Goal: Task Accomplishment & Management: Use online tool/utility

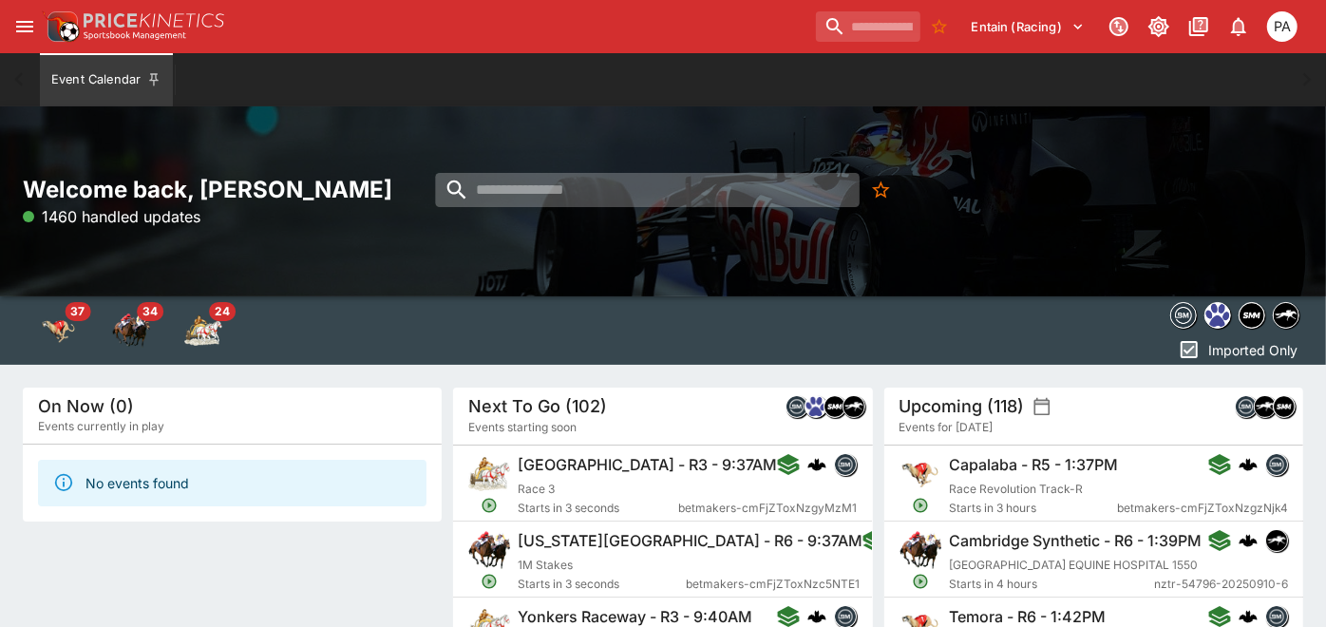
click at [543, 187] on input "search" at bounding box center [648, 190] width 424 height 34
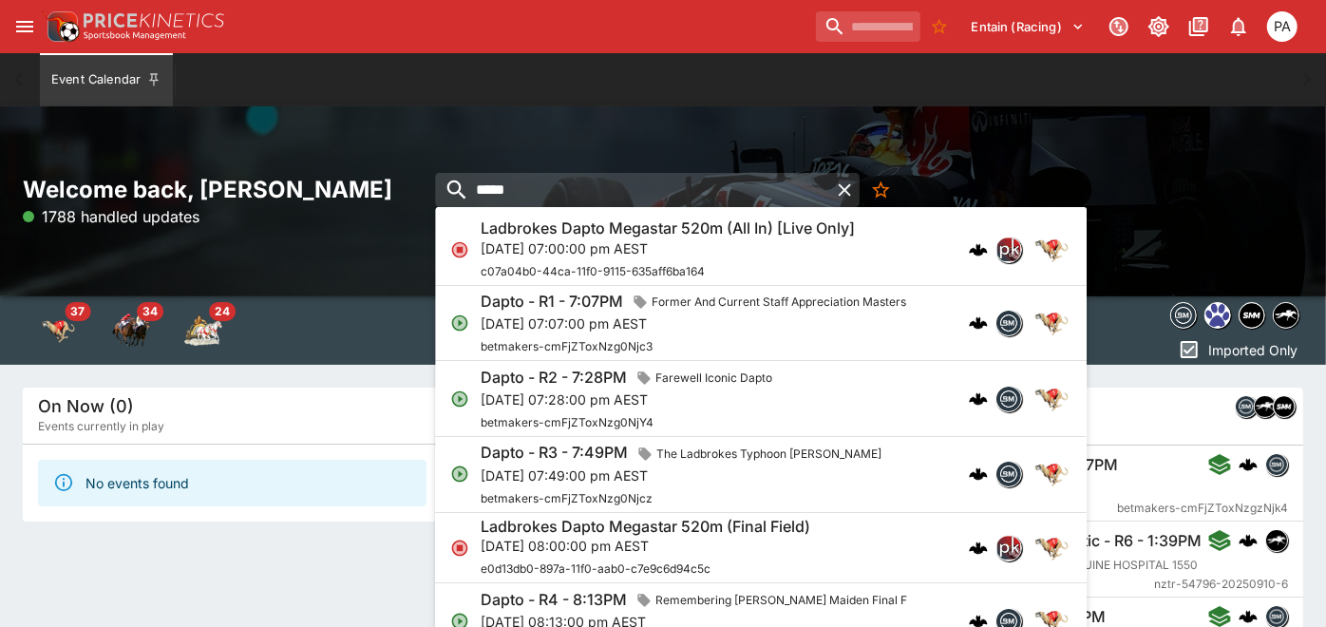
type input "*****"
click at [602, 339] on span "betmakers-cmFjZToxNzg0Njc3" at bounding box center [567, 346] width 172 height 14
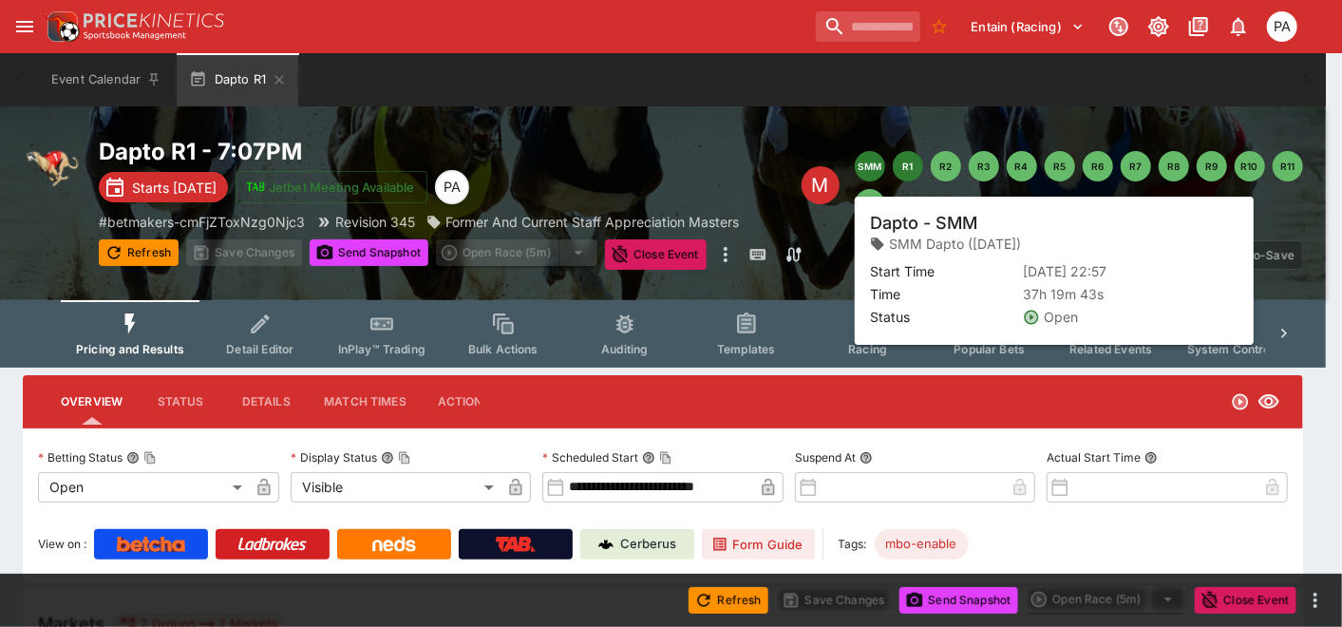
click at [866, 166] on button "SMM" at bounding box center [870, 166] width 30 height 30
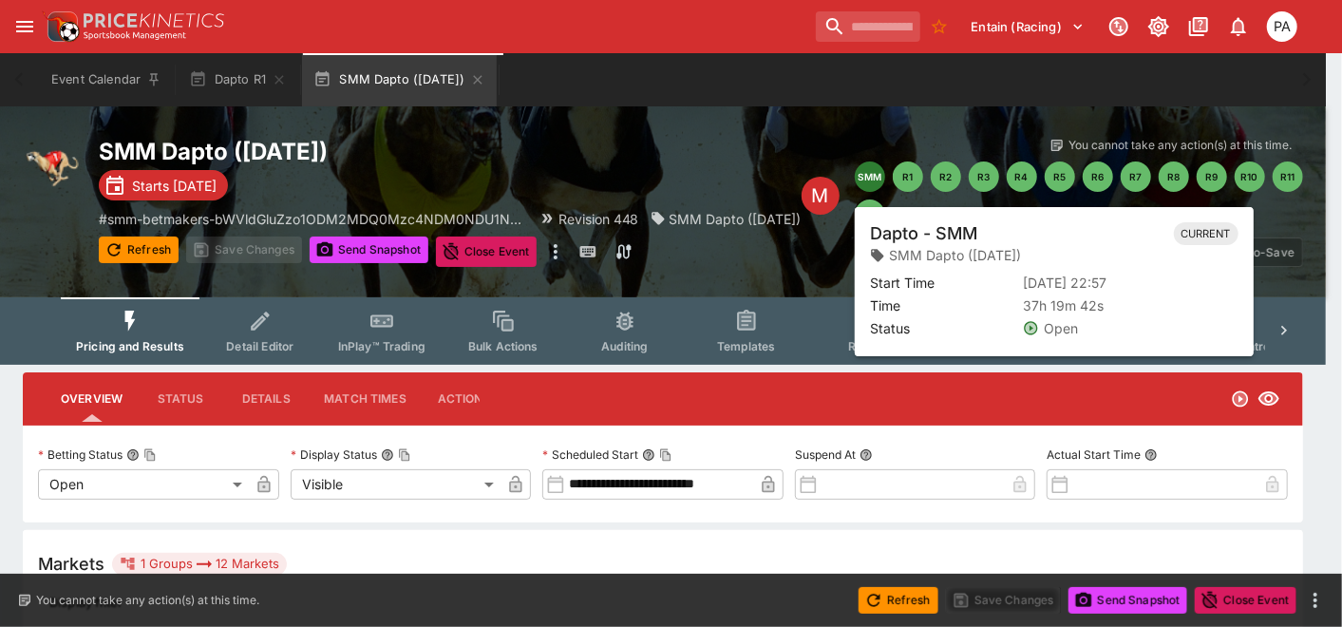
type input "**********"
type input "*******"
type input "**********"
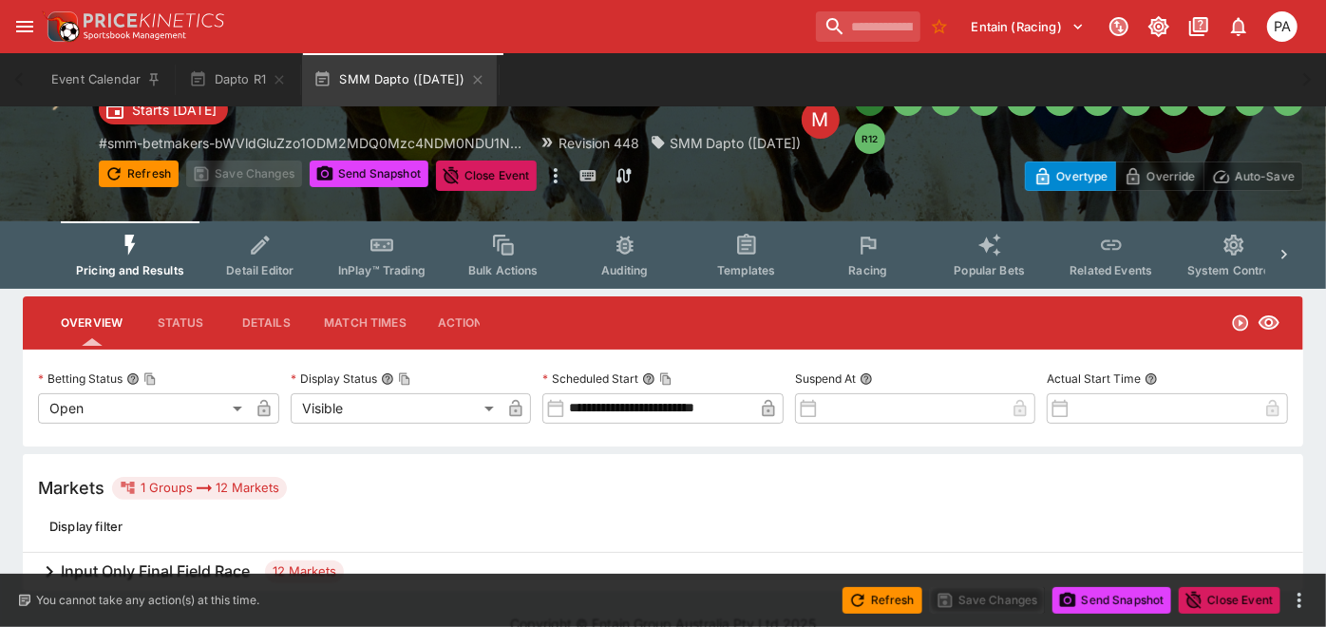
scroll to position [104, 0]
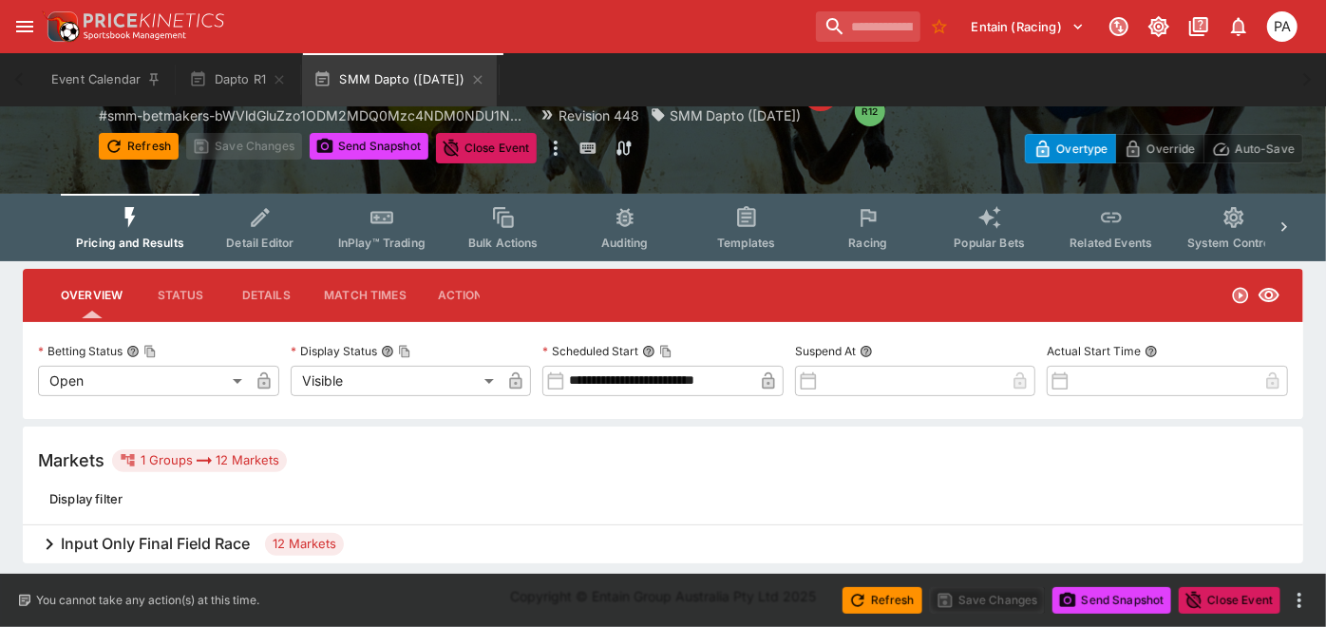
click at [53, 543] on icon at bounding box center [49, 544] width 23 height 23
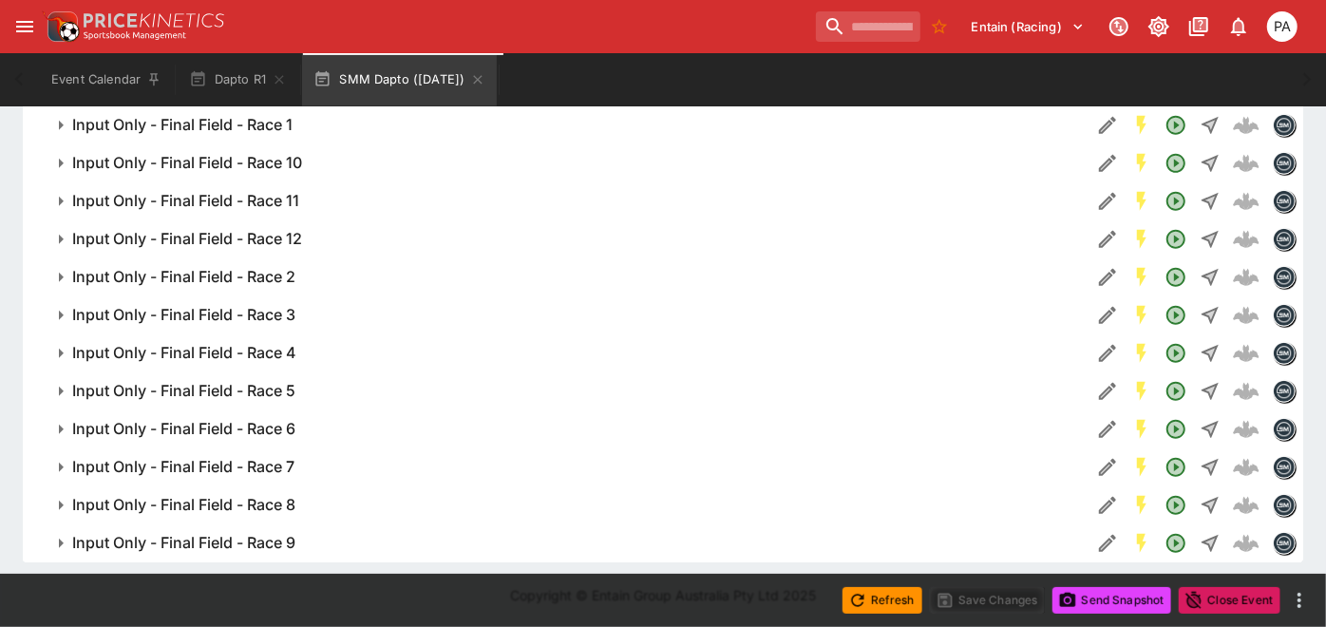
scroll to position [563, 0]
click at [62, 466] on icon "button" at bounding box center [61, 467] width 5 height 9
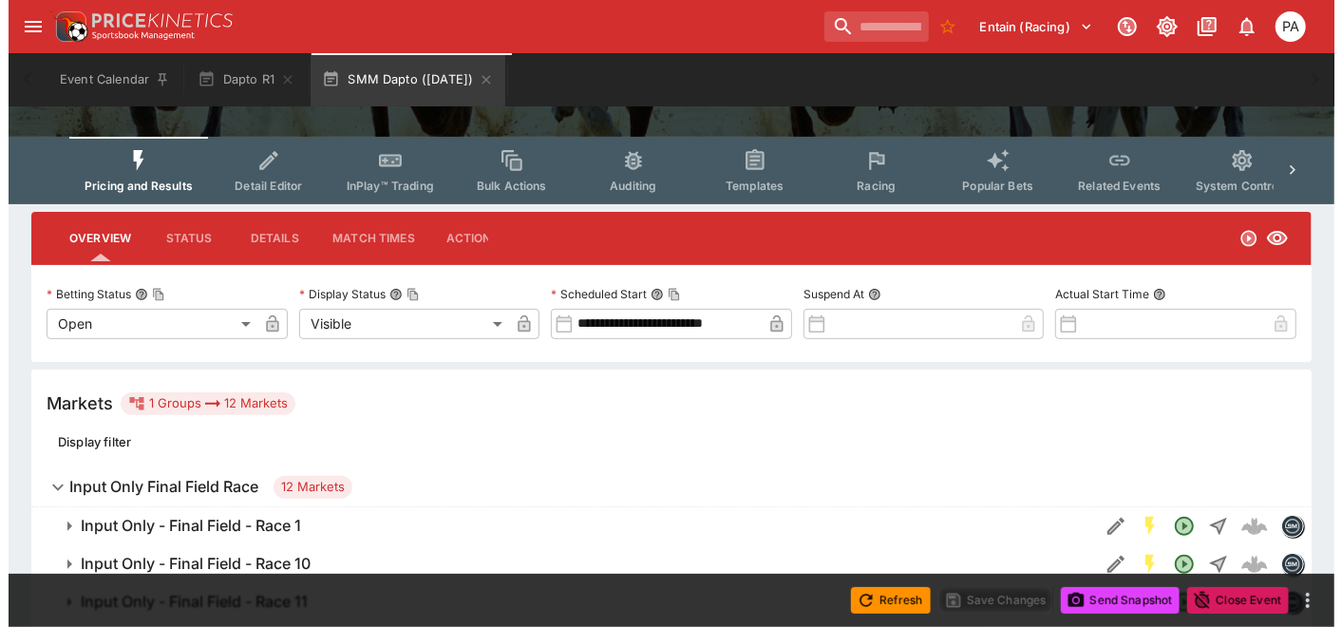
scroll to position [0, 0]
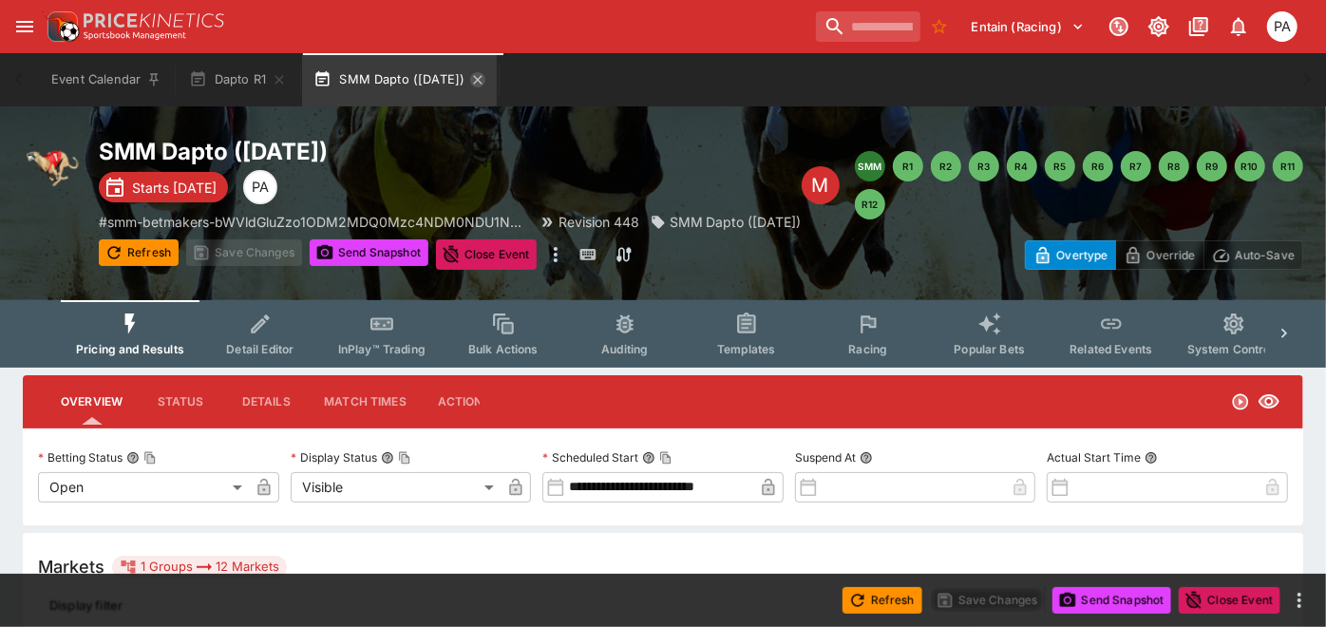
click at [482, 78] on icon "button" at bounding box center [477, 79] width 15 height 15
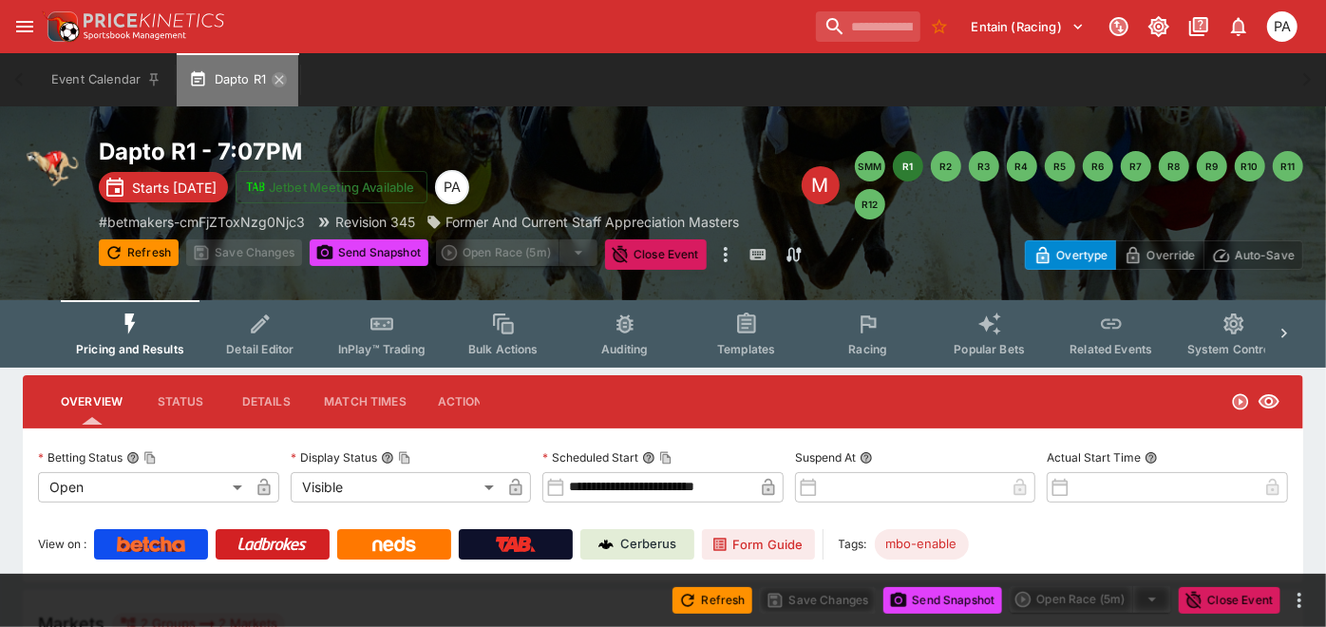
click at [285, 82] on icon "button" at bounding box center [279, 79] width 15 height 15
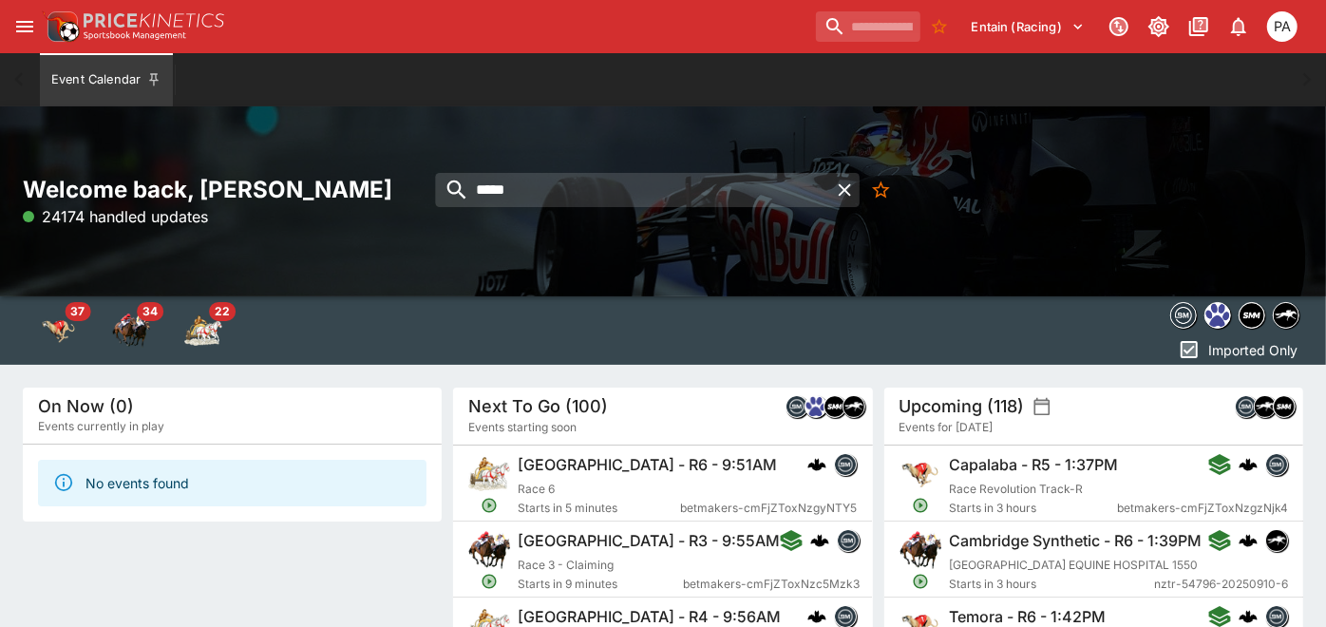
click at [28, 24] on icon "open drawer" at bounding box center [24, 26] width 23 height 23
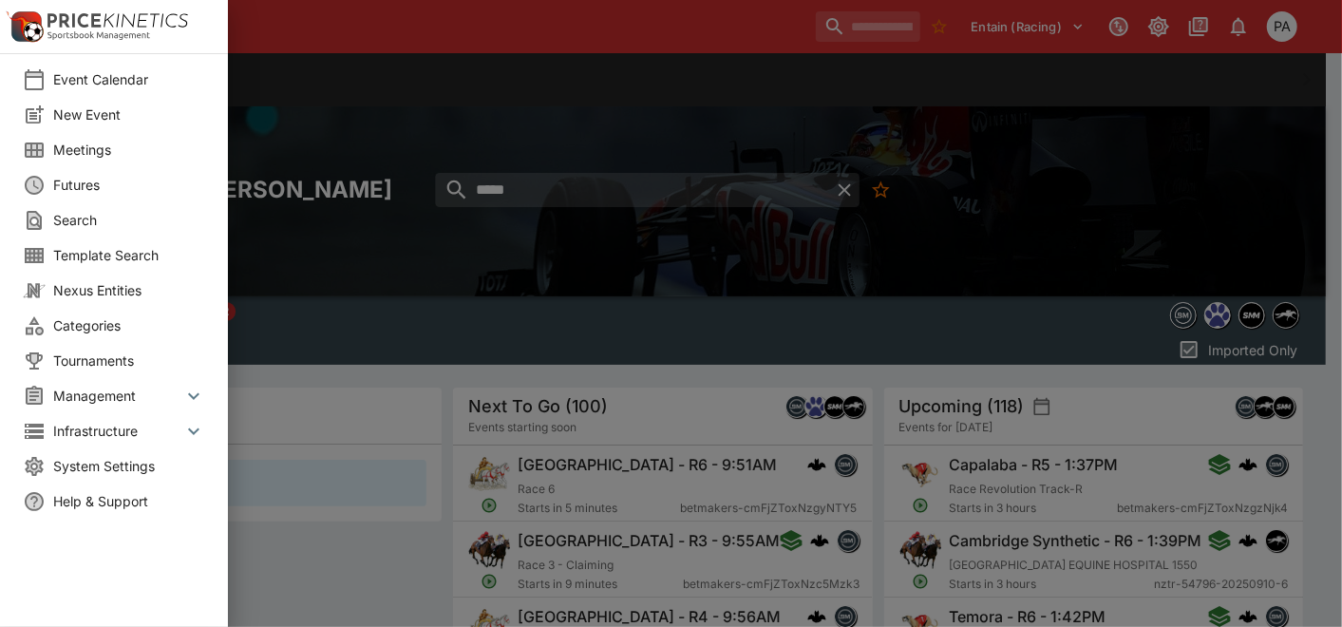
click at [193, 402] on icon at bounding box center [193, 396] width 23 height 23
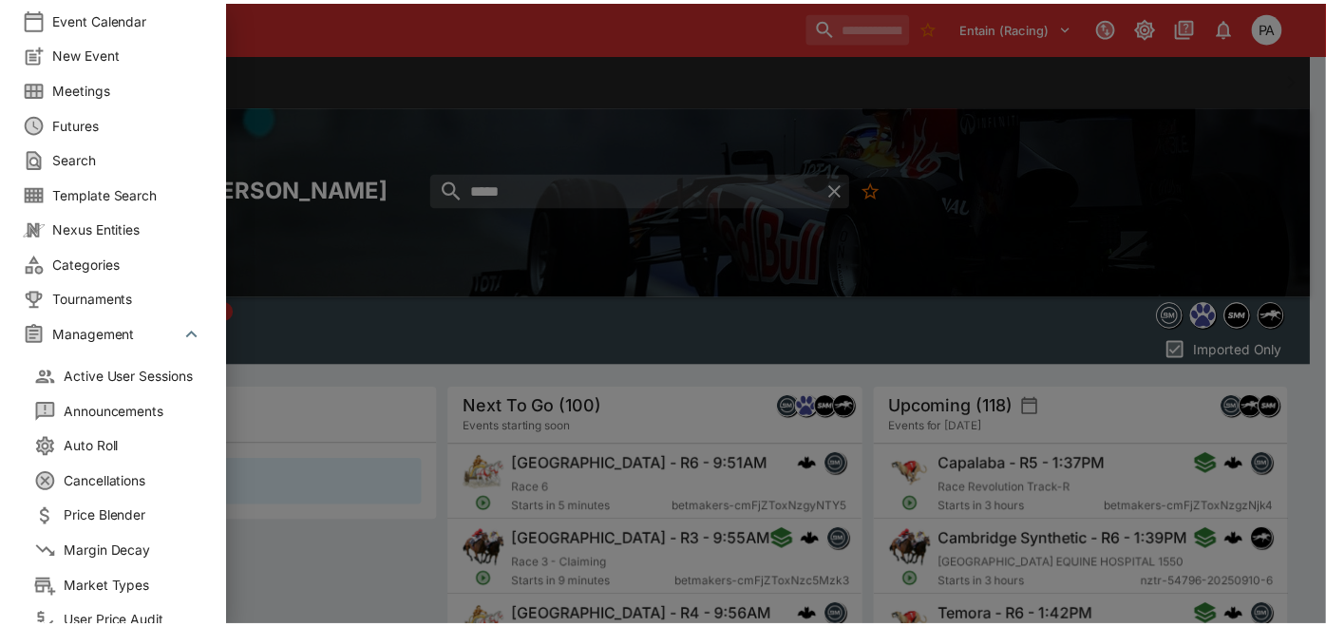
scroll to position [105, 0]
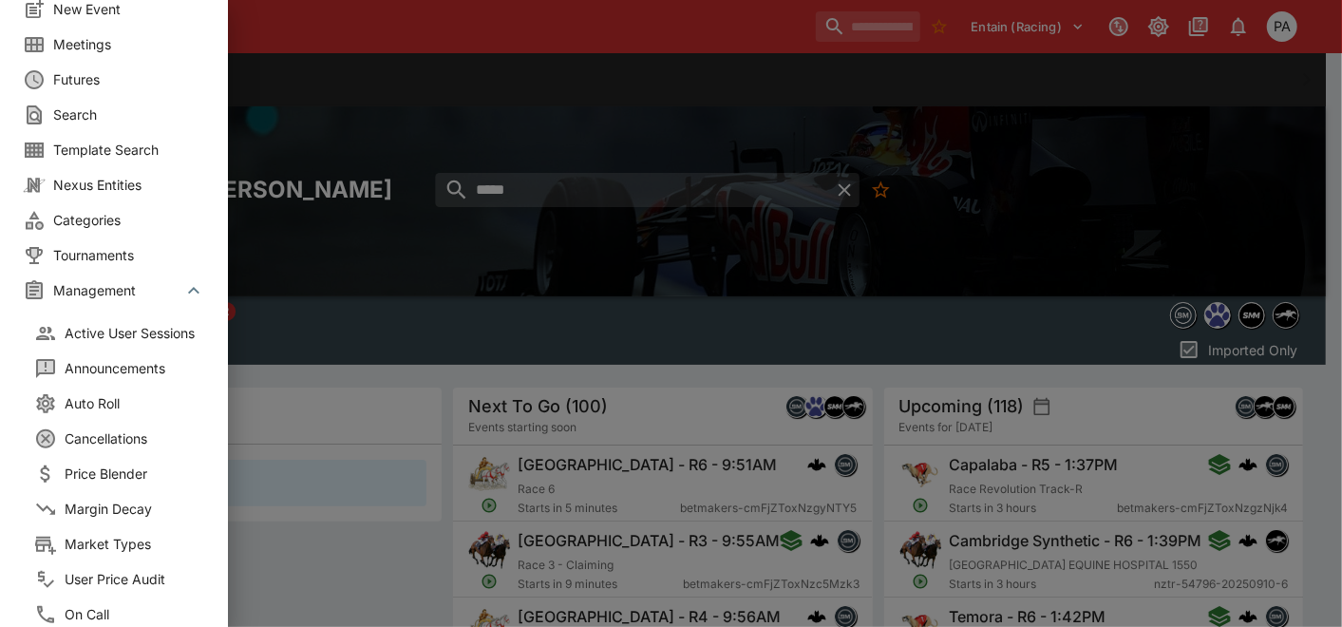
click at [320, 246] on div at bounding box center [671, 313] width 1342 height 627
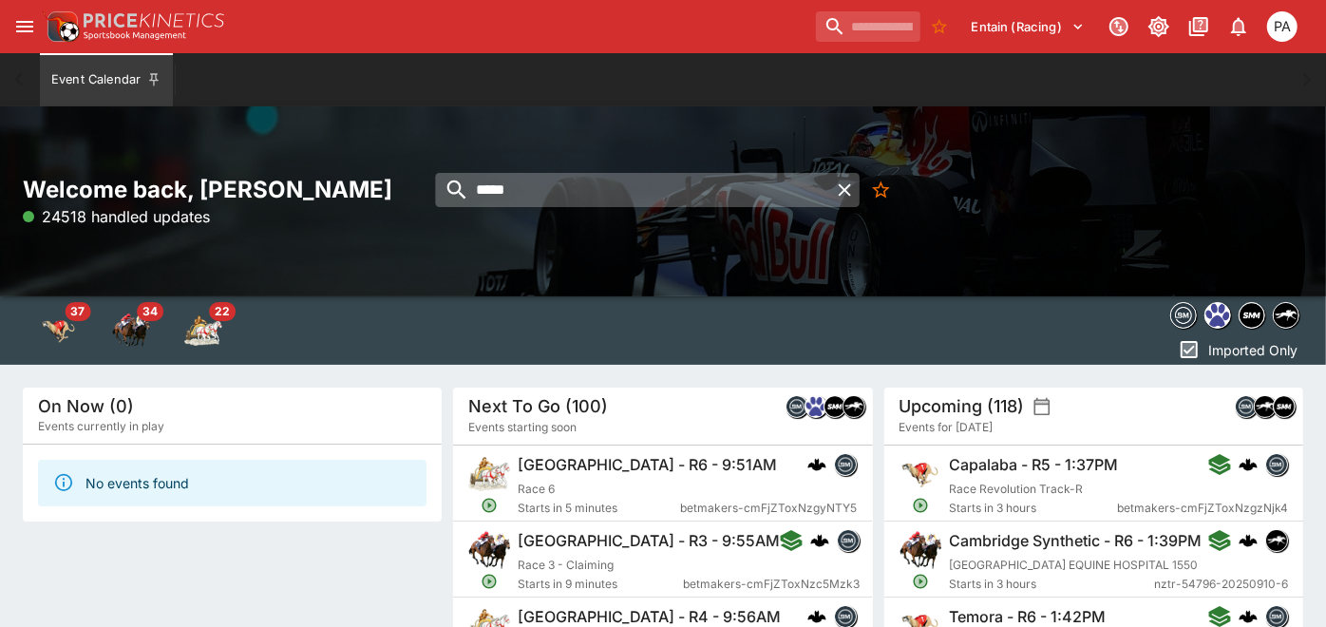
click at [565, 198] on input "*****" at bounding box center [633, 190] width 394 height 34
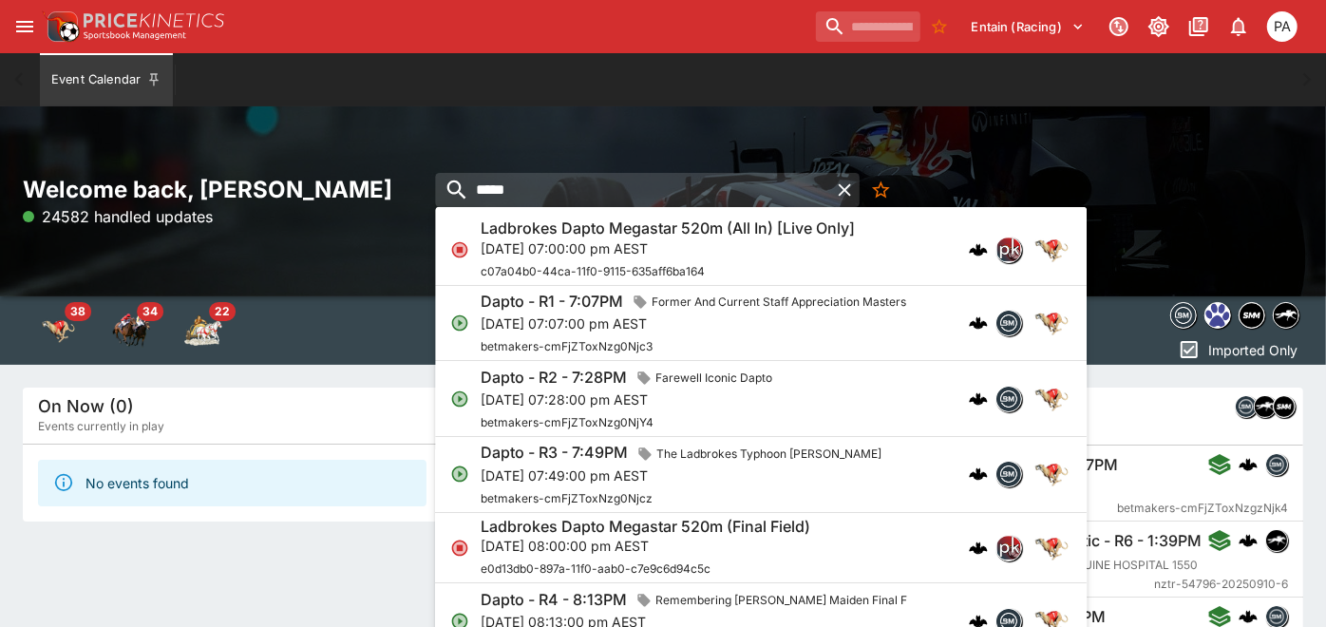
click at [561, 311] on div "Dapto - R1 - 7:07PM Former And Current Staff Appreciation Masters" at bounding box center [697, 302] width 433 height 25
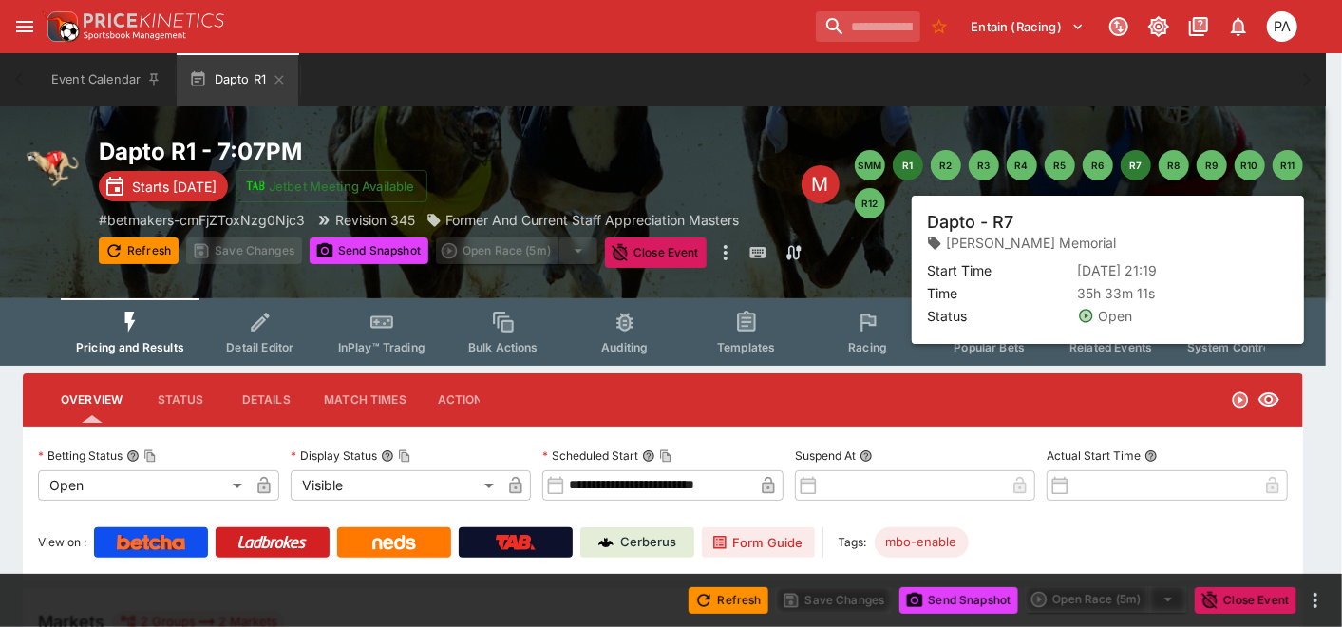
click at [1139, 168] on button "R7" at bounding box center [1136, 165] width 30 height 30
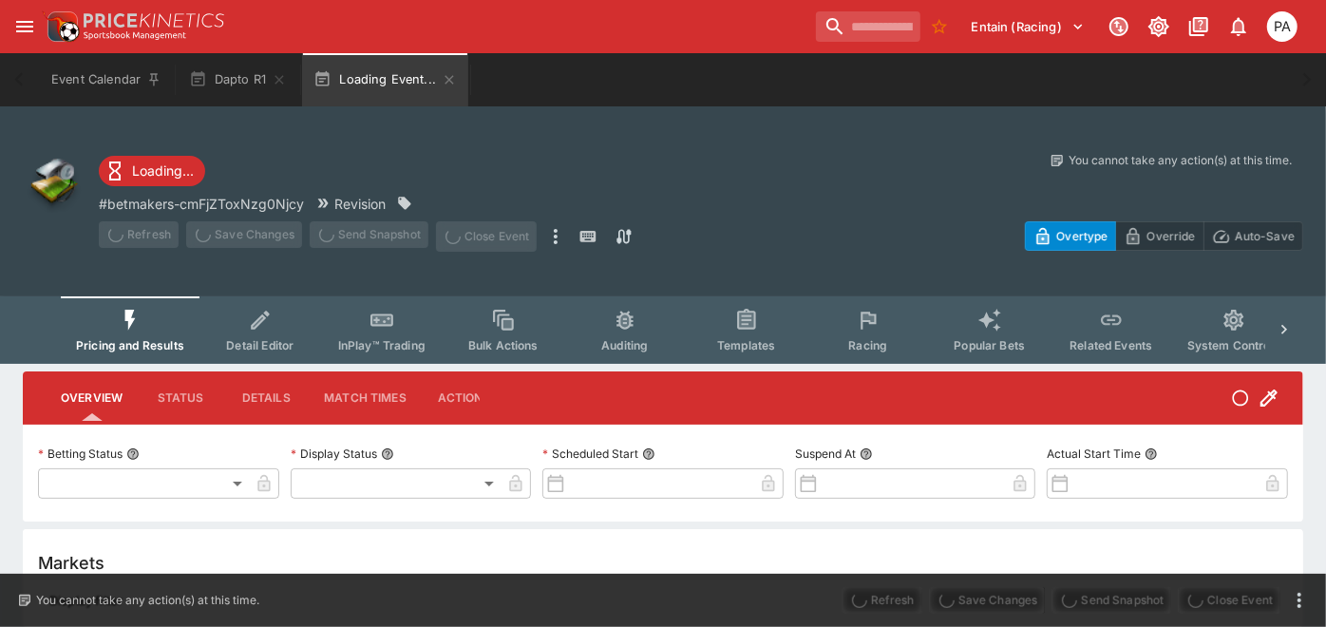
type input "**********"
type input "*******"
type input "**********"
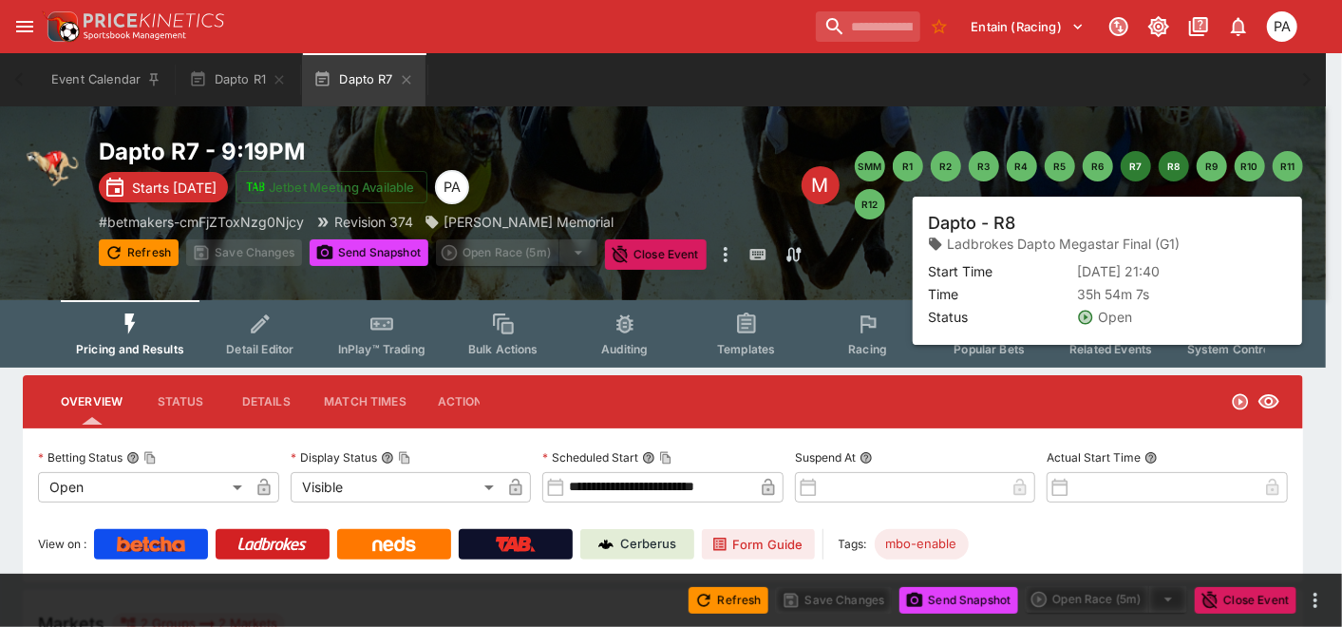
click at [1169, 162] on button "R8" at bounding box center [1174, 166] width 30 height 30
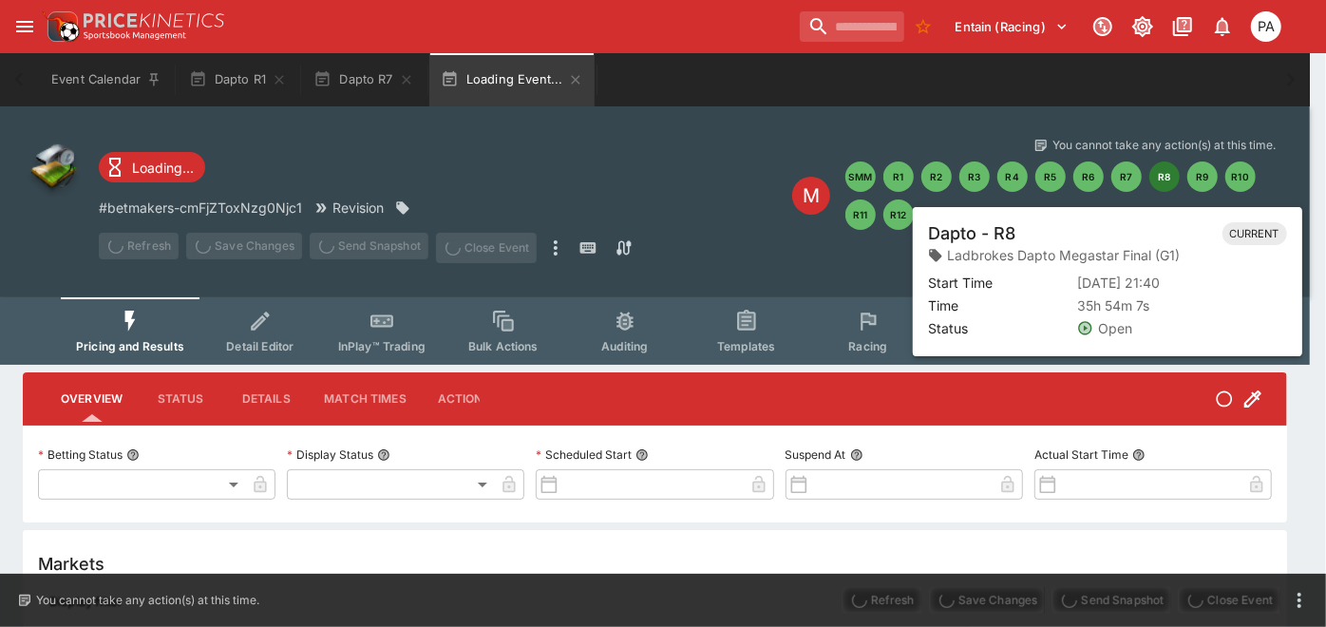
type input "**********"
type input "*******"
type input "**********"
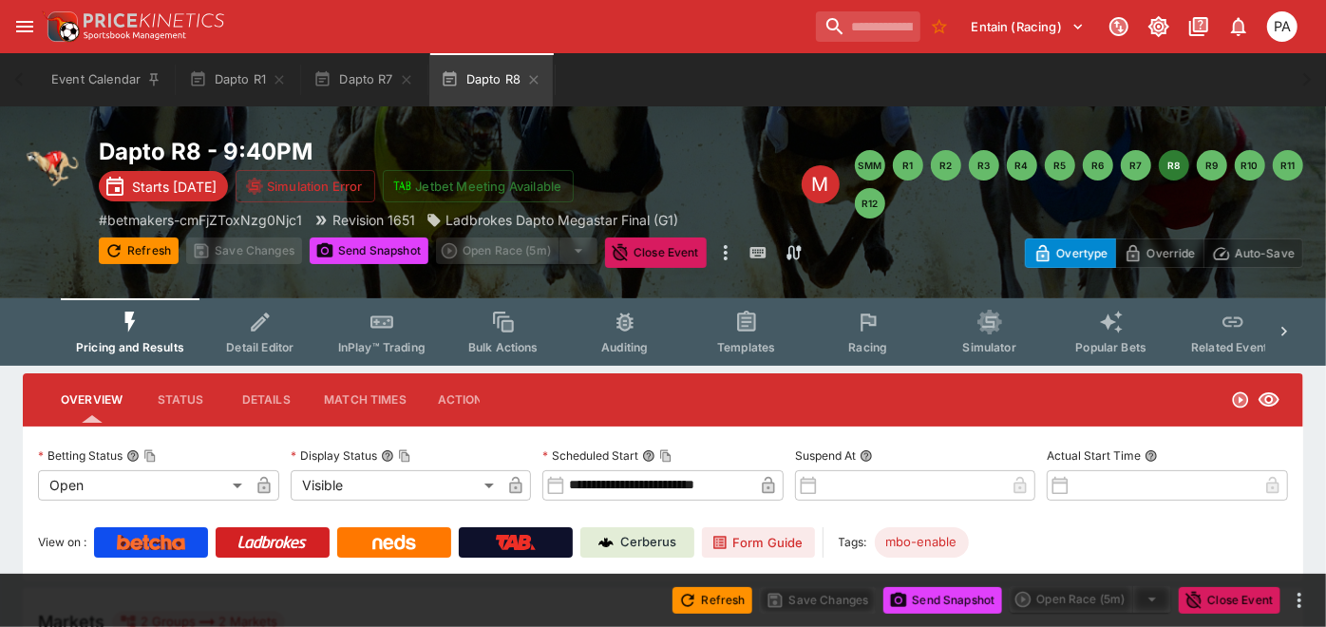
click at [1226, 325] on icon "Event type filters" at bounding box center [1232, 322] width 20 height 10
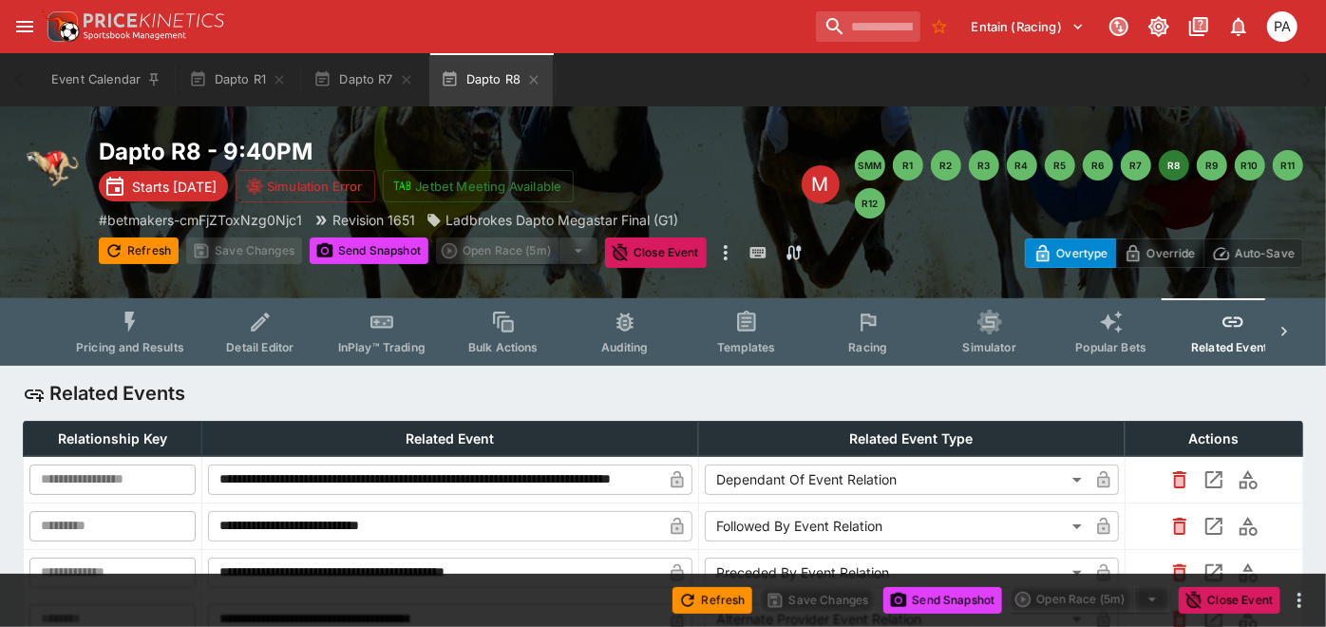
type input "**********"
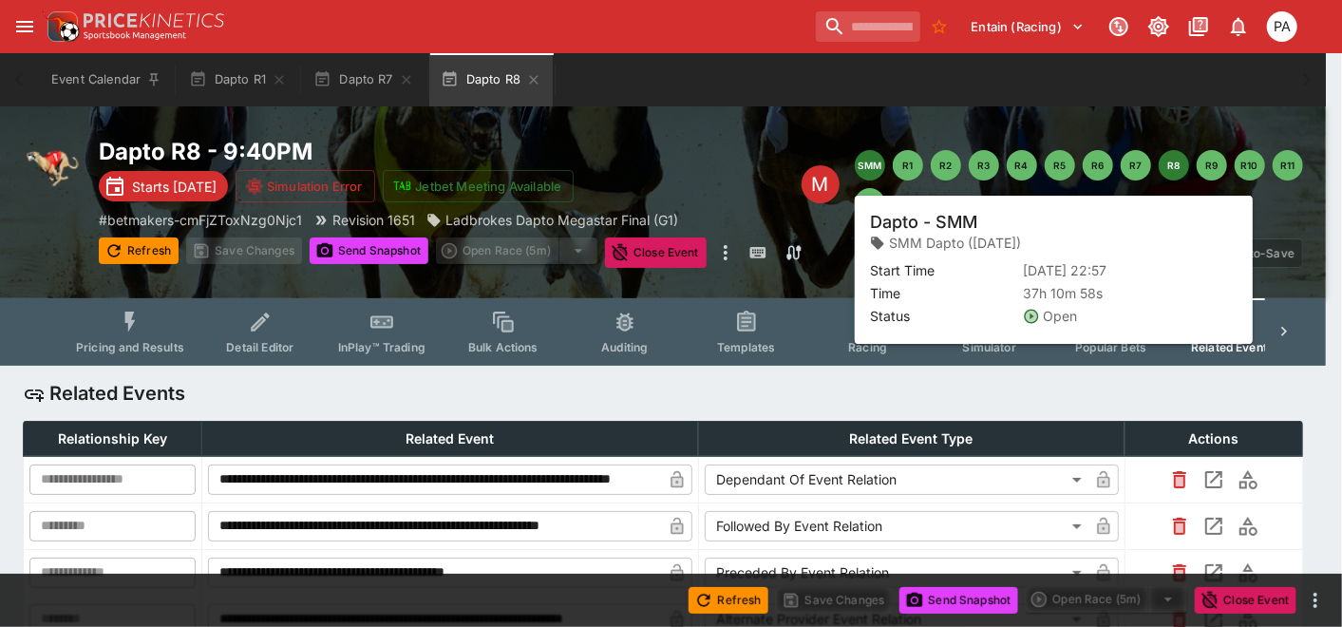
click at [874, 166] on button "SMM" at bounding box center [870, 165] width 30 height 30
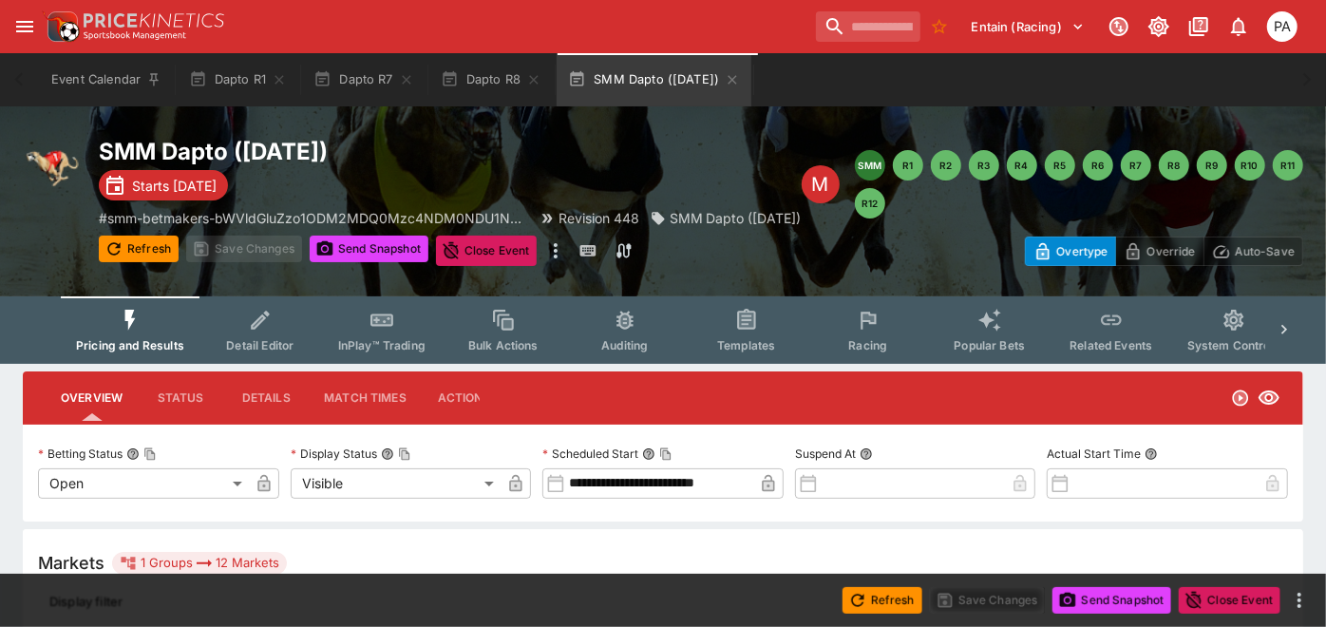
click at [1238, 339] on span "System Controls" at bounding box center [1233, 345] width 93 height 14
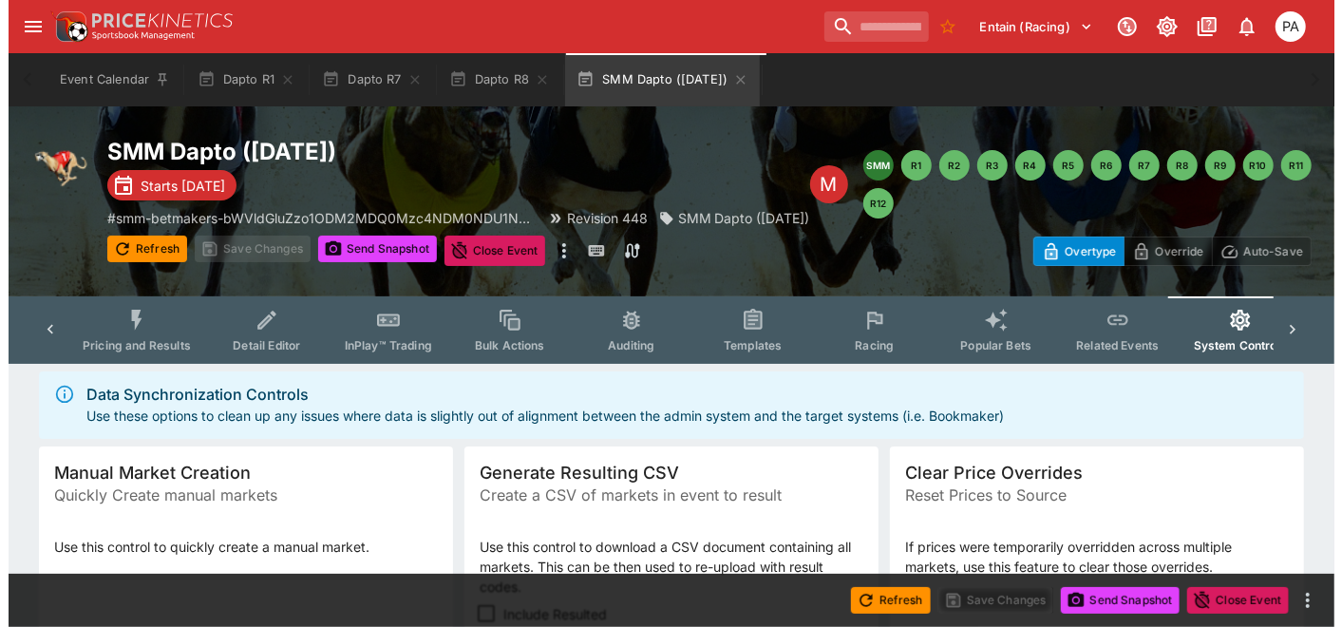
scroll to position [316, 0]
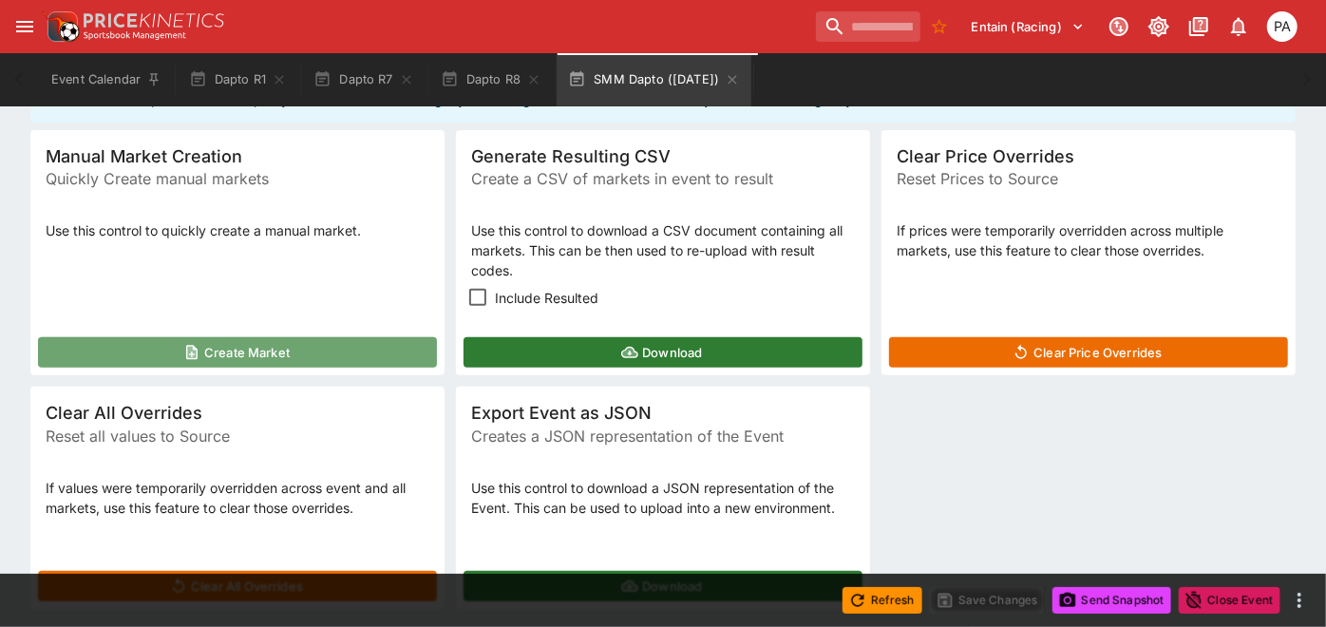
click at [298, 346] on button "Create Market" at bounding box center [237, 352] width 399 height 30
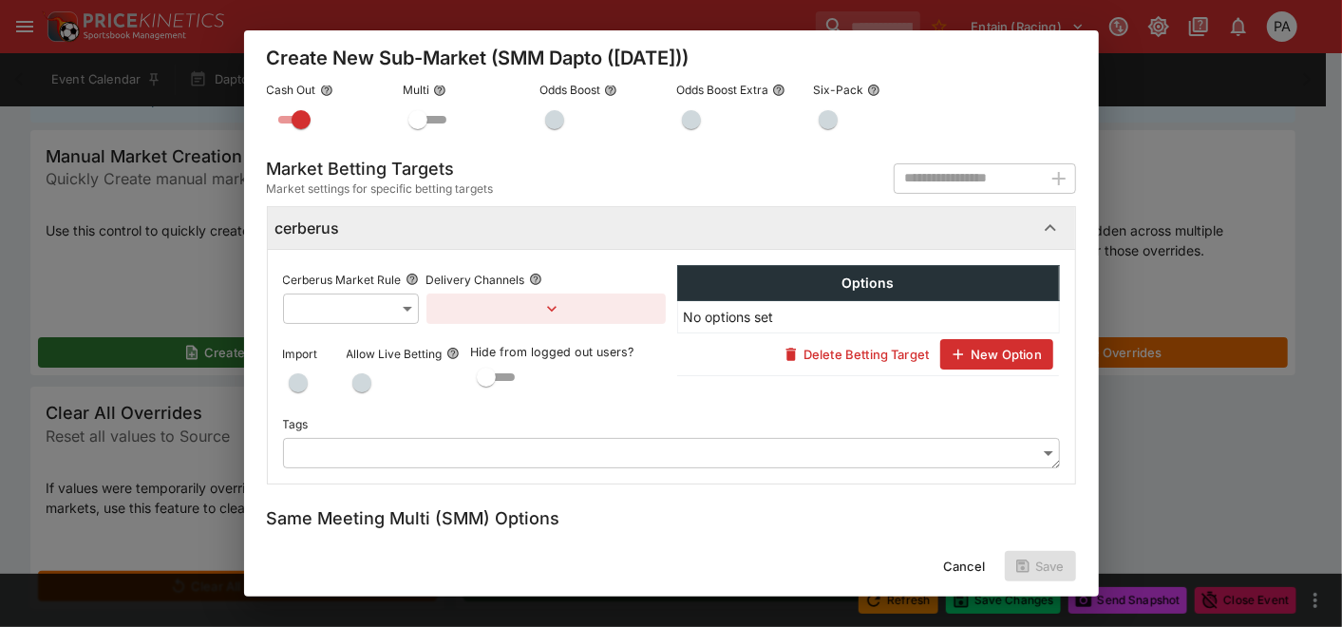
scroll to position [422, 0]
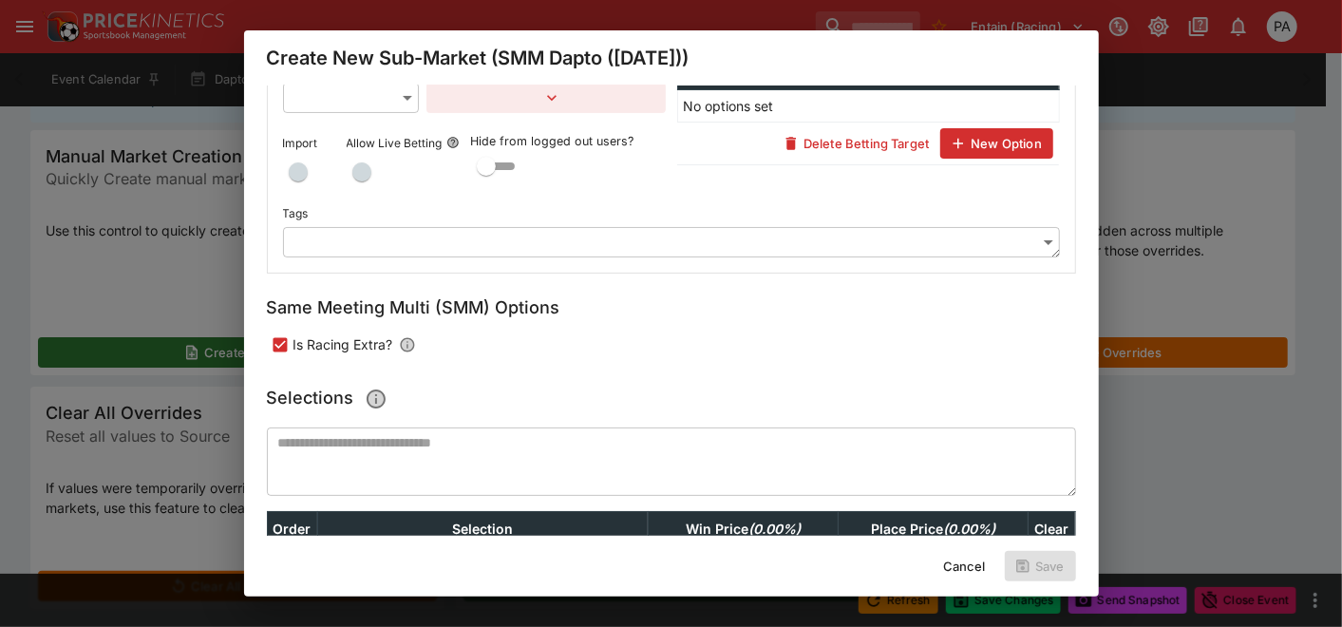
click at [332, 198] on body "Entain (Racing) 0 PA Event Calendar Dapto R1 Dapto R7 Dapto R8 SMM Dapto ([DATE…" at bounding box center [671, 183] width 1342 height 998
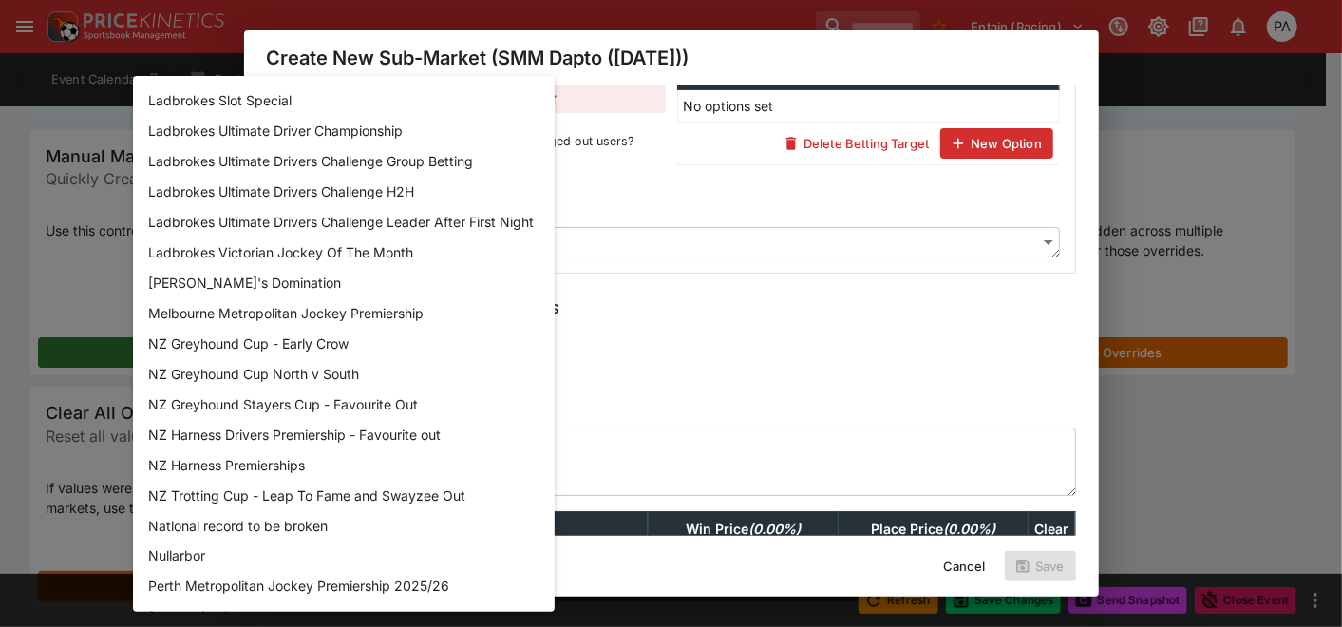
scroll to position [1582, 0]
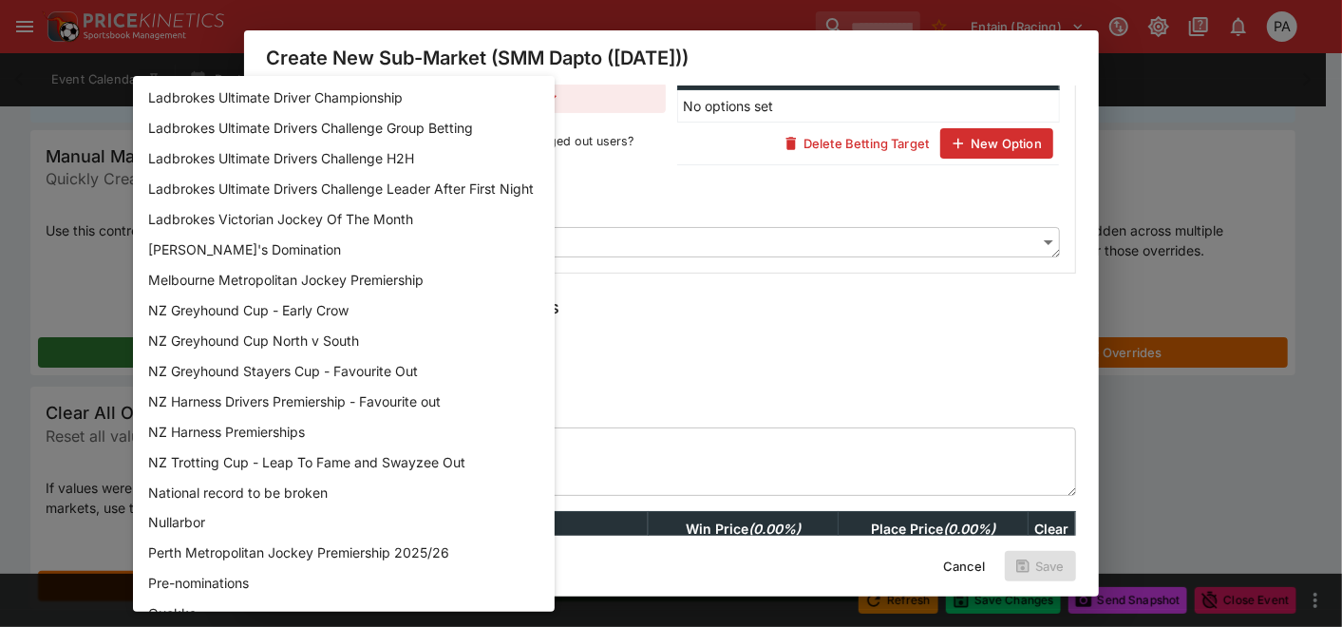
click at [699, 282] on div at bounding box center [671, 313] width 1342 height 627
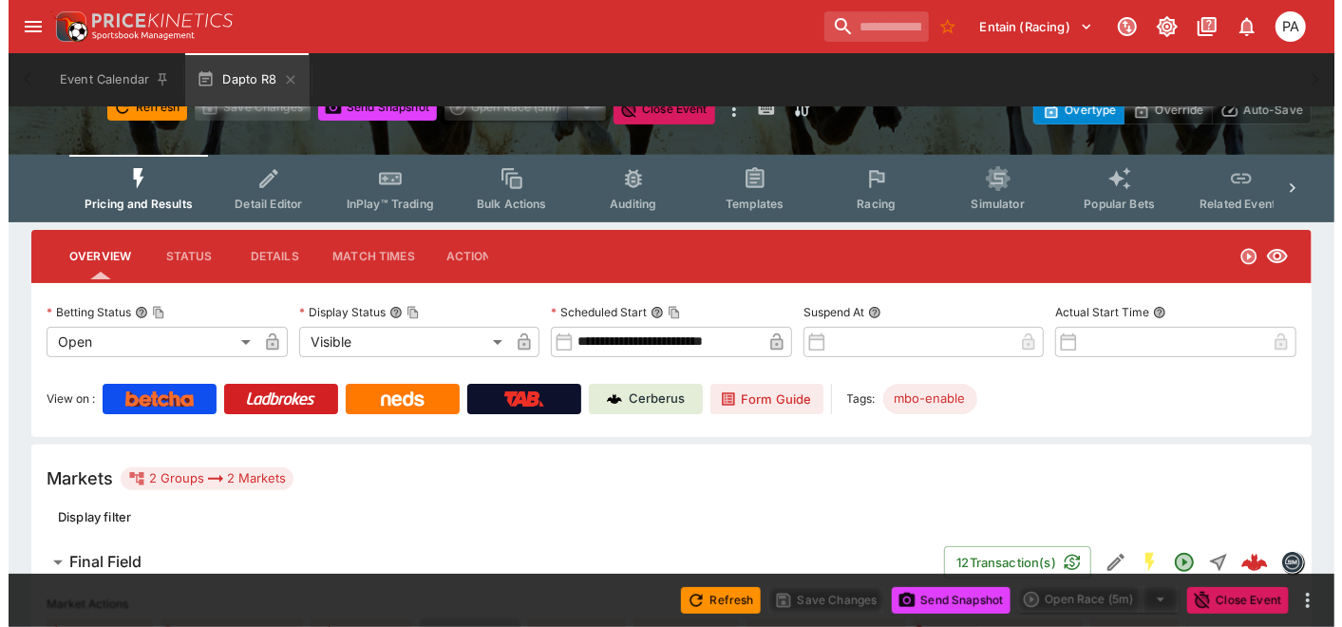
scroll to position [316, 0]
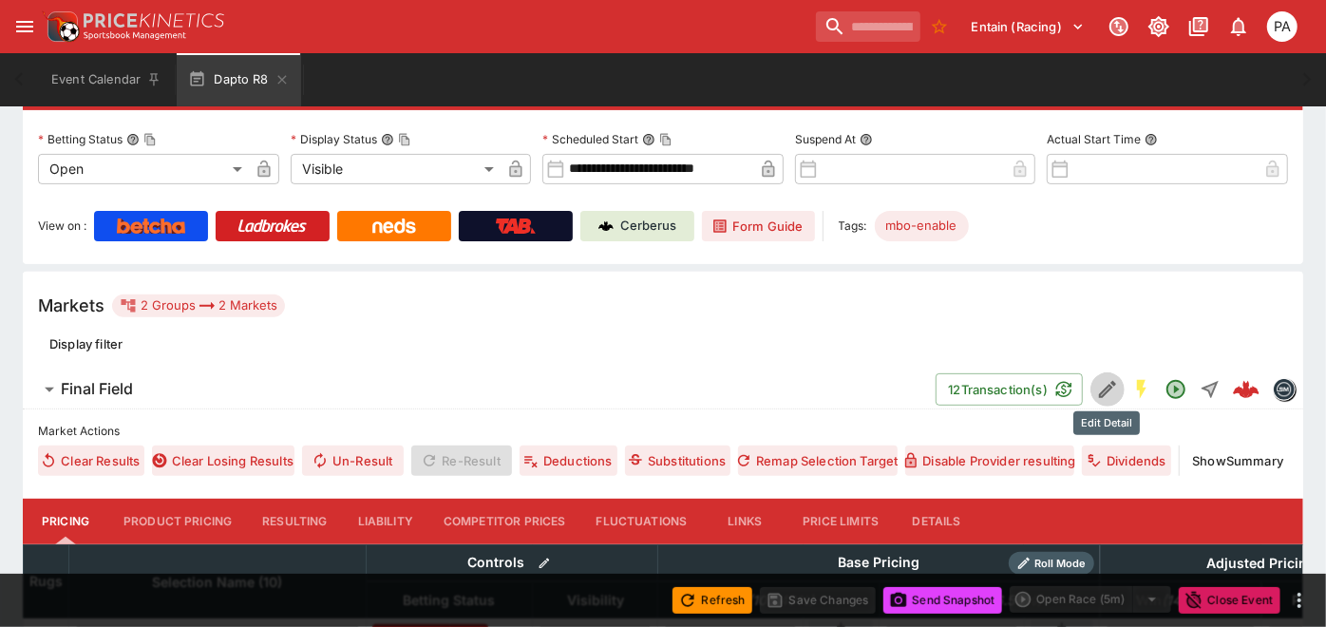
click at [1110, 387] on icon "Edit Detail" at bounding box center [1107, 389] width 23 height 23
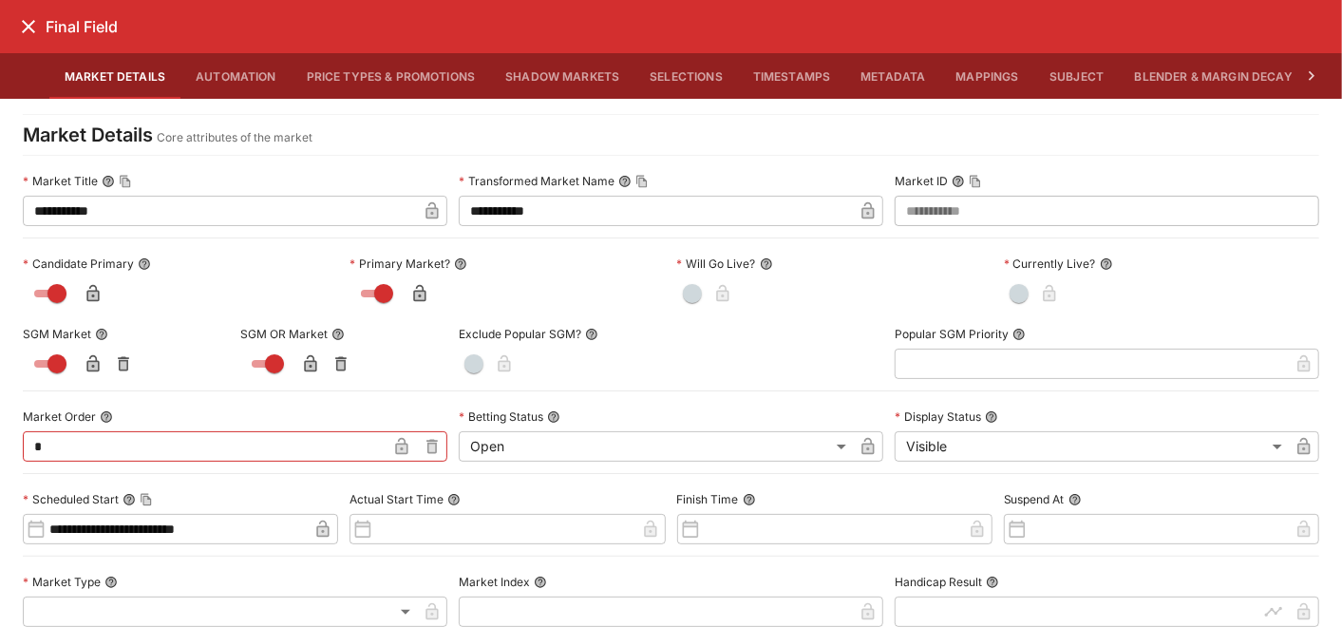
click at [1197, 72] on button "Blender & Margin Decay" at bounding box center [1214, 76] width 188 height 46
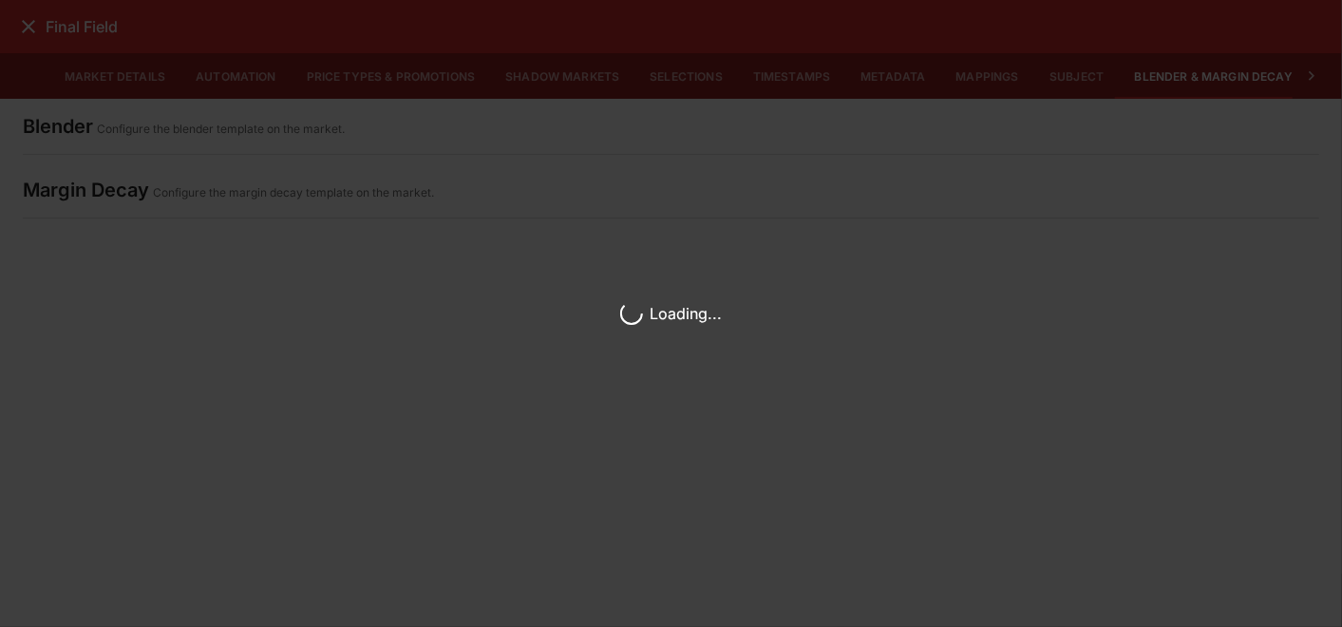
scroll to position [0, 9]
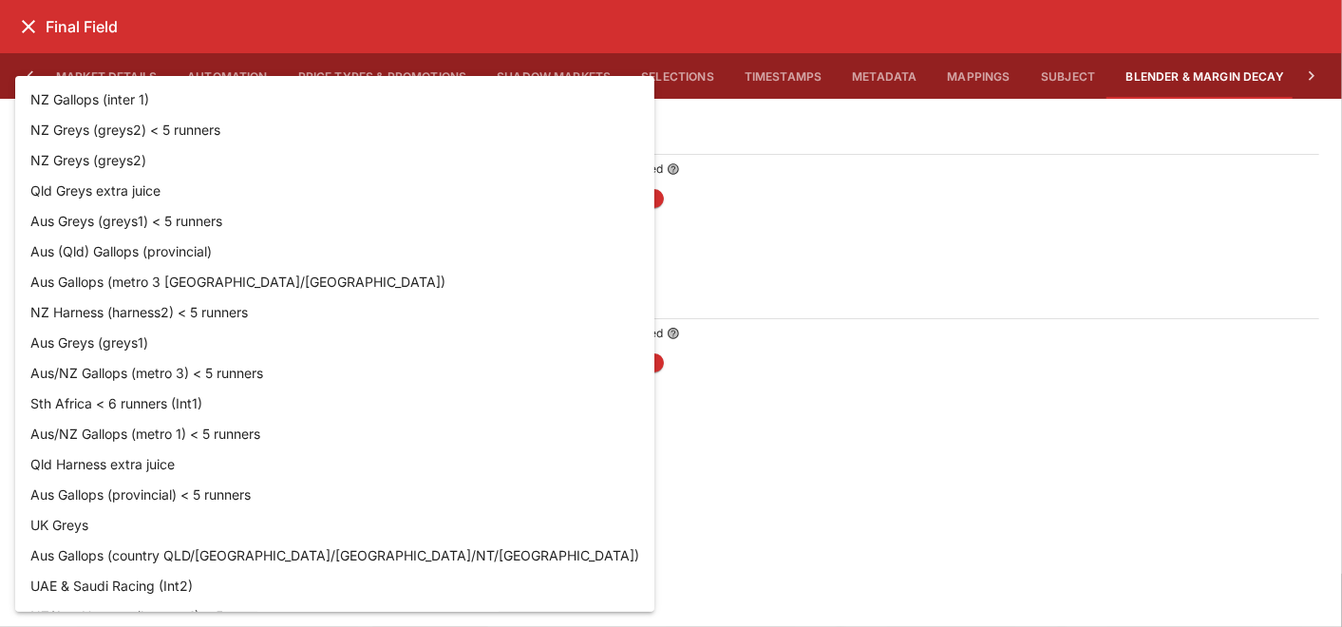
click at [160, 362] on body "**********" at bounding box center [671, 473] width 1342 height 1579
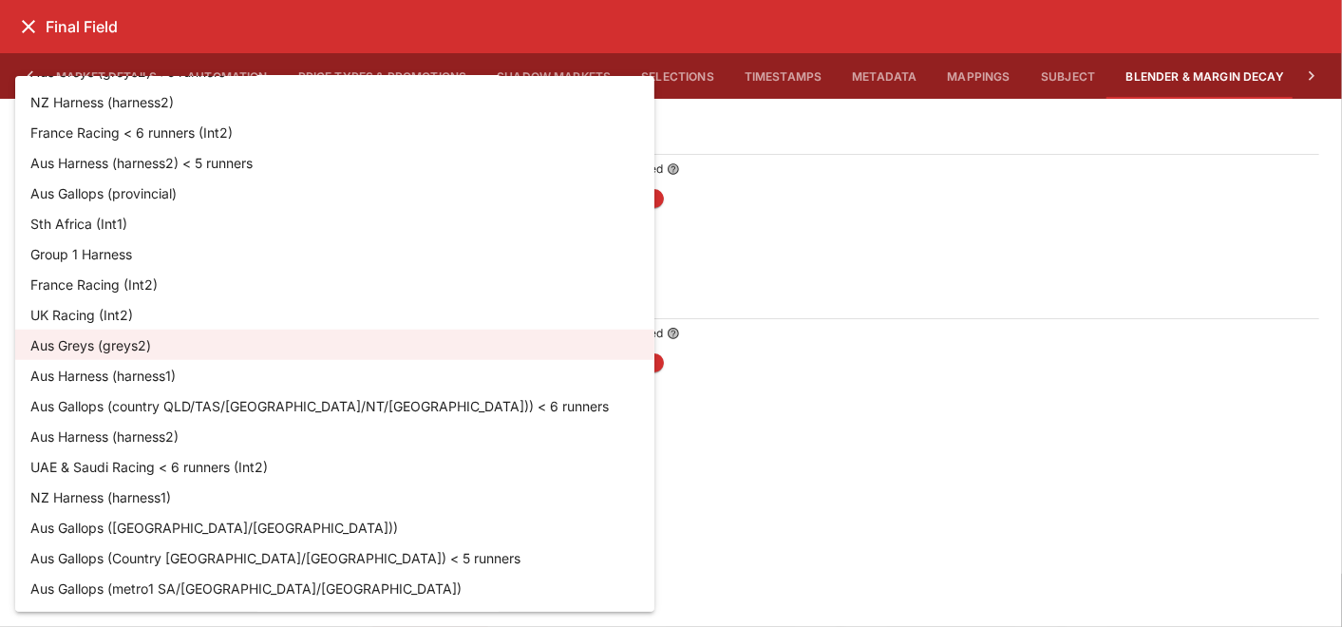
scroll to position [1211, 0]
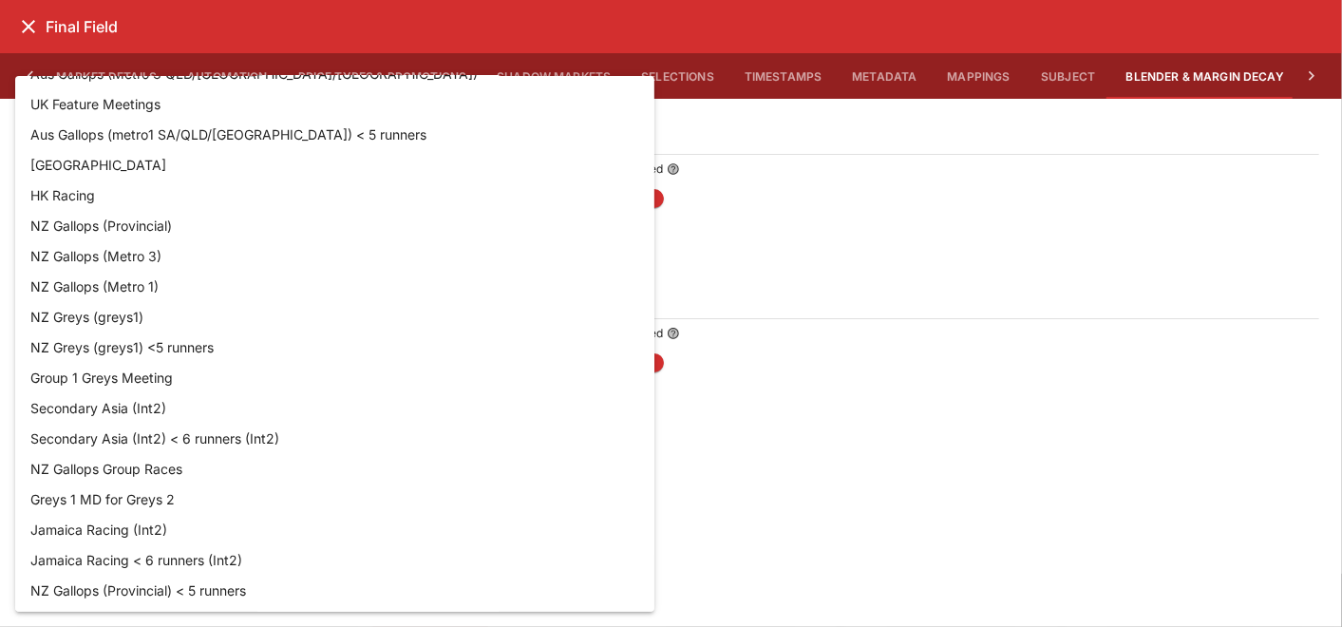
click at [556, 504] on div at bounding box center [671, 313] width 1342 height 627
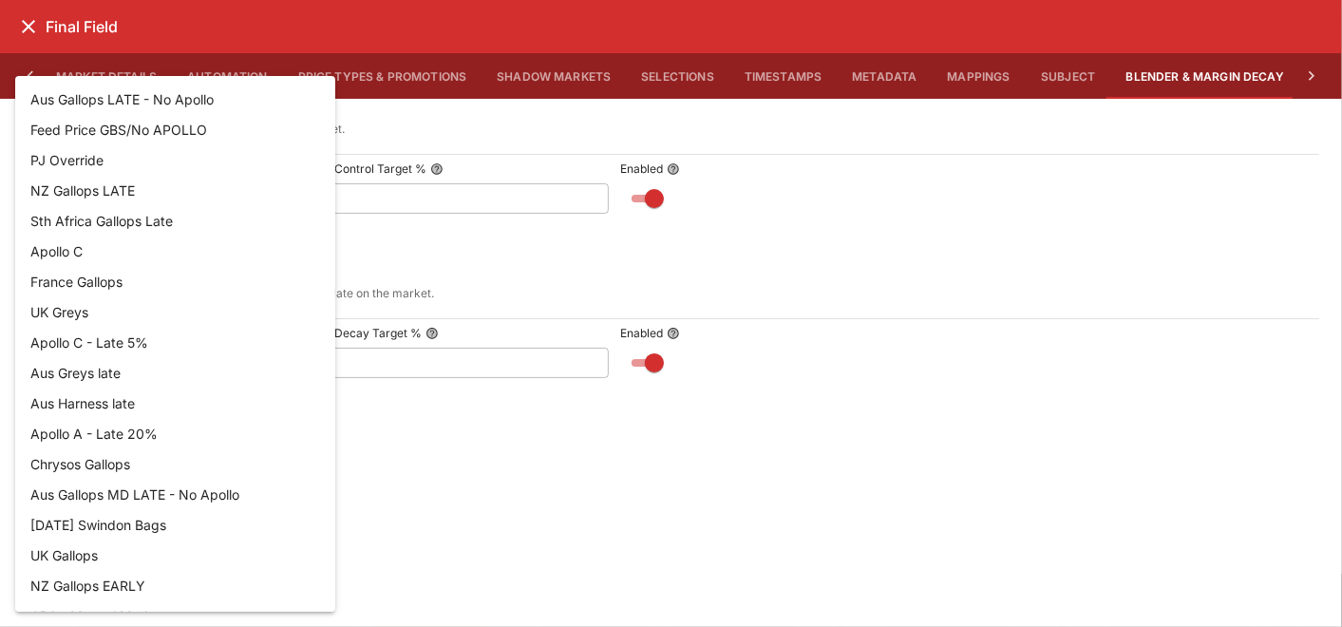
click at [128, 198] on body "**********" at bounding box center [671, 473] width 1342 height 1579
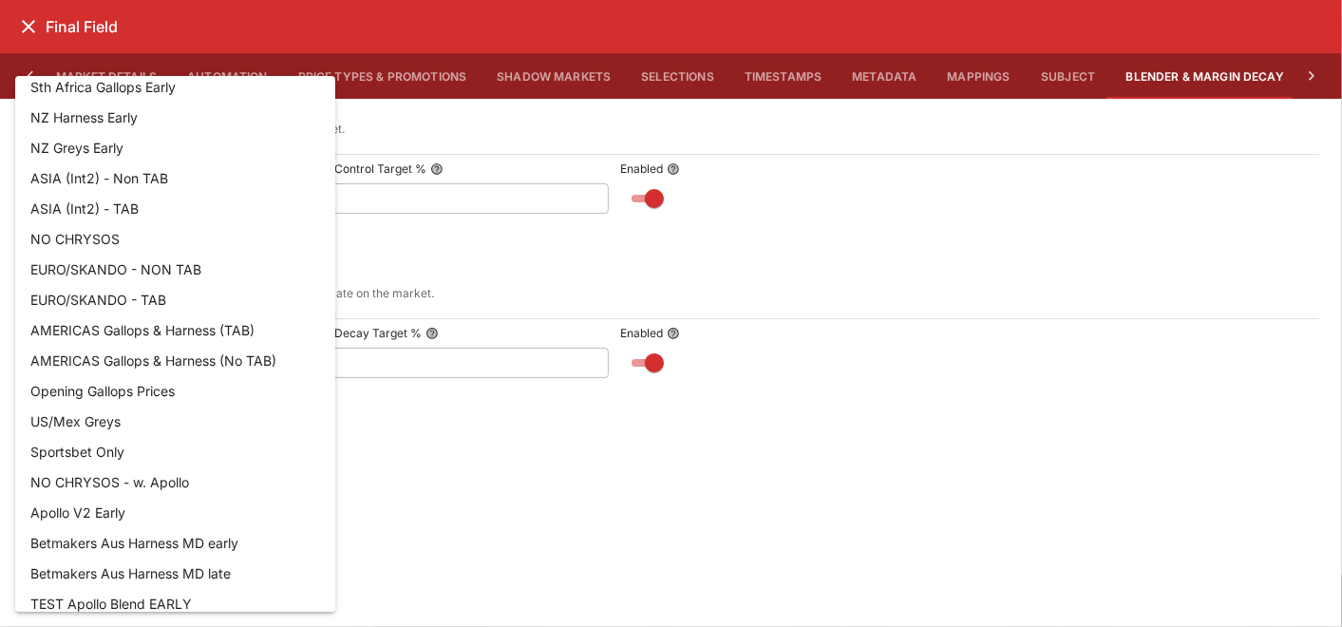
scroll to position [1839, 0]
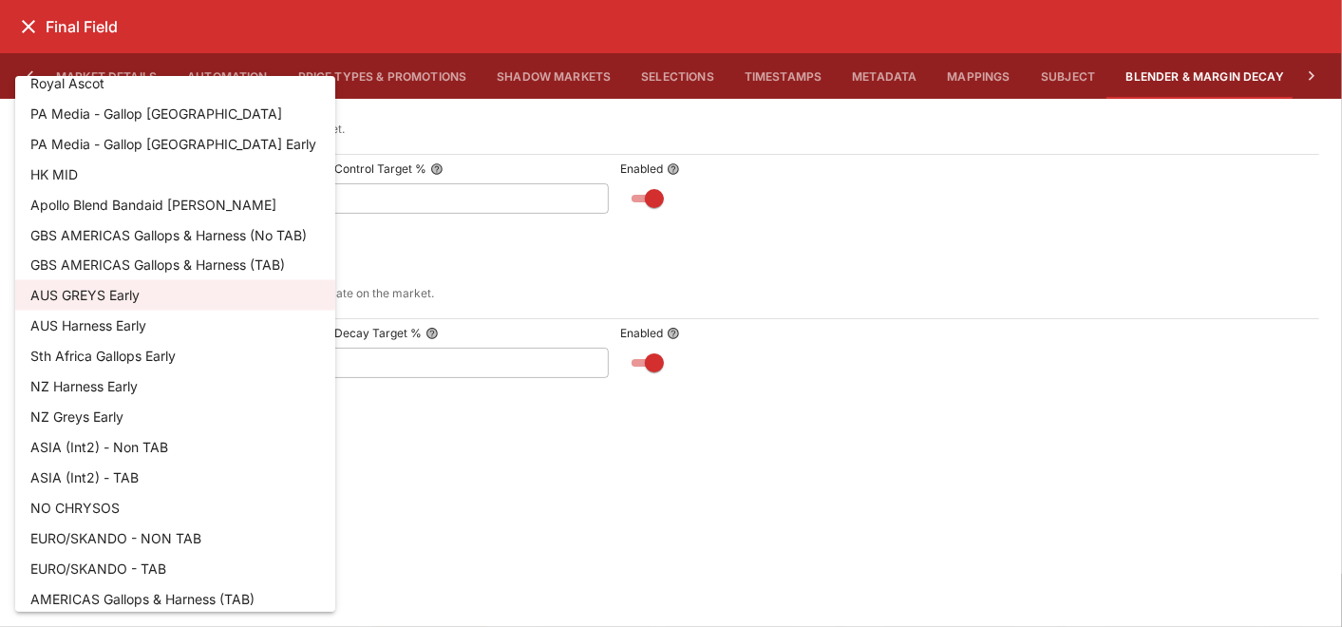
click at [424, 533] on div at bounding box center [671, 313] width 1342 height 627
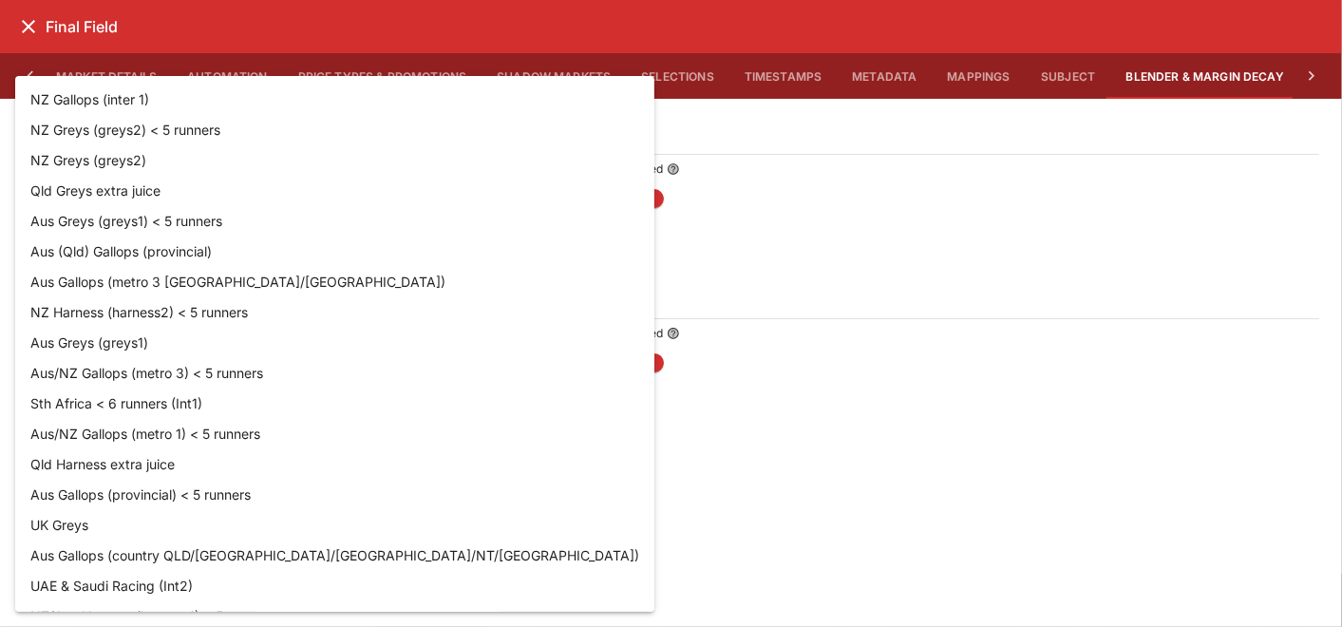
click at [159, 355] on body "**********" at bounding box center [671, 473] width 1342 height 1579
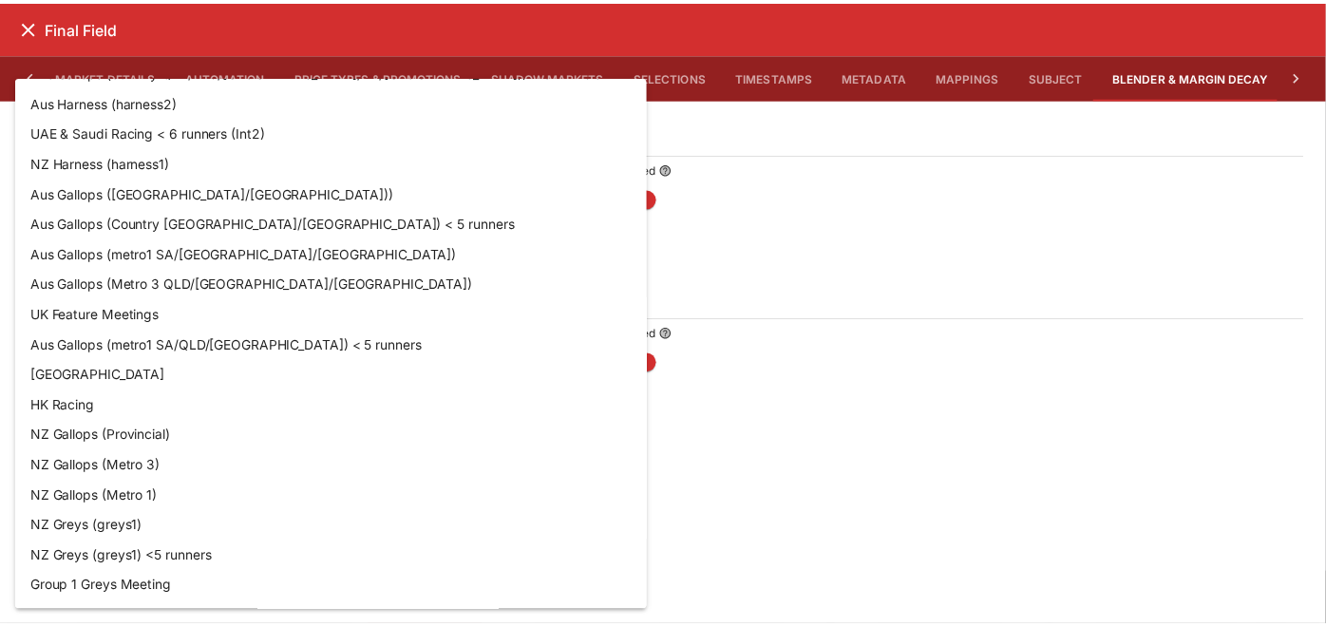
scroll to position [1211, 0]
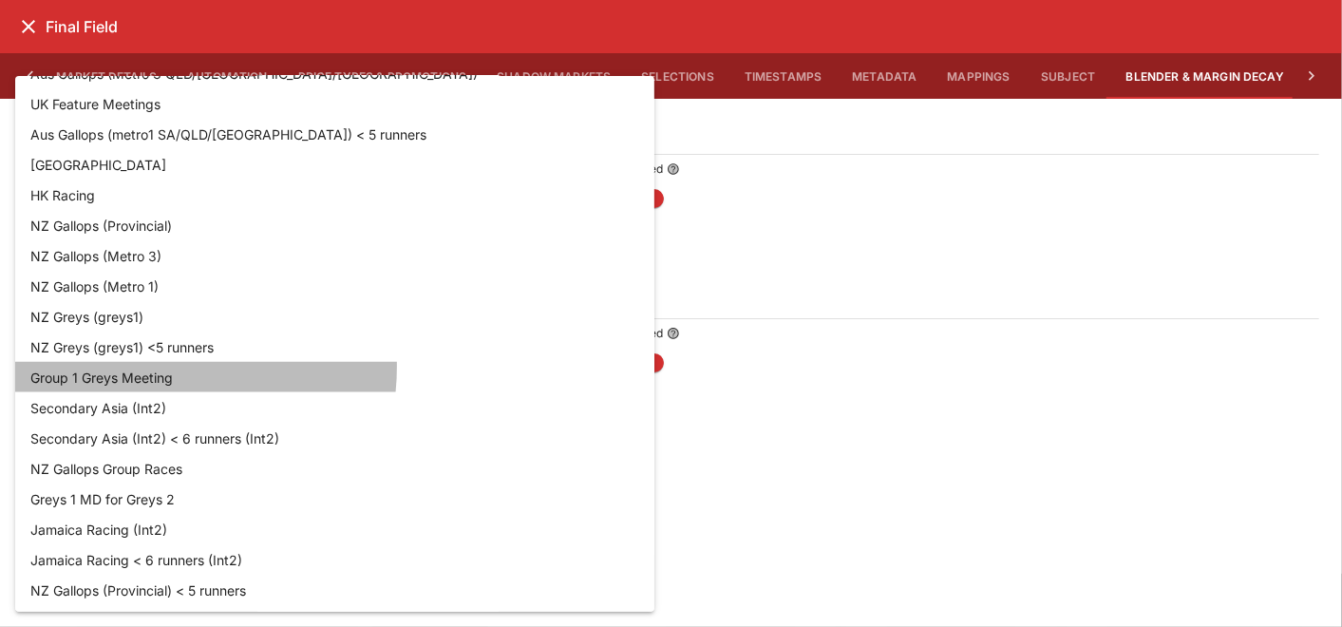
click at [143, 366] on li "Group 1 Greys Meeting" at bounding box center [334, 377] width 639 height 30
type input "**********"
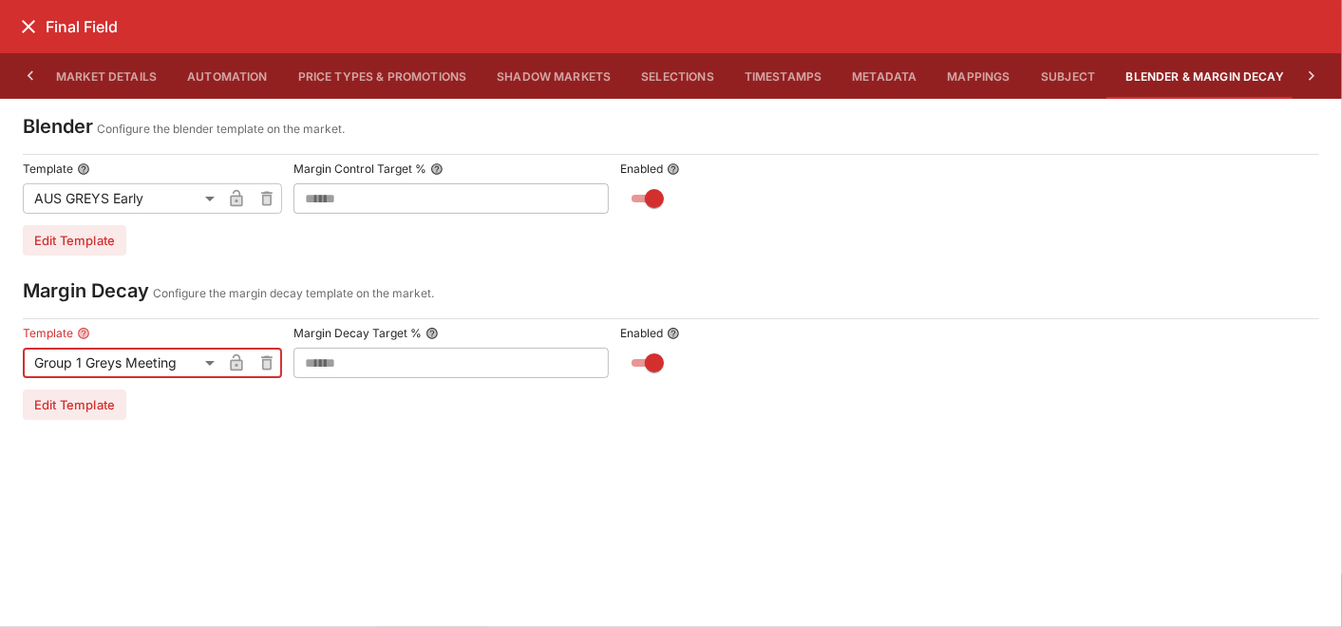
click at [236, 363] on icon "button" at bounding box center [236, 365] width 9 height 8
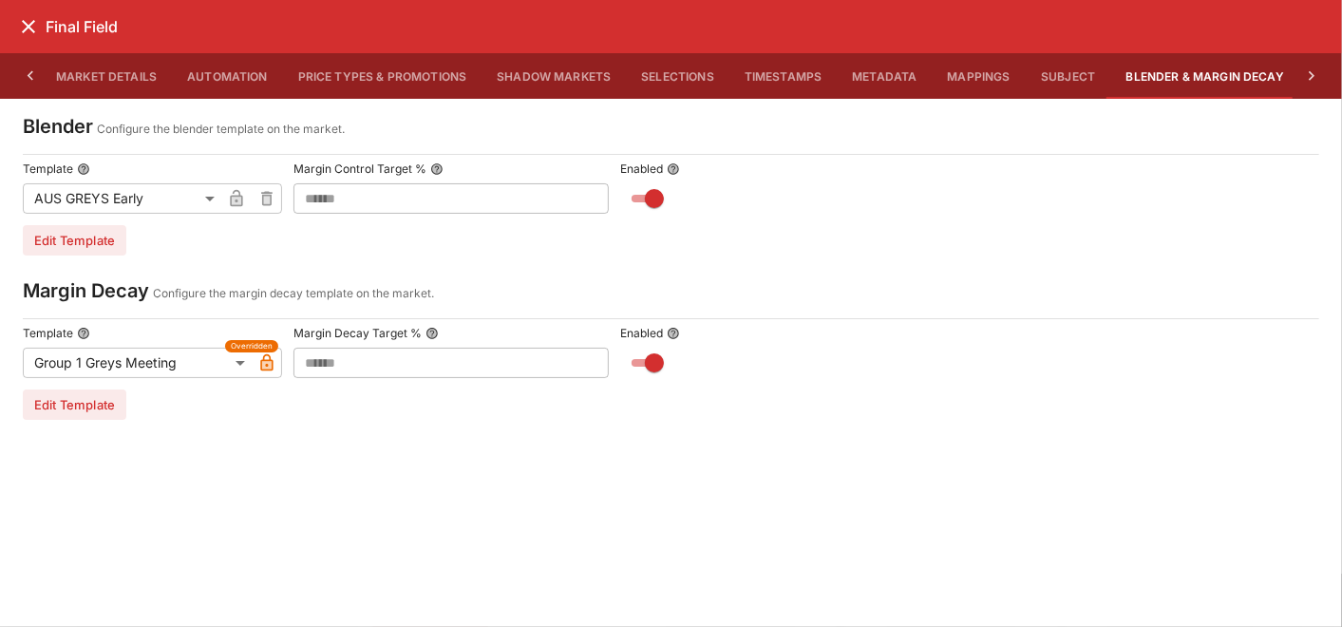
click at [21, 23] on icon "close" at bounding box center [28, 26] width 23 height 23
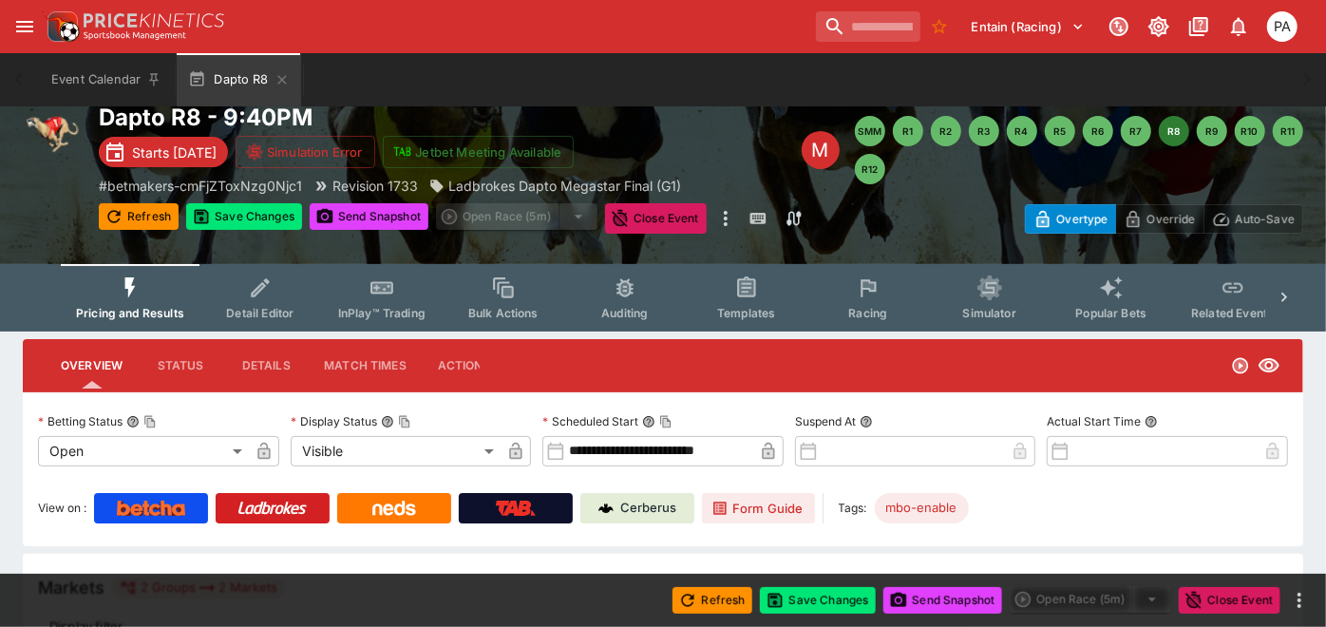
scroll to position [0, 0]
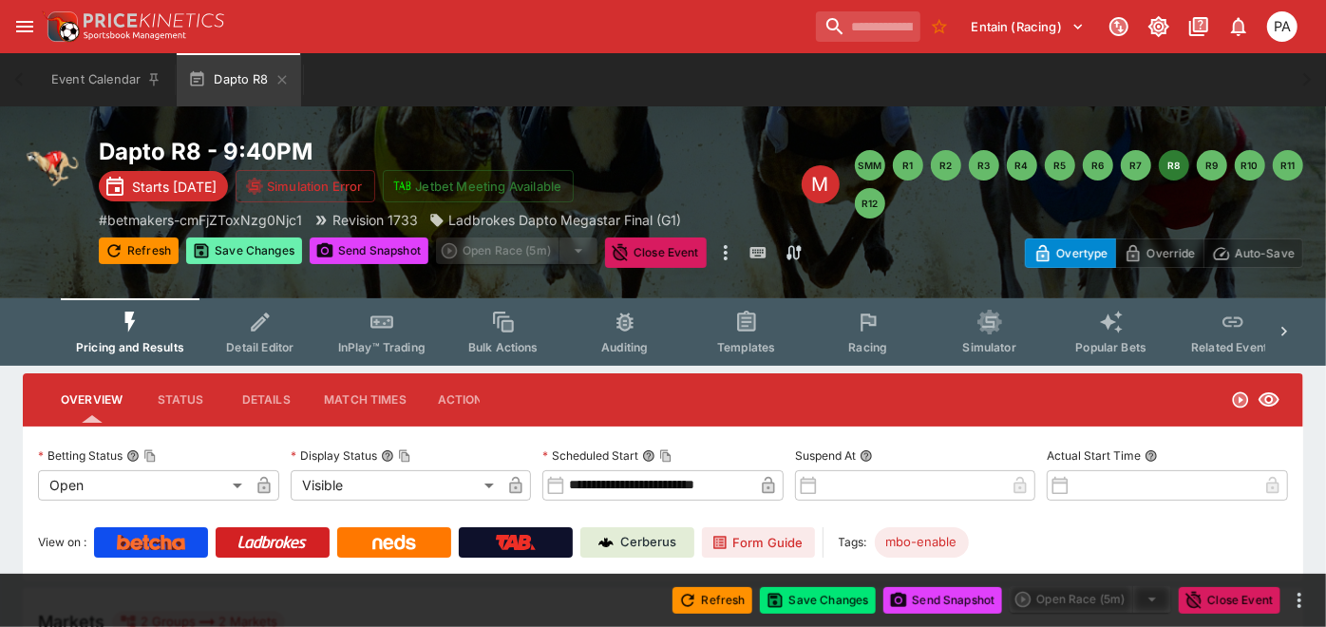
click at [235, 260] on button "Save Changes" at bounding box center [244, 250] width 116 height 27
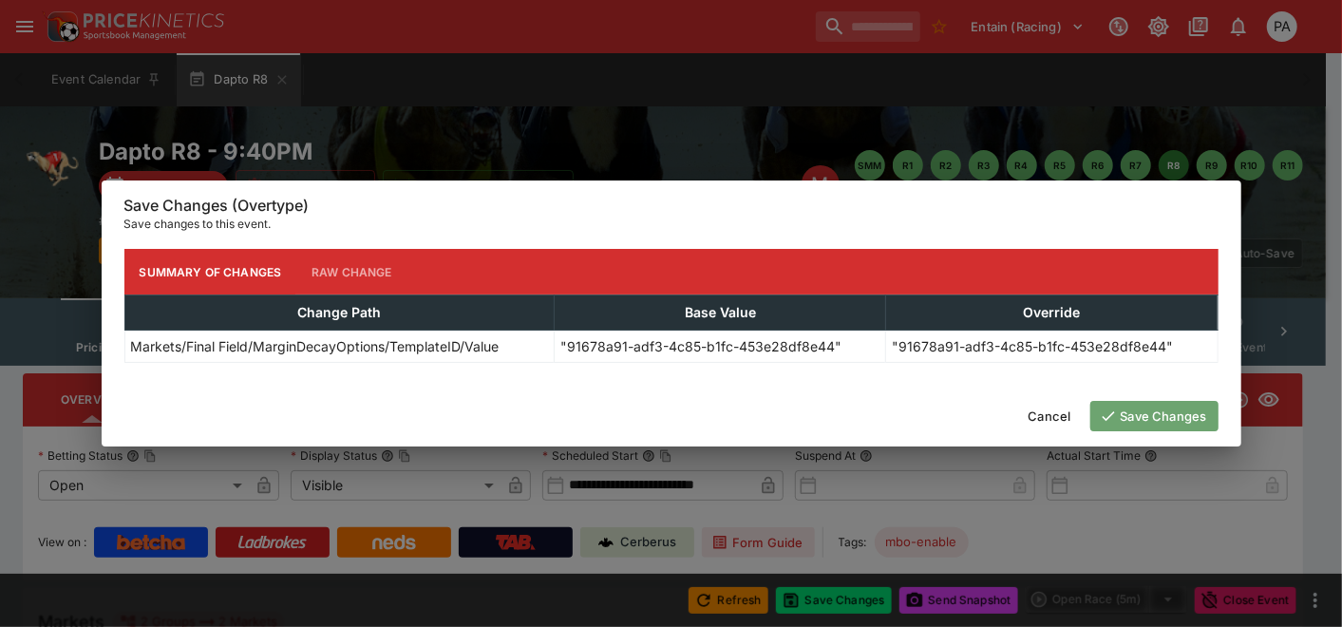
click at [1145, 415] on button "Save Changes" at bounding box center [1154, 416] width 128 height 30
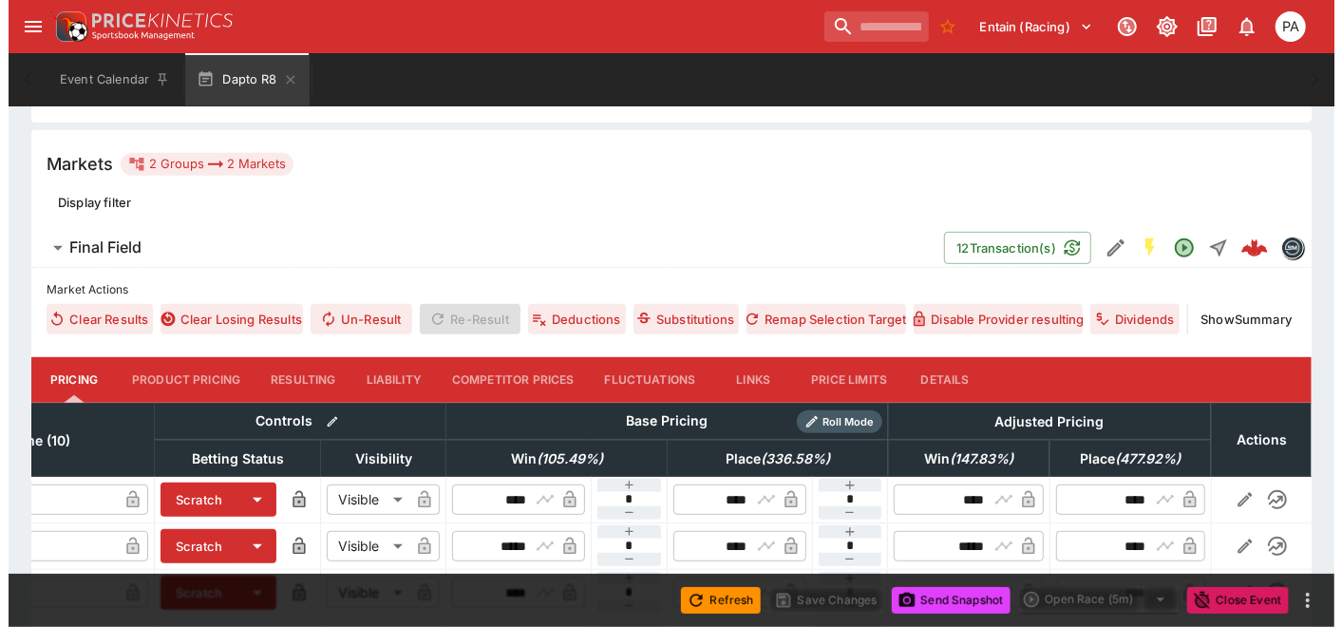
scroll to position [316, 0]
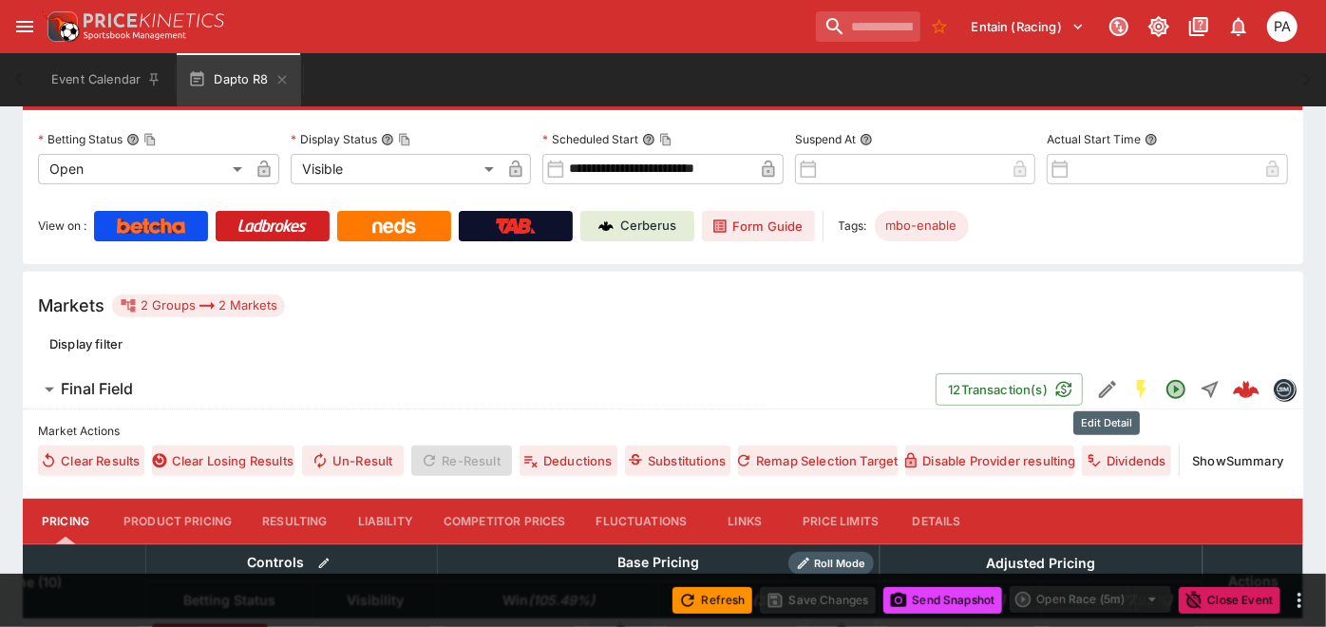
click at [1110, 382] on icon "Edit Detail" at bounding box center [1107, 389] width 17 height 17
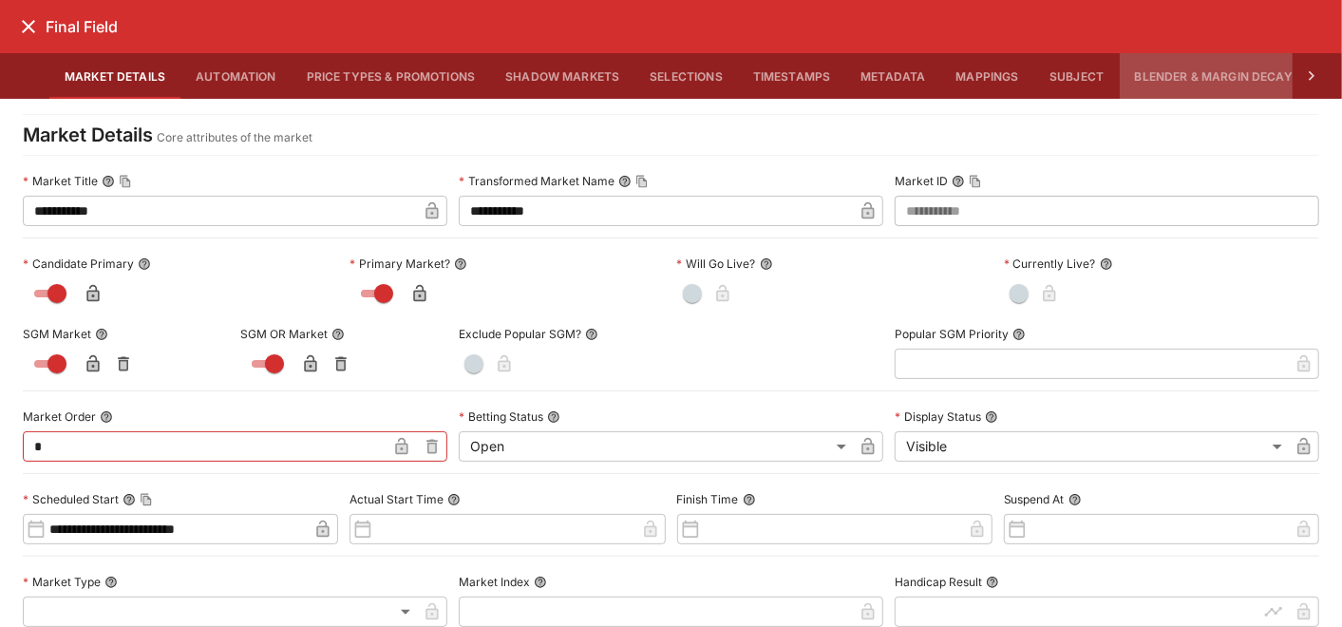
click at [1189, 80] on button "Blender & Margin Decay" at bounding box center [1214, 76] width 188 height 46
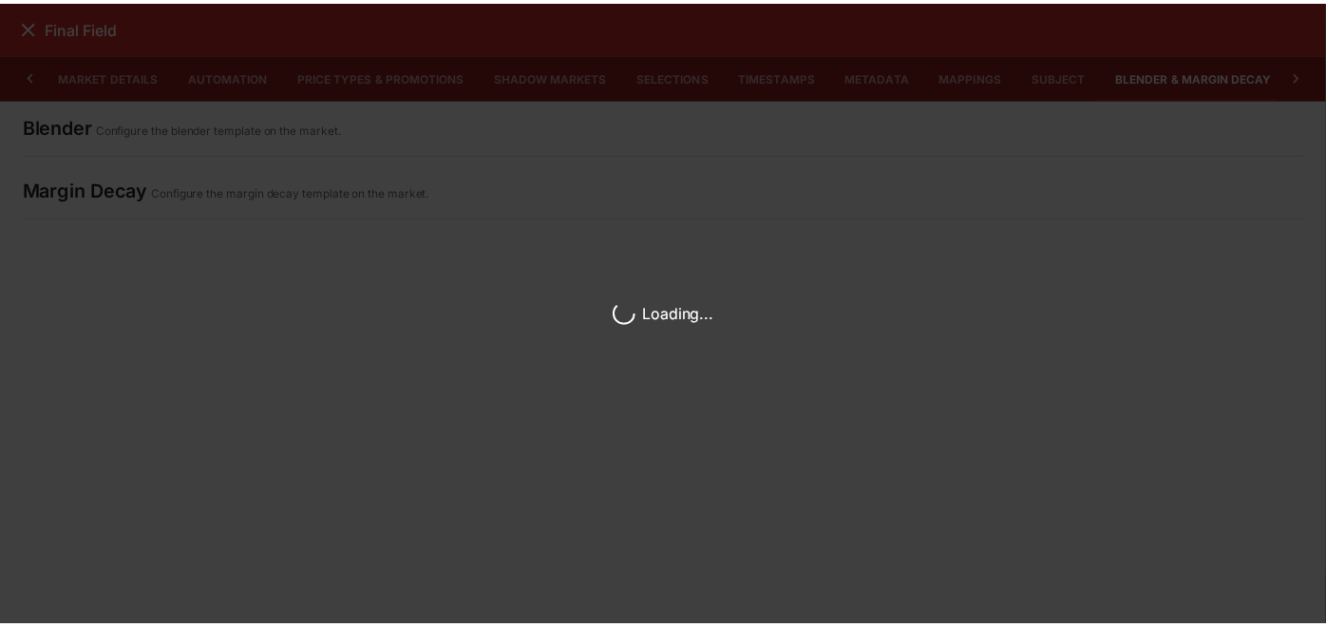
scroll to position [0, 9]
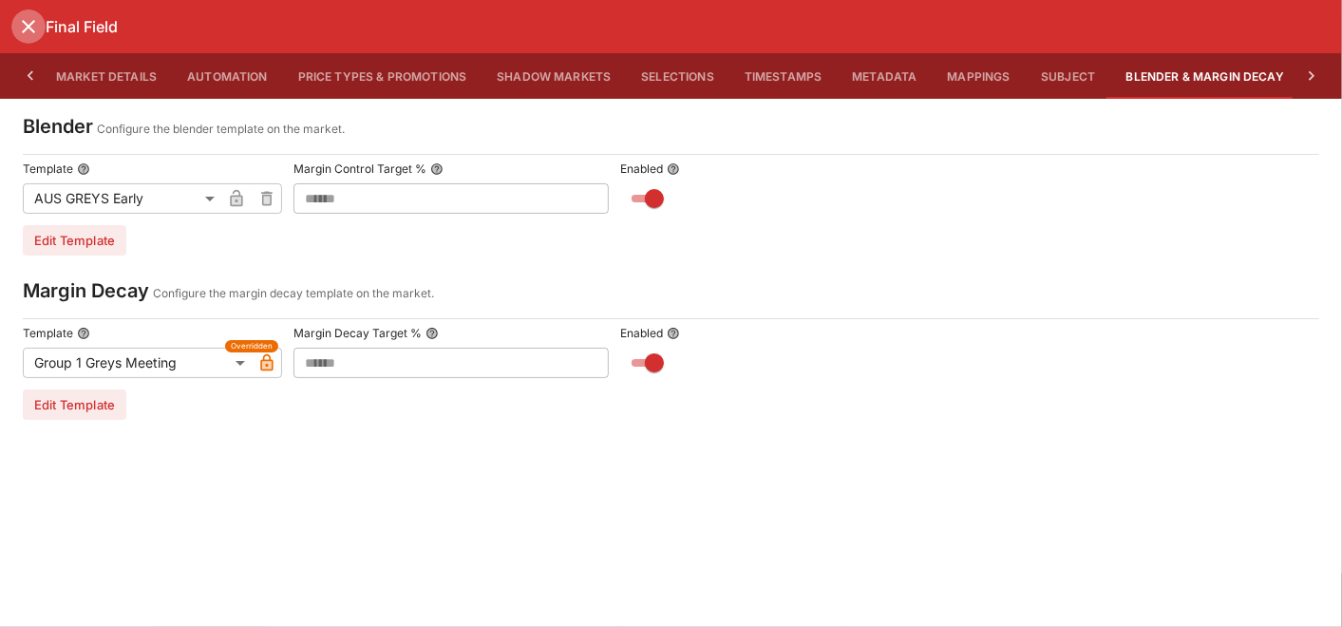
click at [26, 27] on icon "close" at bounding box center [28, 26] width 23 height 23
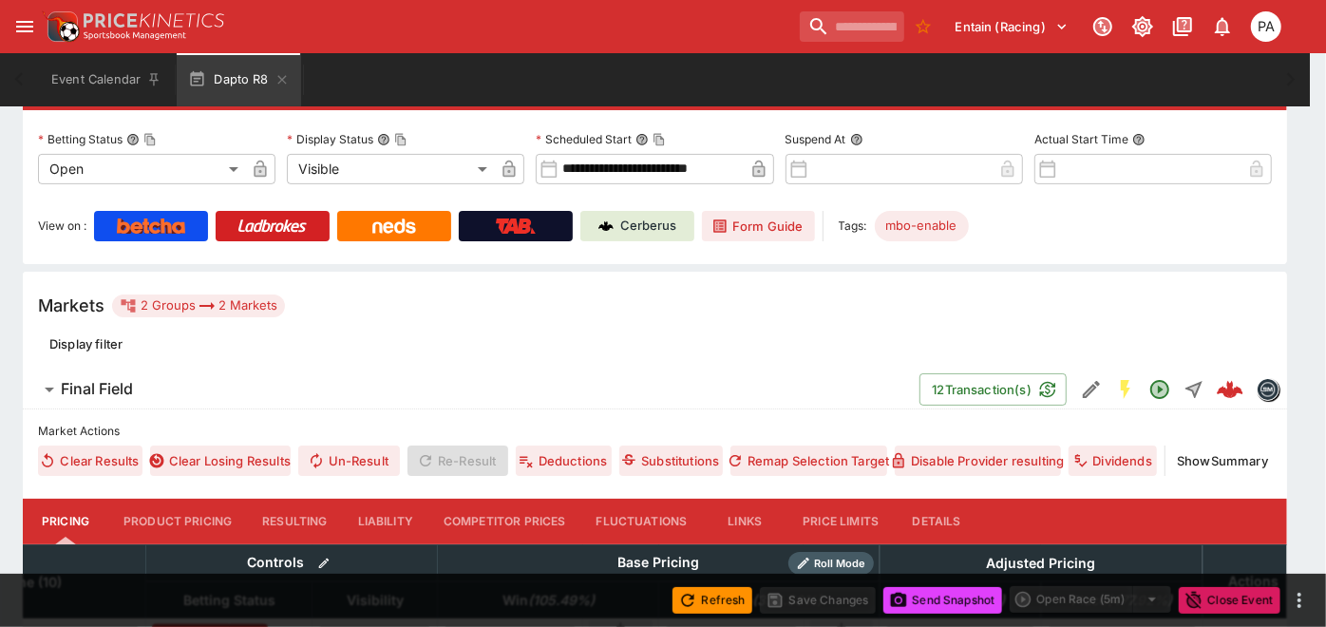
scroll to position [0, 205]
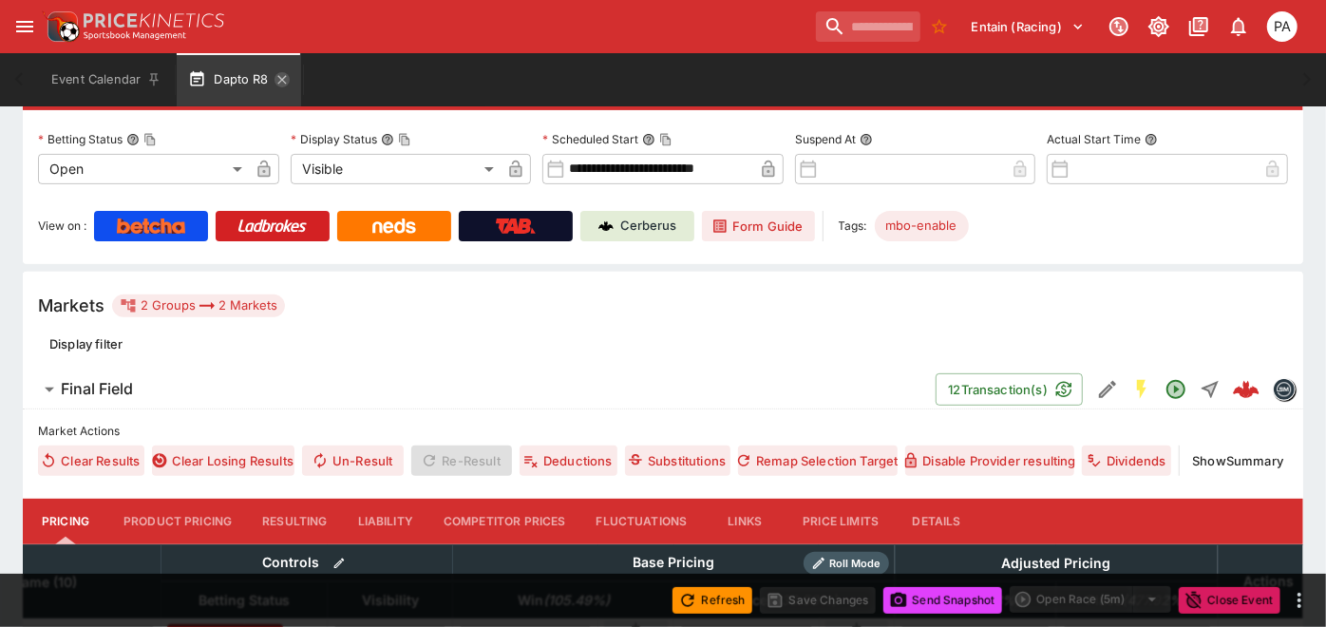
click at [276, 81] on icon "button" at bounding box center [281, 79] width 15 height 15
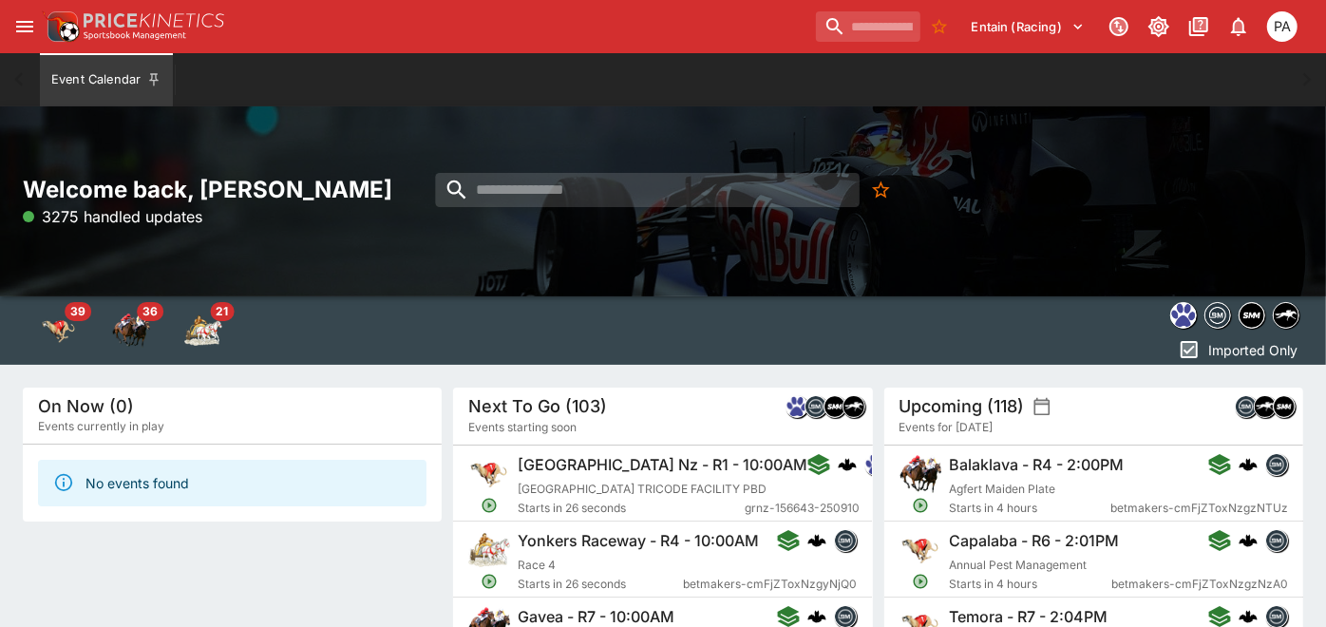
click at [29, 24] on icon "open drawer" at bounding box center [24, 26] width 23 height 23
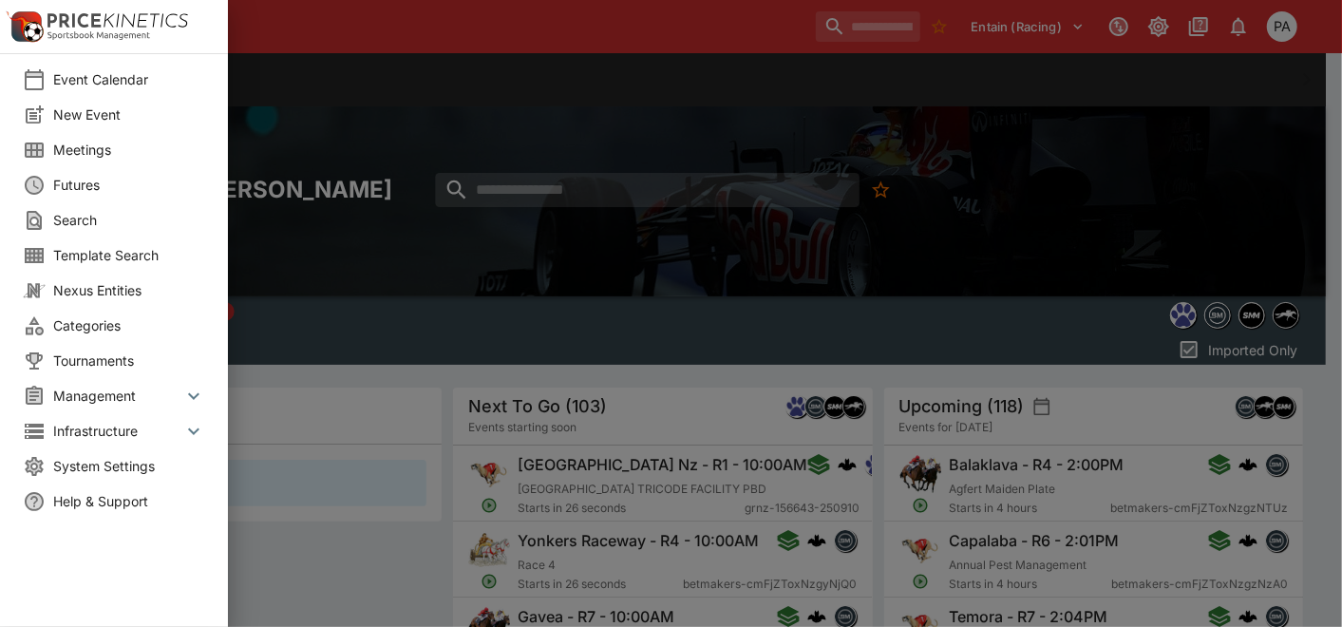
click at [194, 396] on icon at bounding box center [193, 395] width 11 height 7
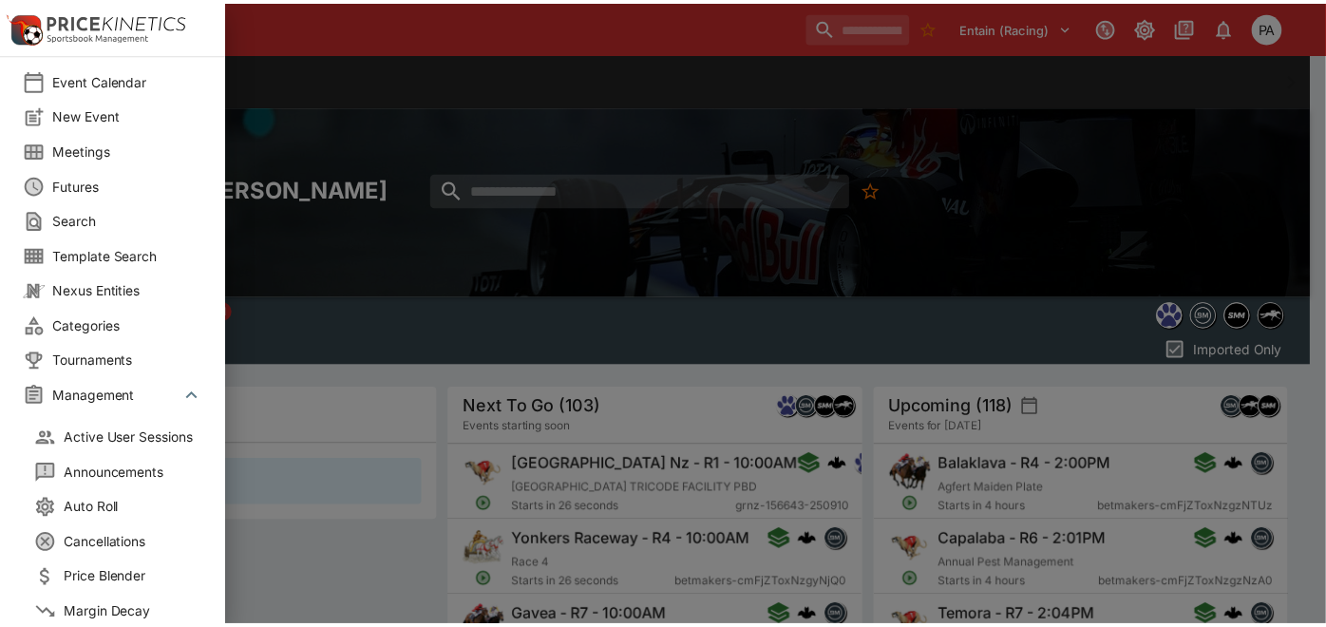
scroll to position [422, 0]
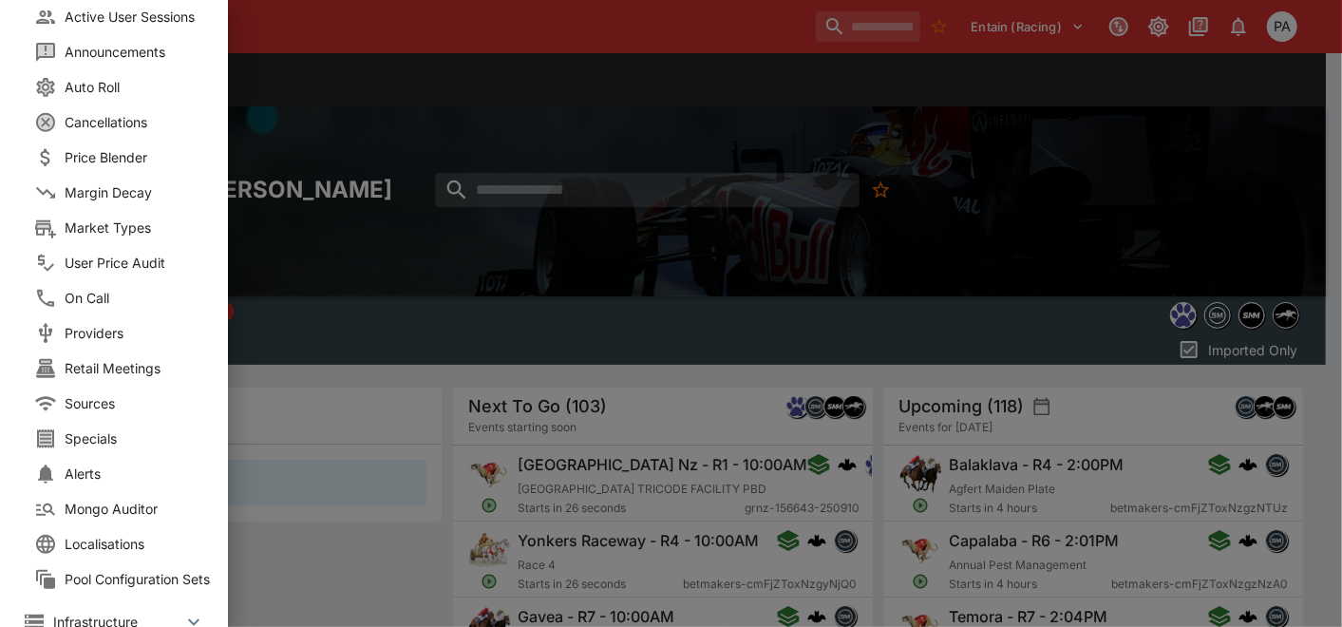
click at [102, 147] on span "Price Blender" at bounding box center [141, 157] width 152 height 20
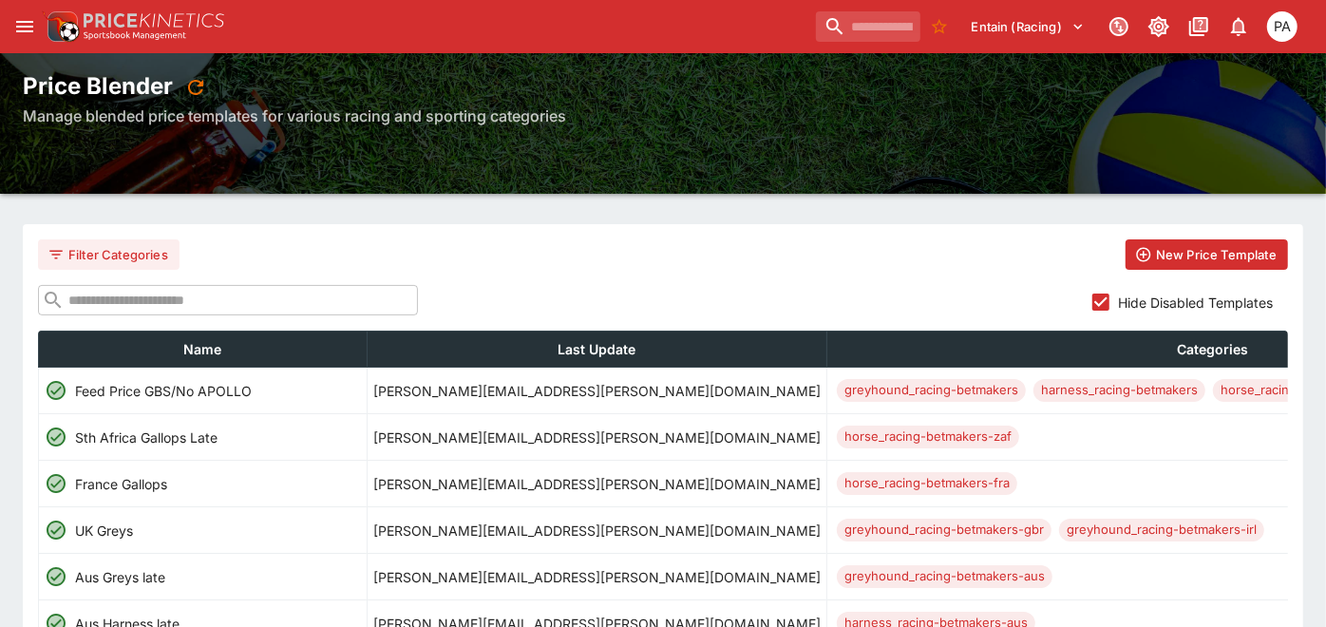
scroll to position [211, 0]
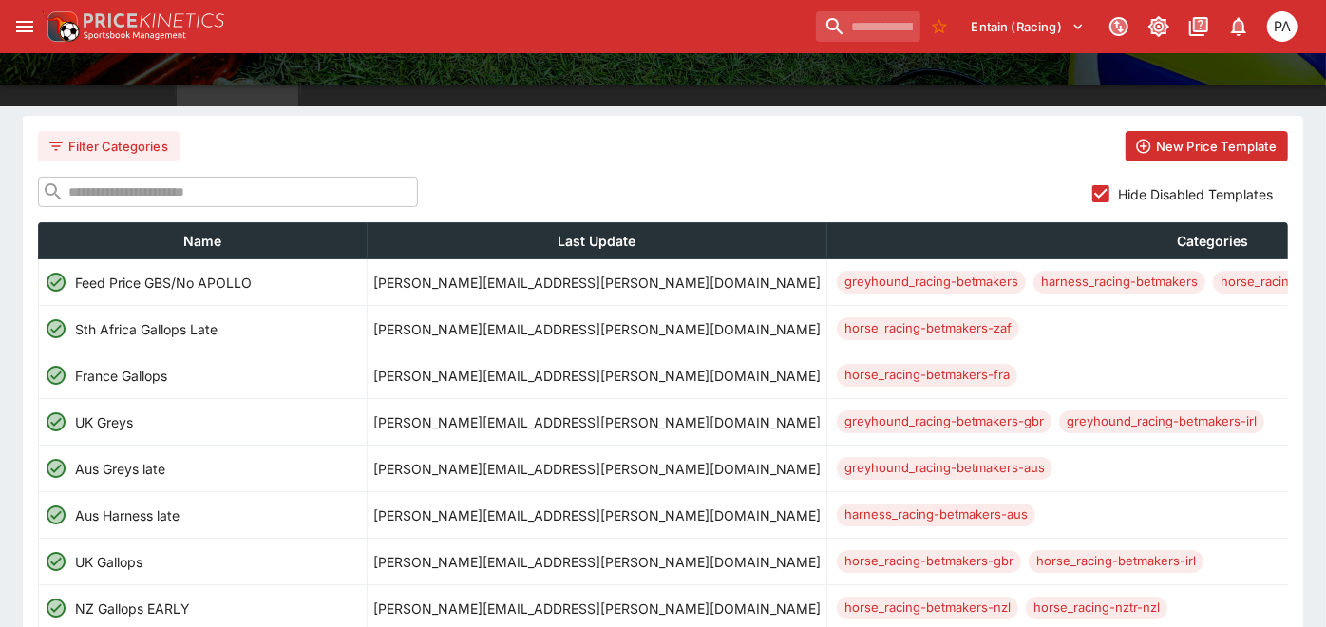
click at [188, 187] on input "text" at bounding box center [241, 192] width 353 height 30
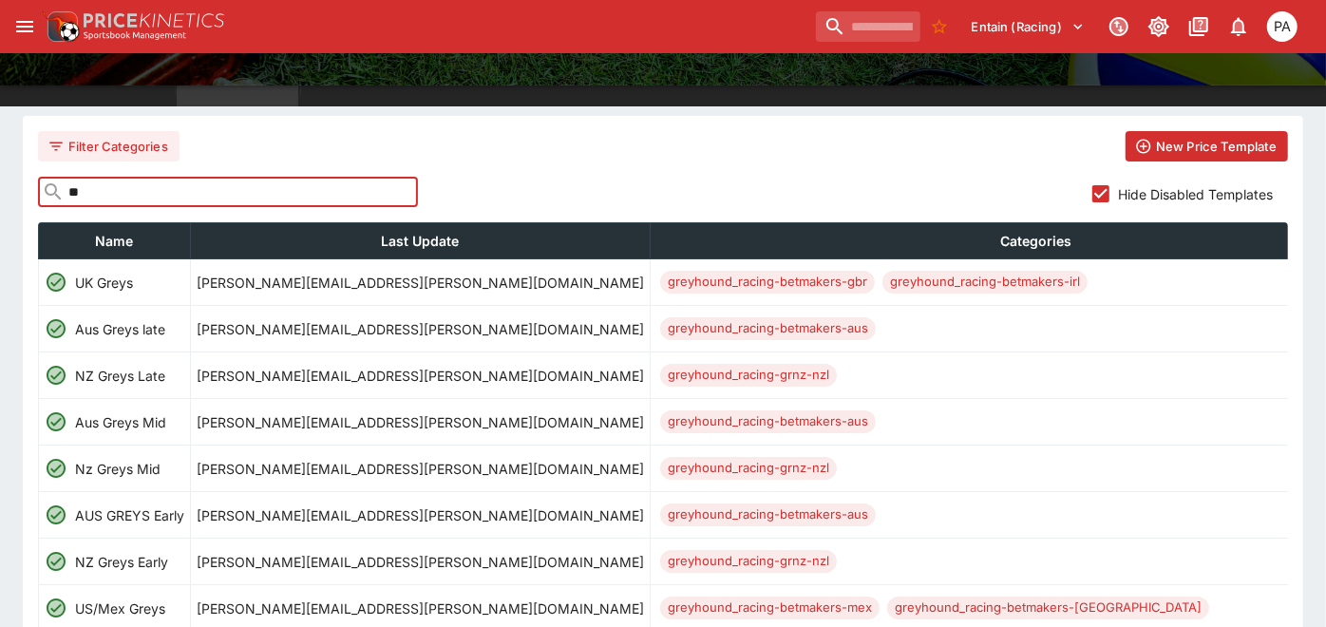
type input "*"
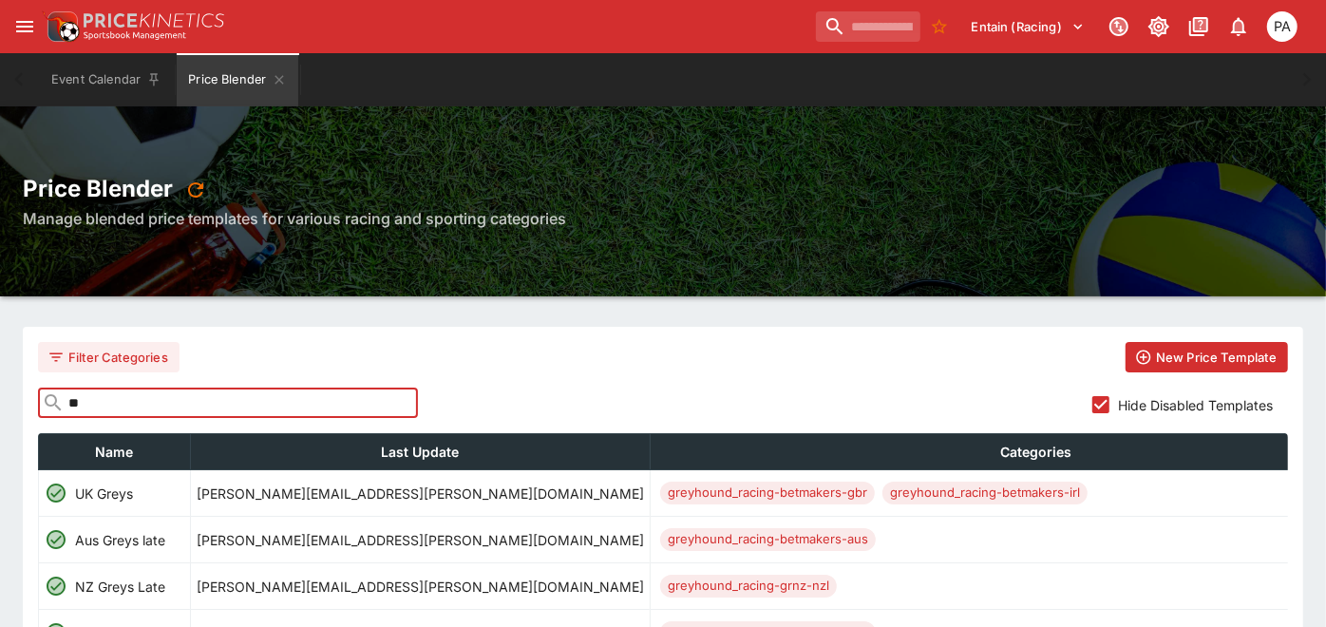
type input "*"
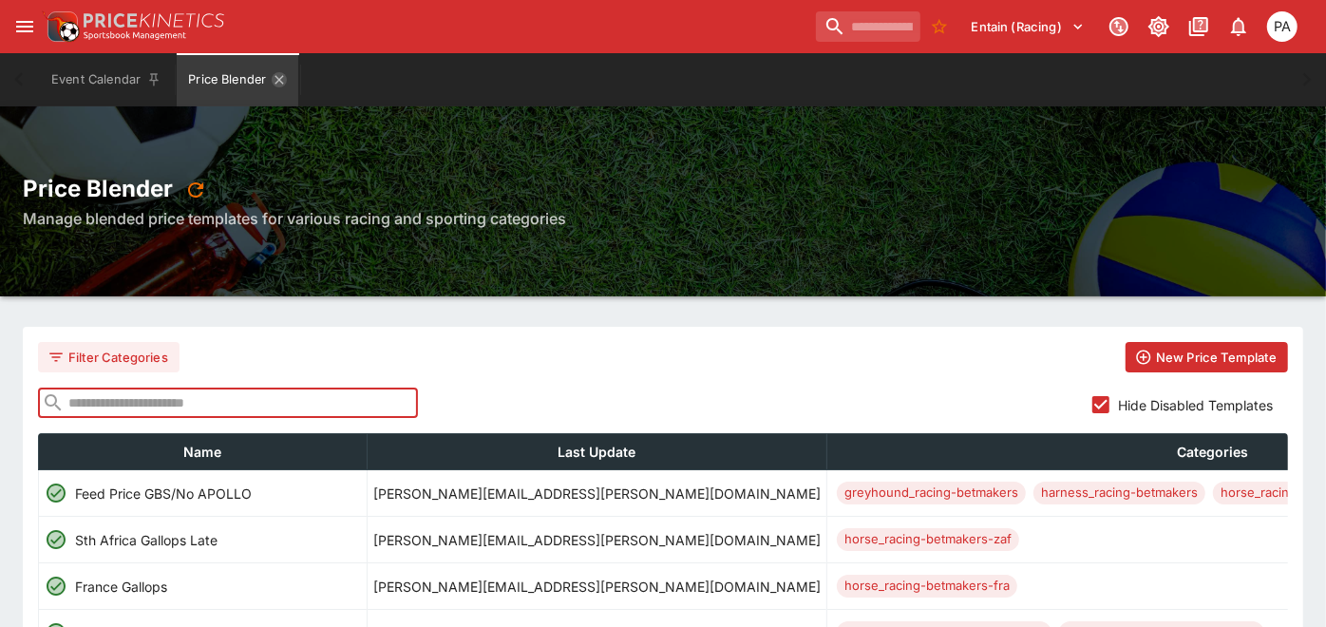
click at [282, 78] on icon "Price Blender" at bounding box center [279, 79] width 9 height 9
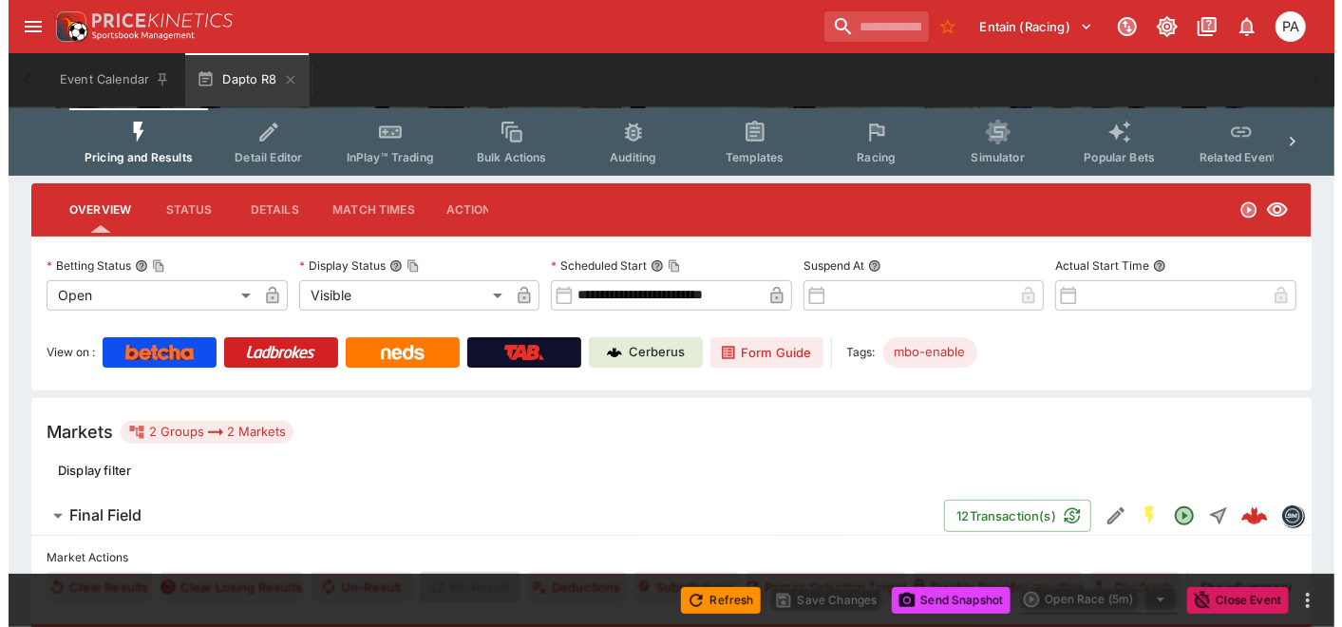
scroll to position [316, 0]
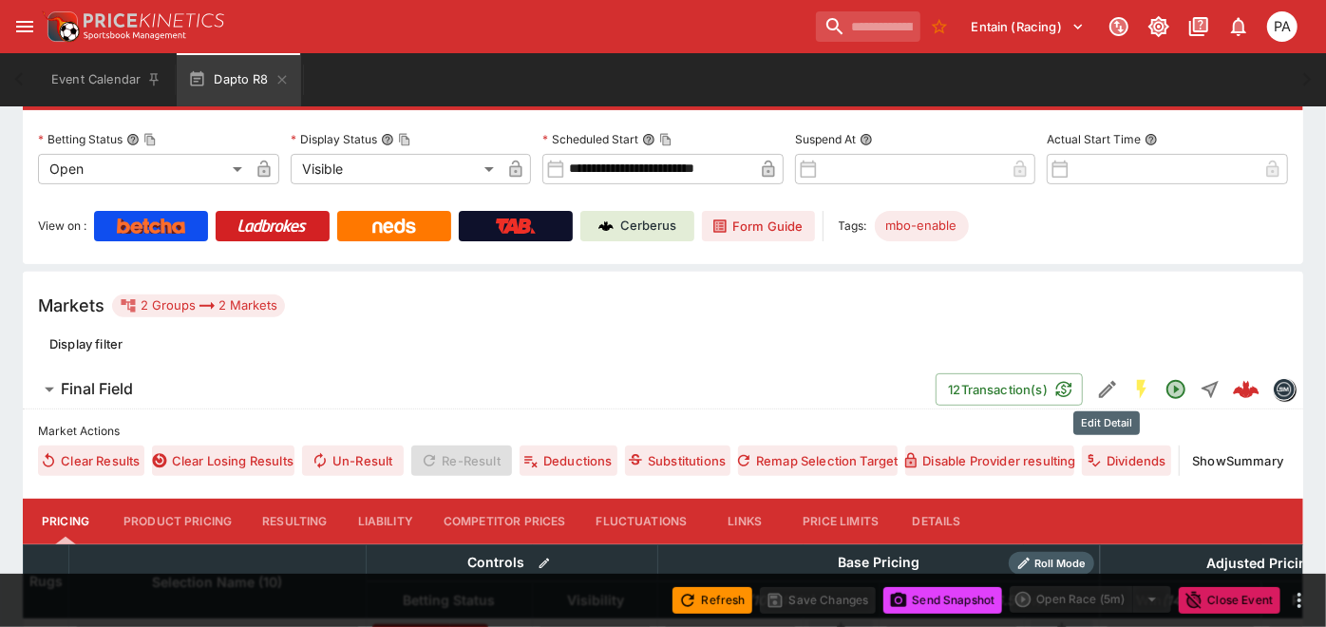
click at [1099, 390] on icon "Edit Detail" at bounding box center [1107, 389] width 23 height 23
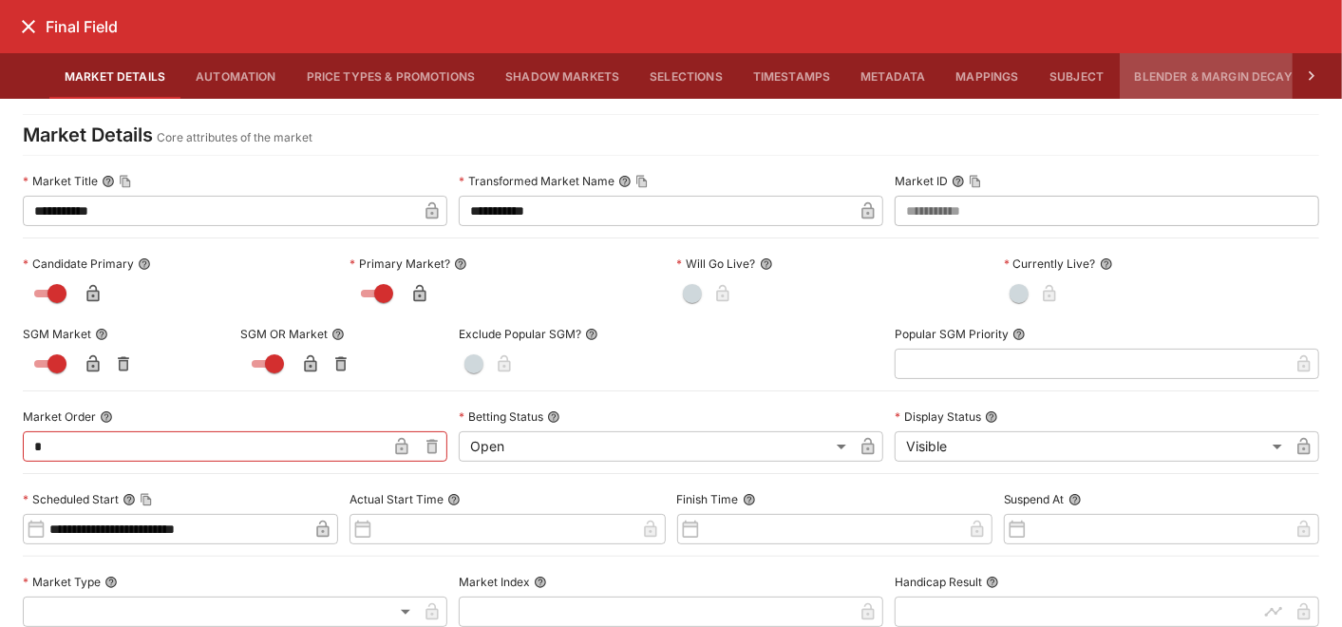
click at [1211, 76] on button "Blender & Margin Decay" at bounding box center [1214, 76] width 188 height 46
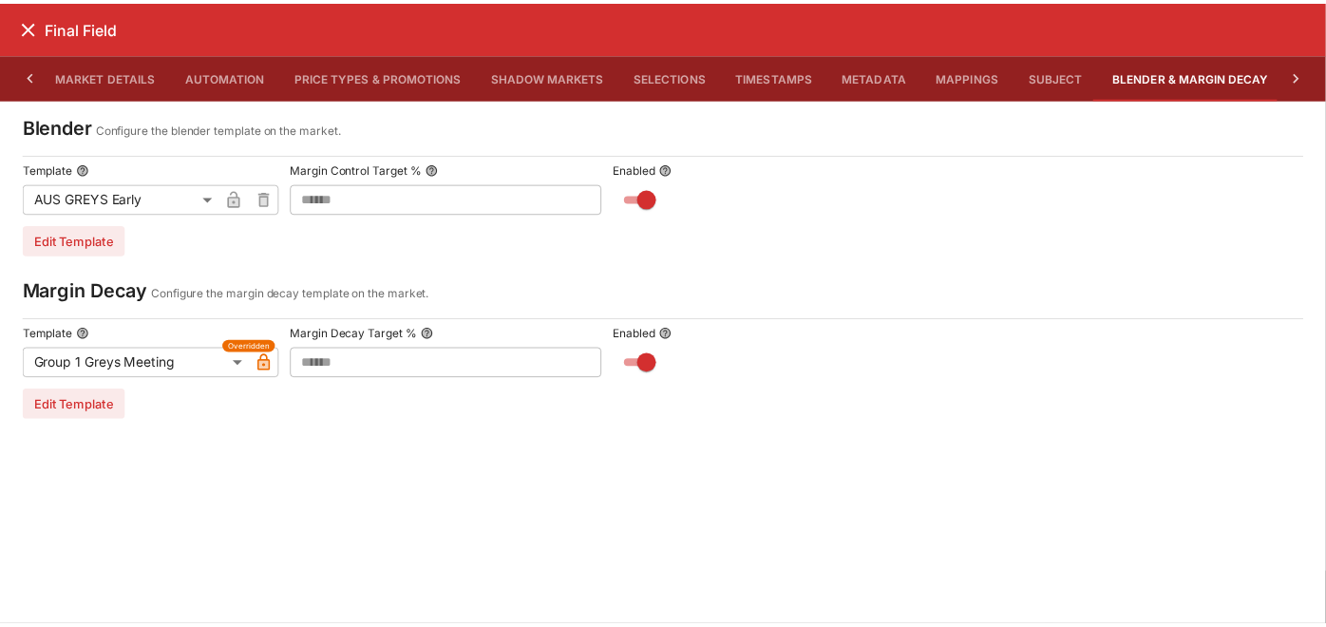
scroll to position [317, 0]
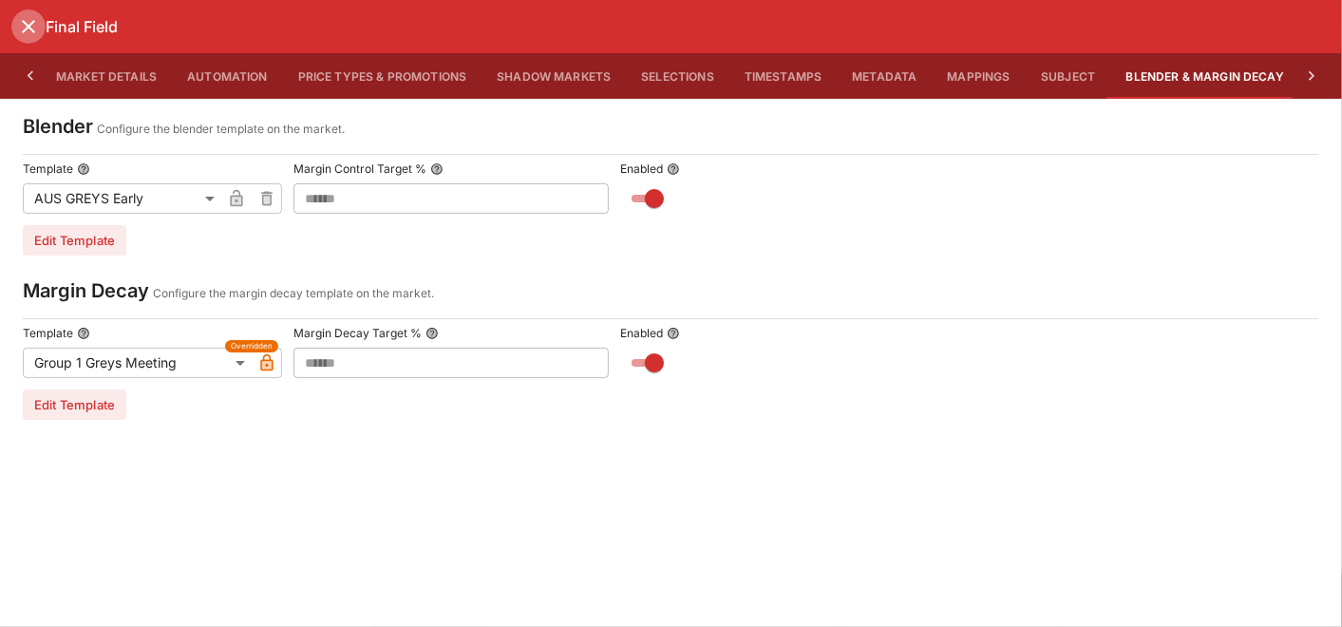
click at [28, 21] on icon "close" at bounding box center [28, 26] width 23 height 23
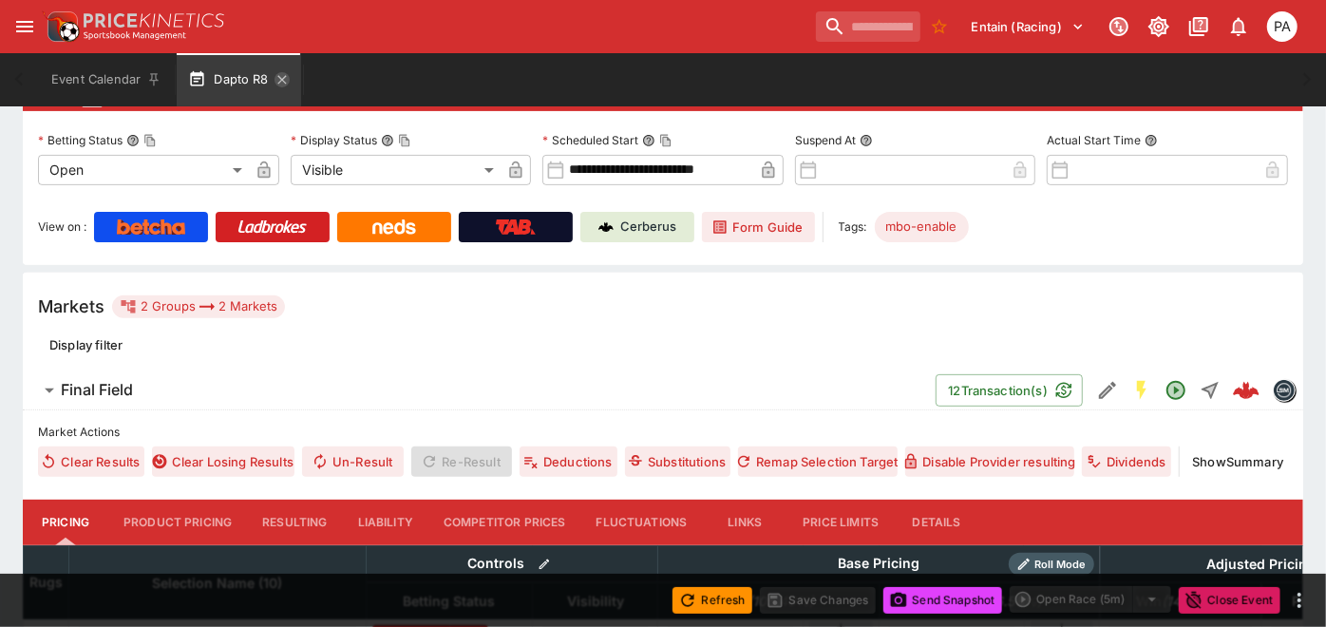
click at [285, 75] on icon "button" at bounding box center [281, 79] width 15 height 15
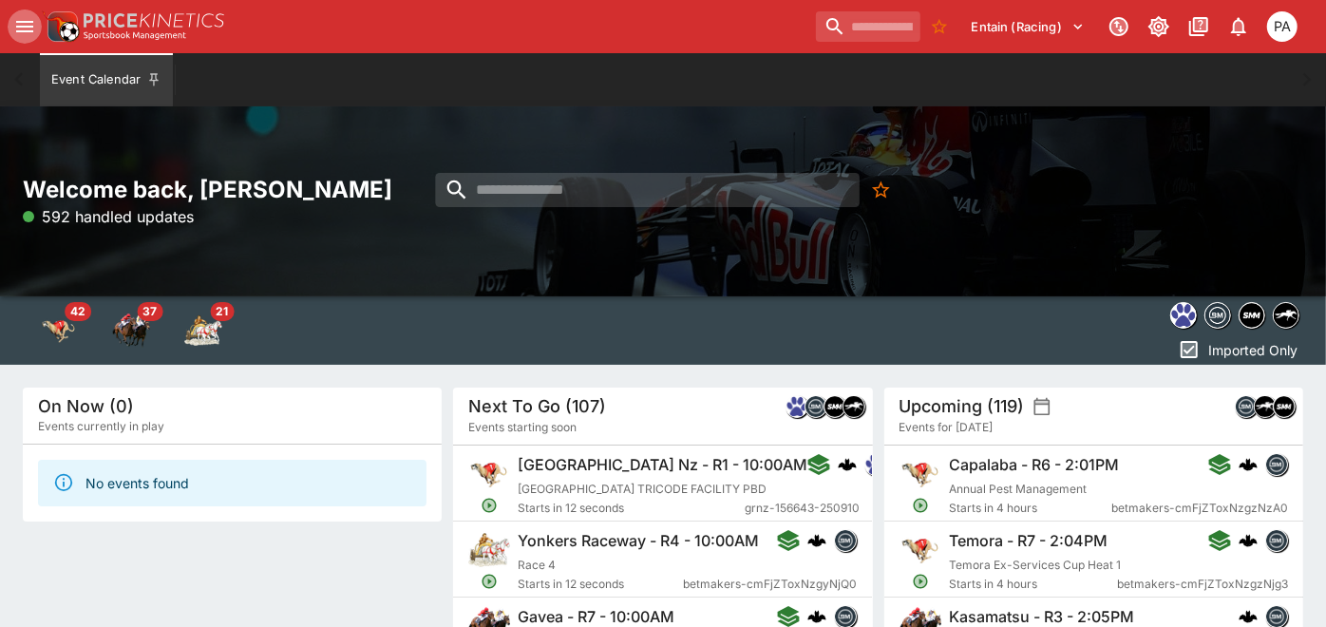
click at [38, 28] on button "open drawer" at bounding box center [25, 26] width 34 height 34
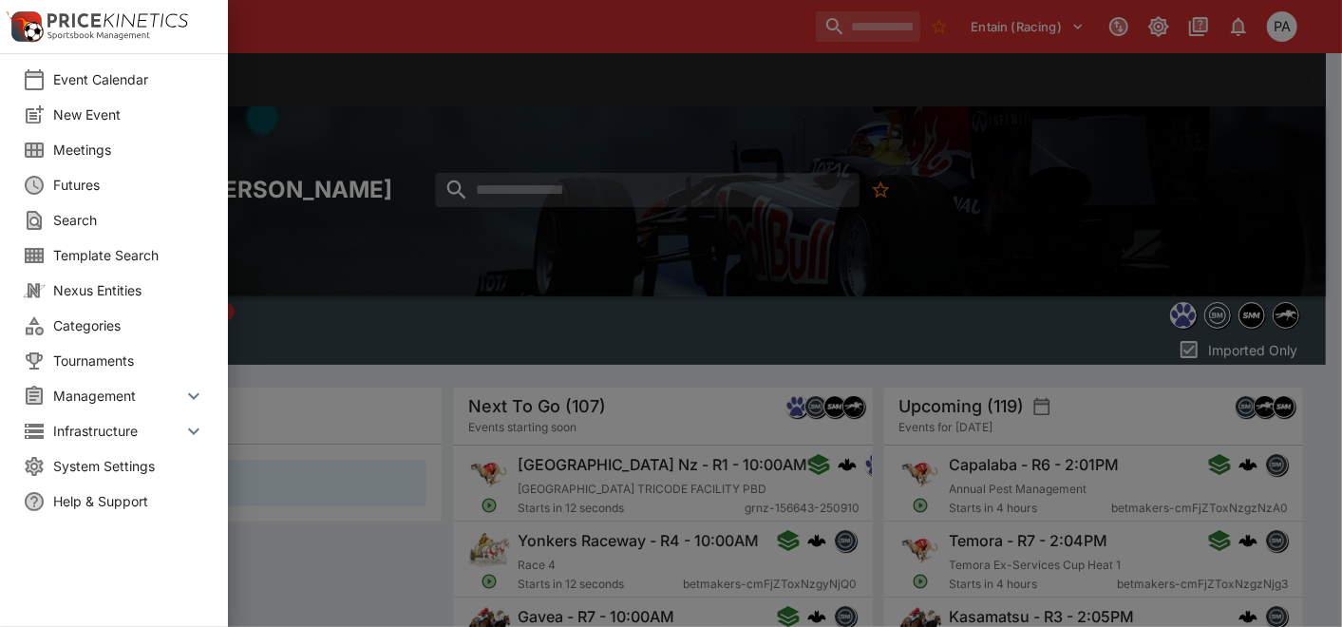
click at [197, 394] on icon at bounding box center [193, 395] width 11 height 7
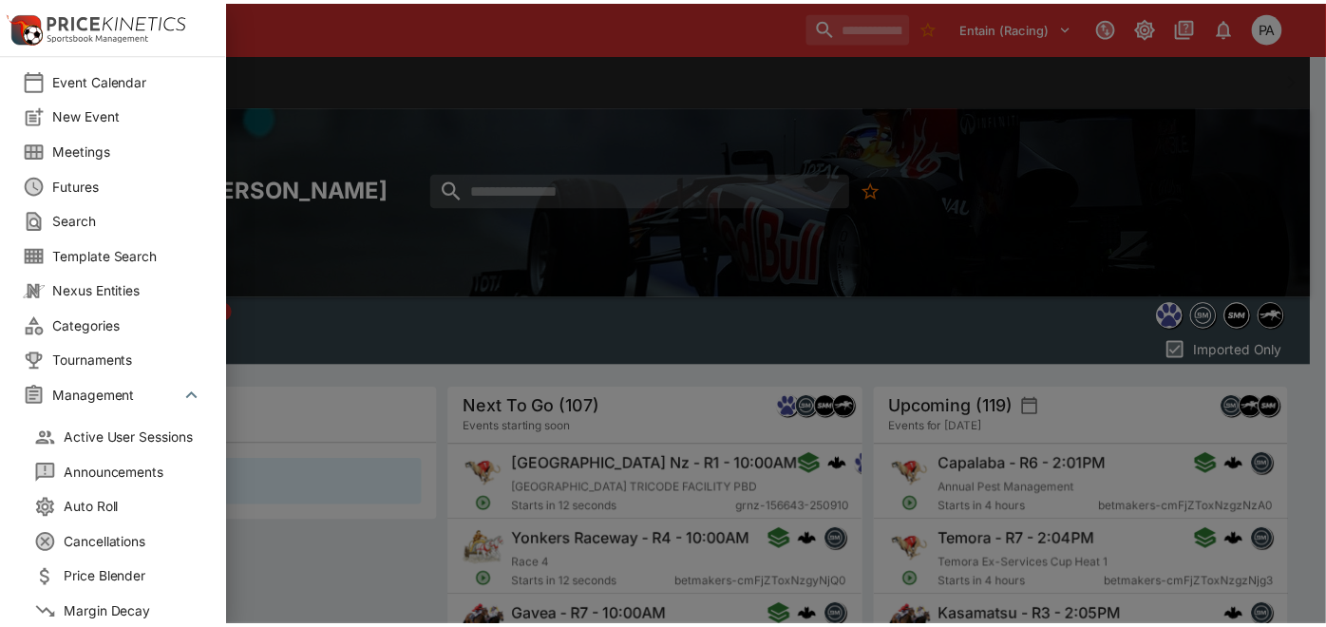
scroll to position [422, 0]
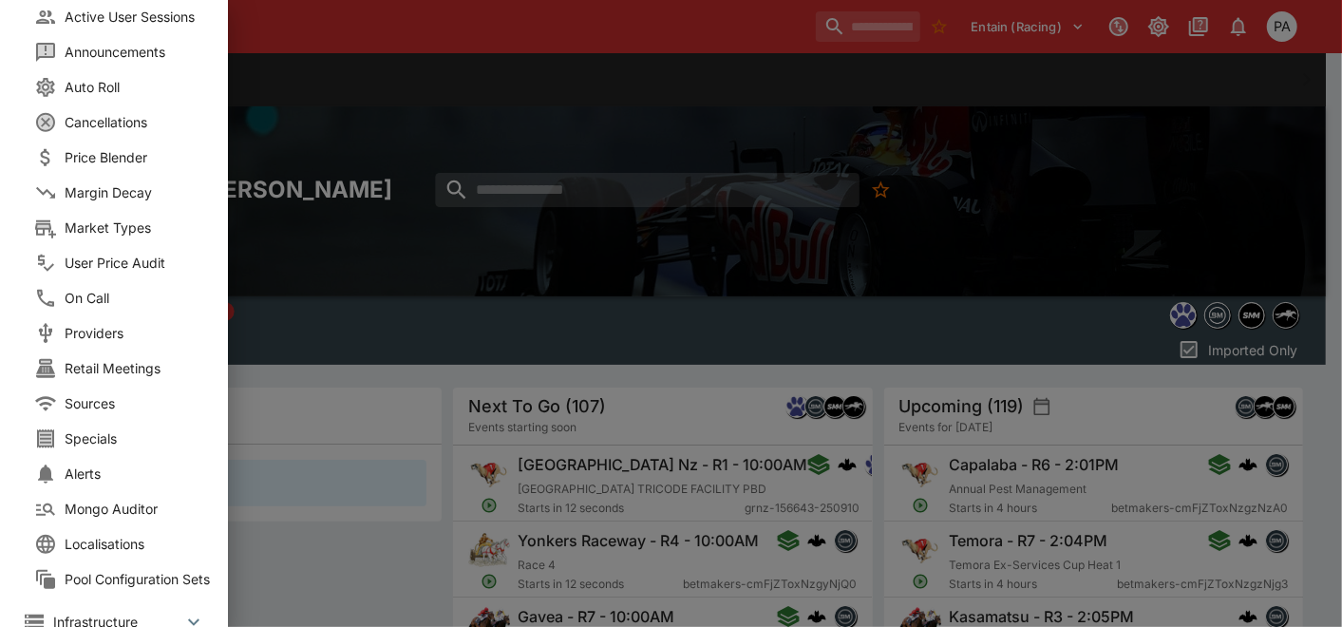
click at [99, 187] on span "Margin Decay" at bounding box center [141, 192] width 152 height 20
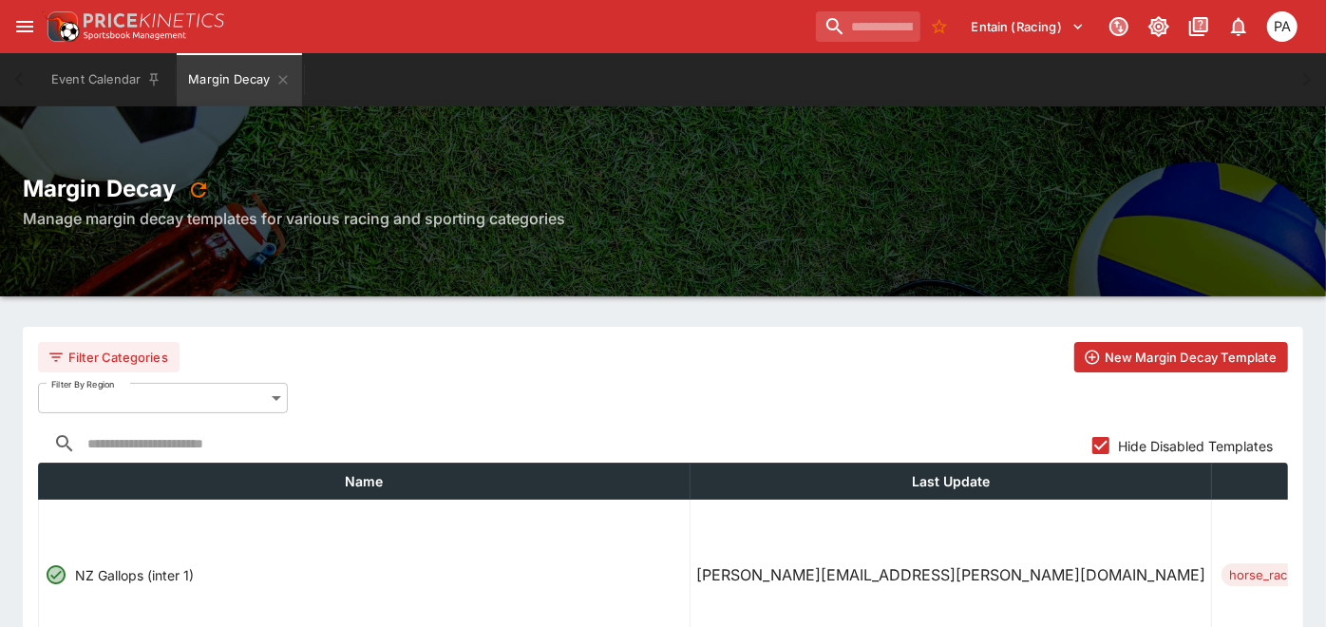
scroll to position [211, 0]
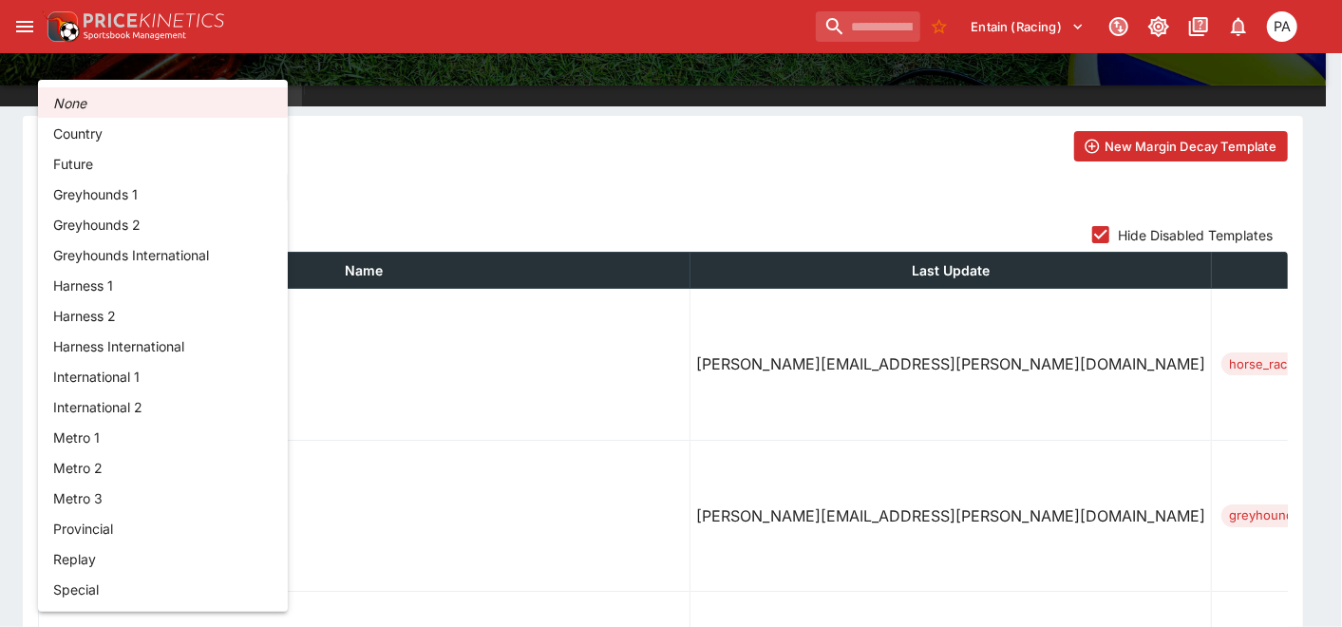
click at [95, 184] on li "Greyhounds 1" at bounding box center [163, 194] width 250 height 30
type input "**********"
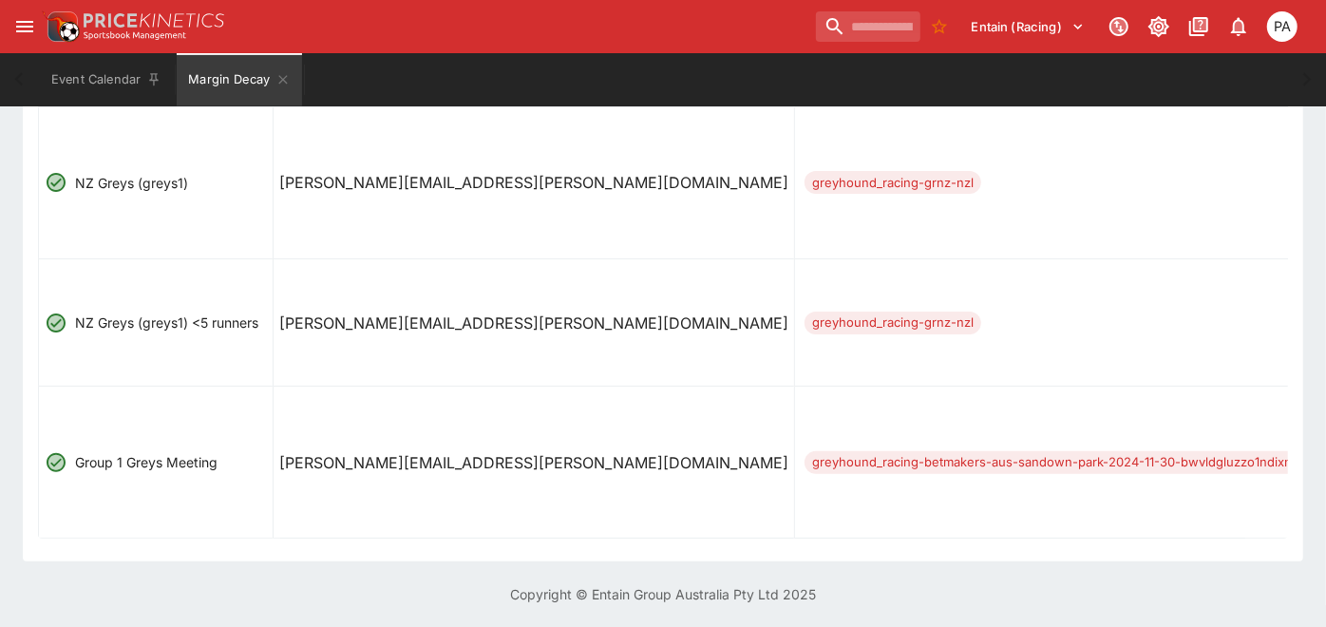
scroll to position [0, 852]
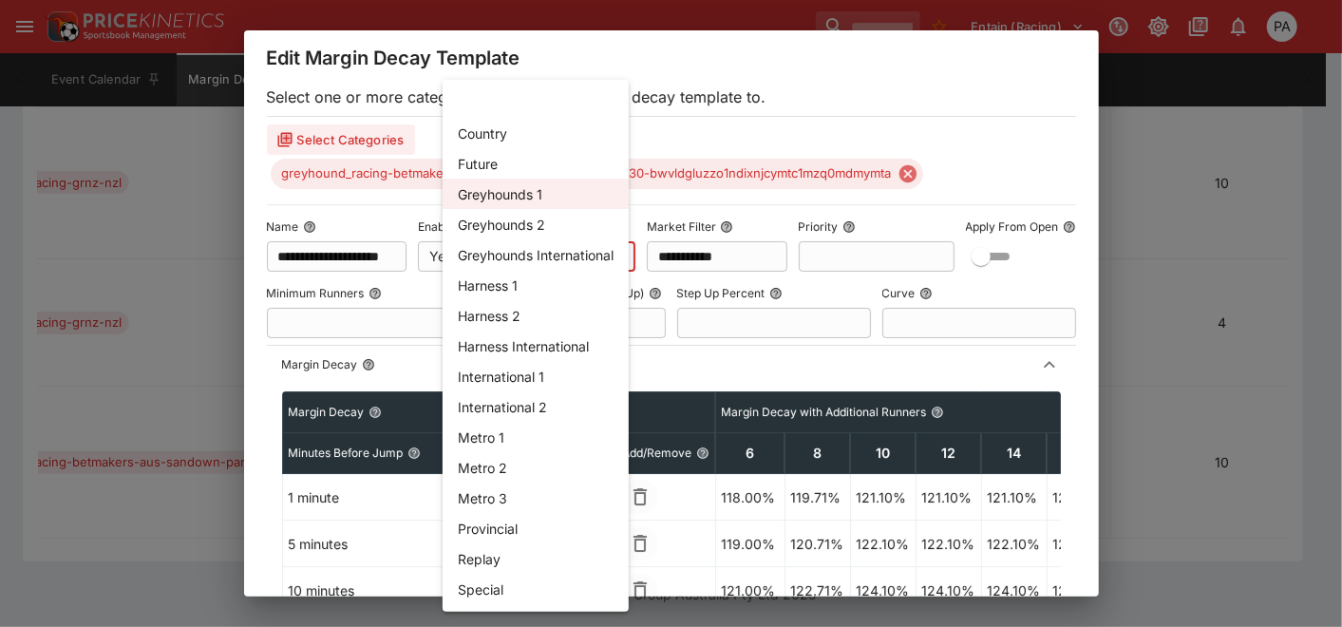
click at [575, 248] on body "**********" at bounding box center [671, 12] width 1342 height 1229
click at [843, 107] on div at bounding box center [671, 313] width 1342 height 627
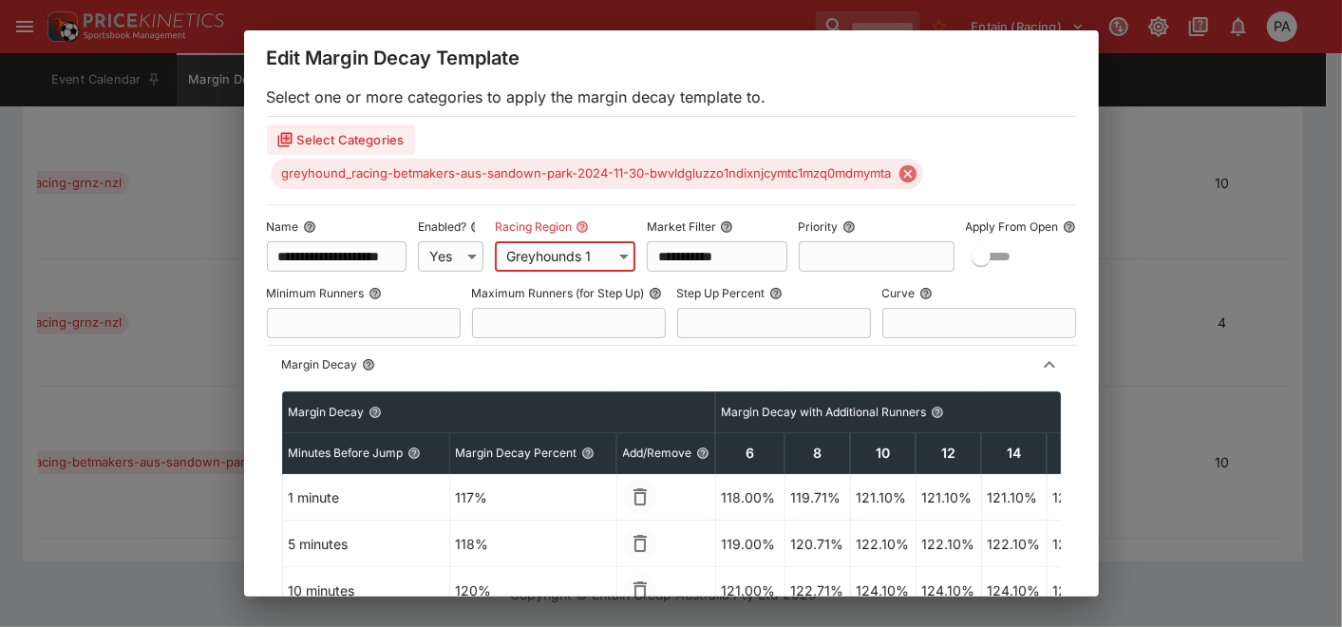
click at [151, 198] on div "**********" at bounding box center [671, 313] width 1342 height 627
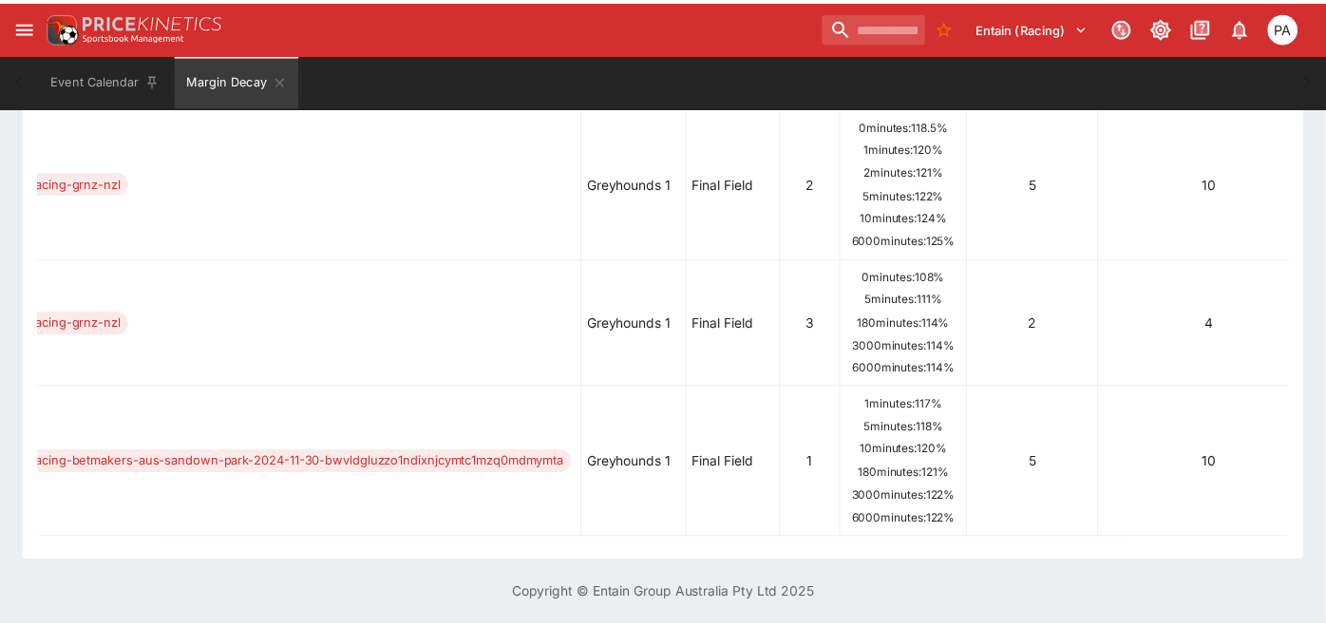
scroll to position [0, 837]
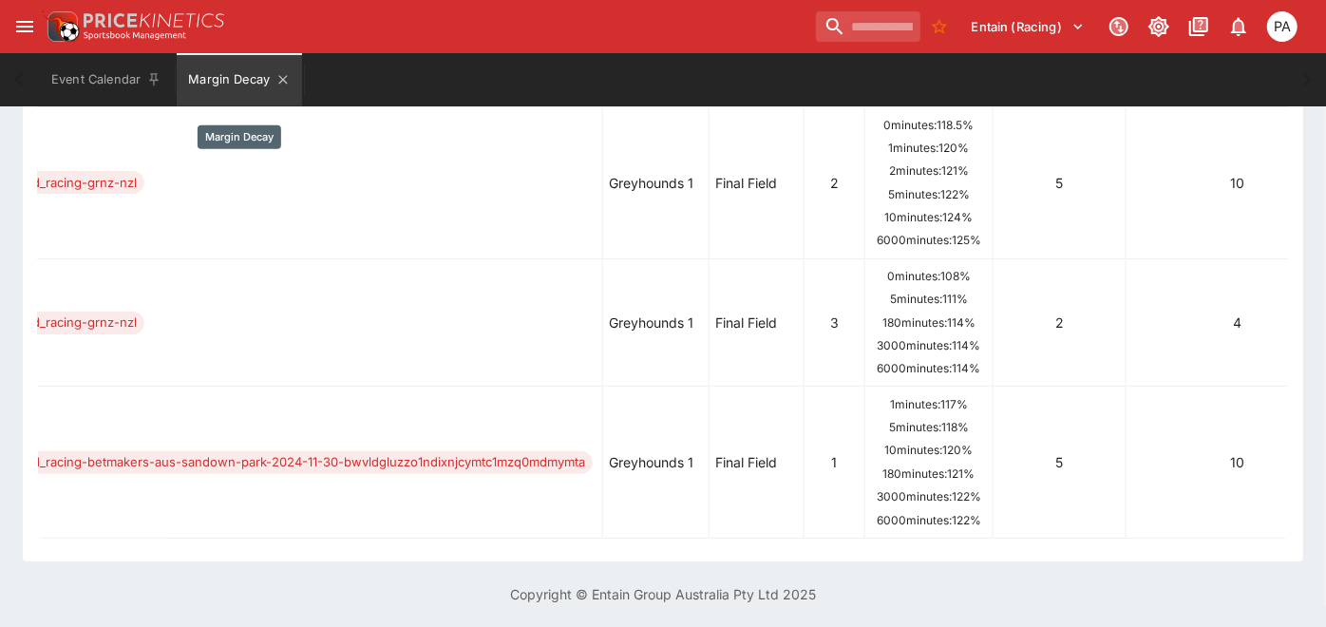
click at [280, 67] on button "Margin Decay" at bounding box center [239, 79] width 125 height 53
click at [286, 81] on icon "Margin Decay" at bounding box center [282, 79] width 15 height 15
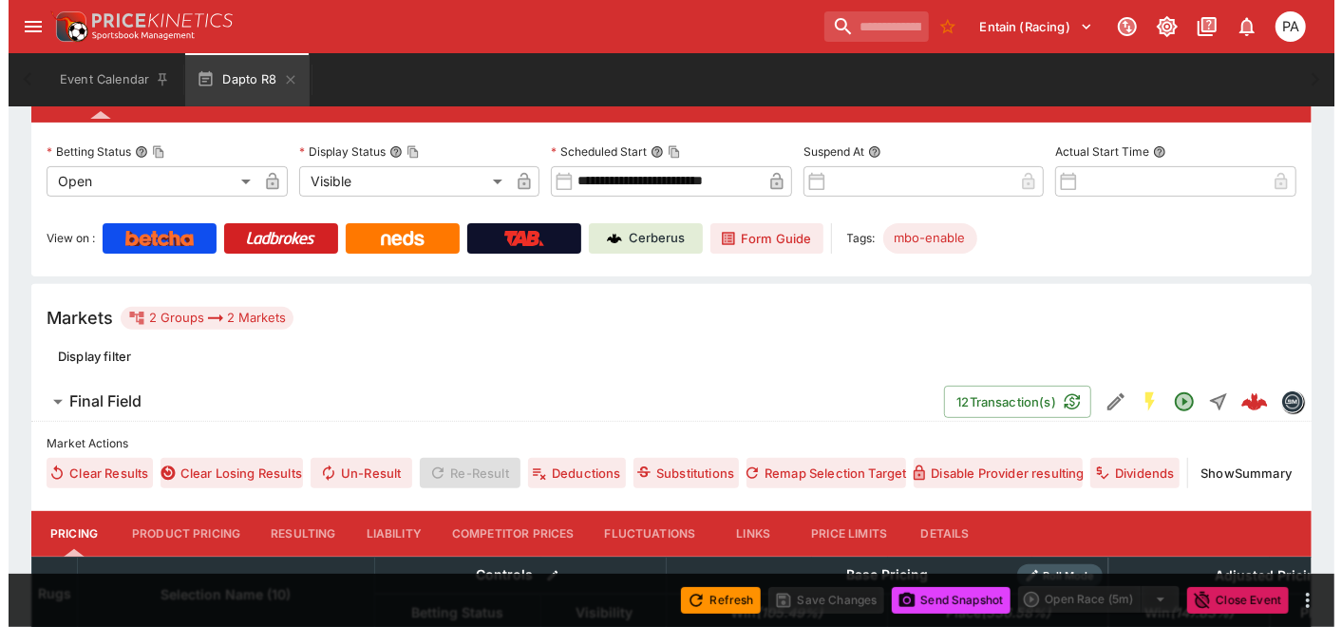
scroll to position [316, 0]
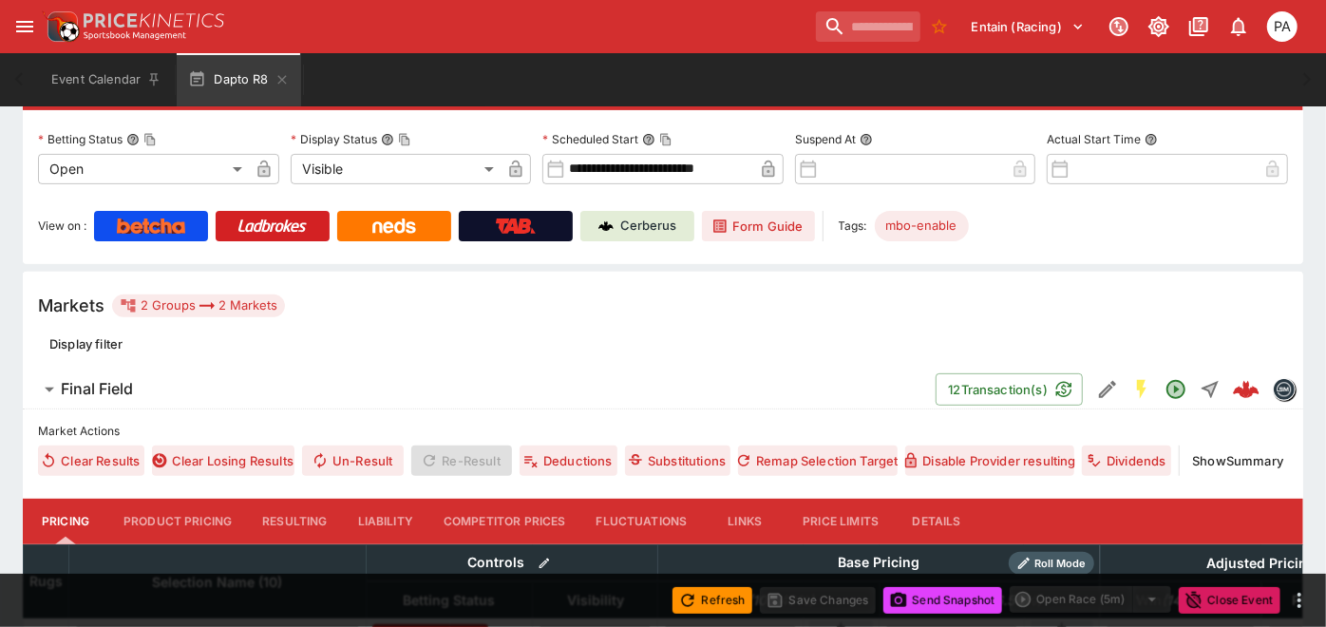
click at [1099, 386] on icon "Edit Detail" at bounding box center [1107, 389] width 23 height 23
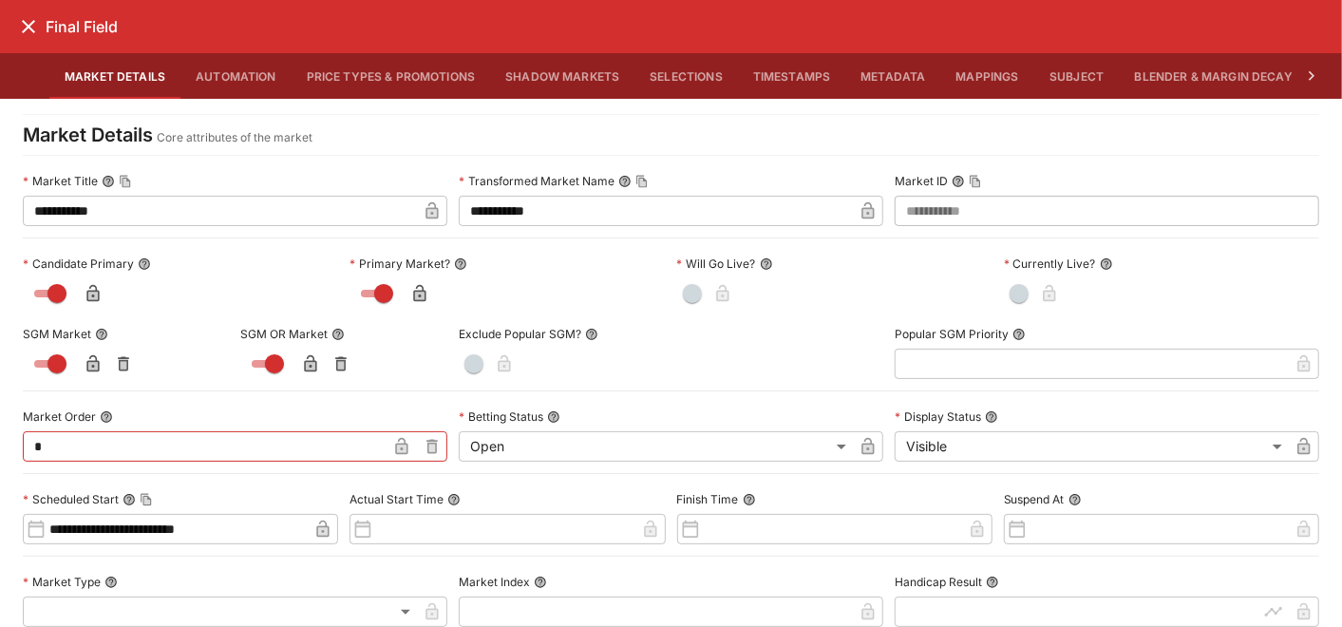
click at [1177, 77] on button "Blender & Margin Decay" at bounding box center [1214, 76] width 188 height 46
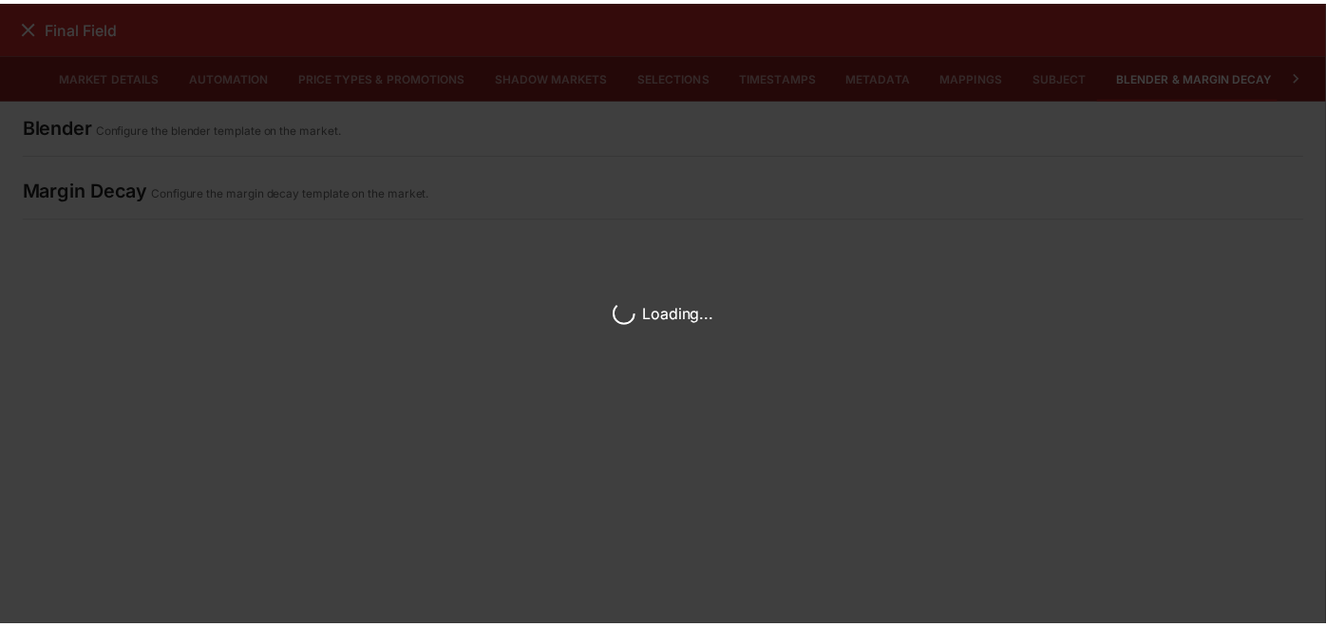
scroll to position [0, 9]
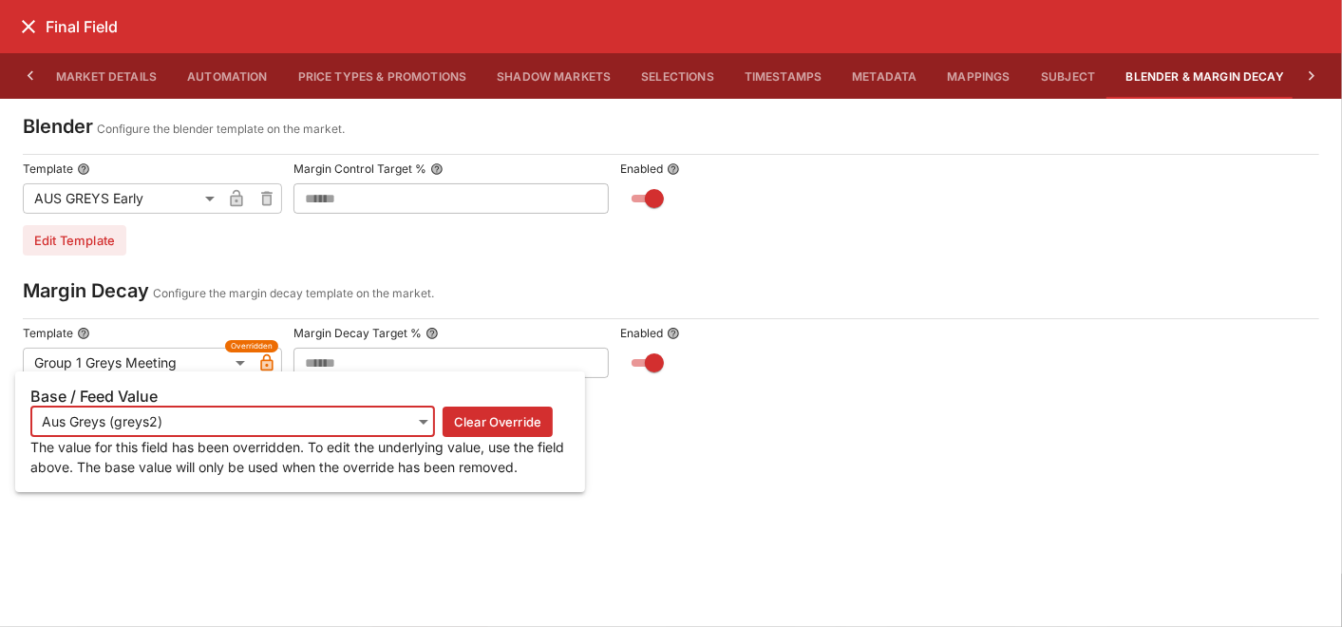
click at [520, 424] on button "Clear Override" at bounding box center [498, 421] width 110 height 30
type input "**********"
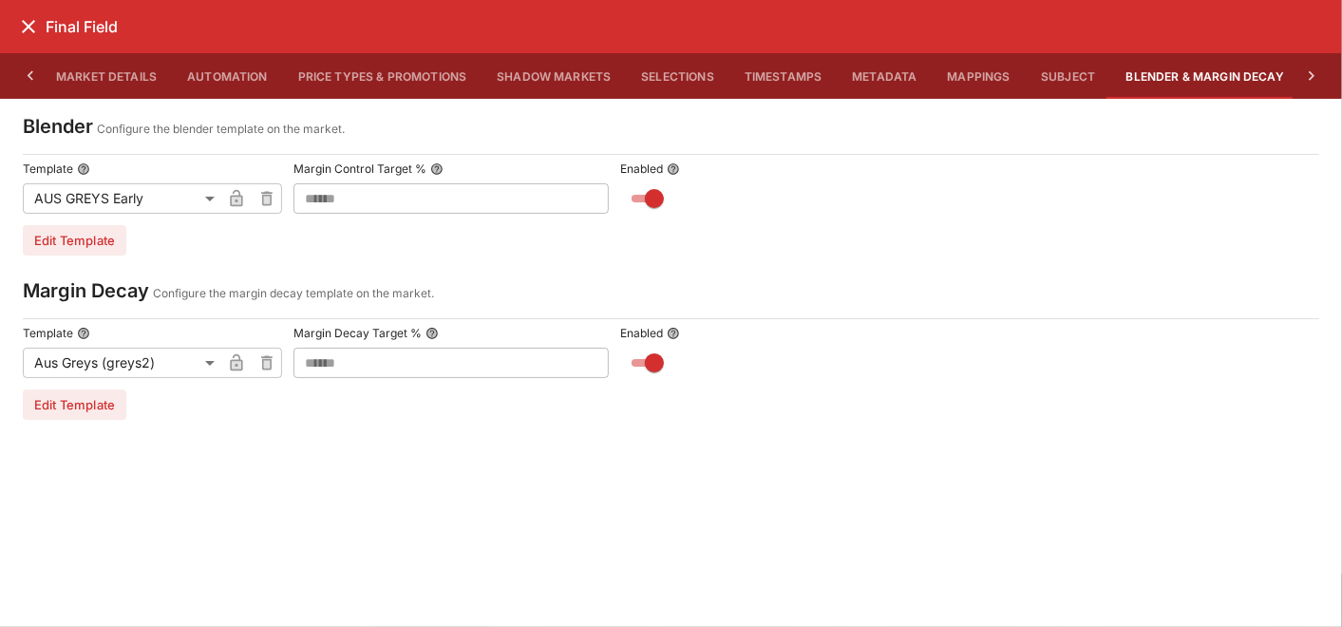
click at [28, 28] on icon "close" at bounding box center [28, 26] width 13 height 13
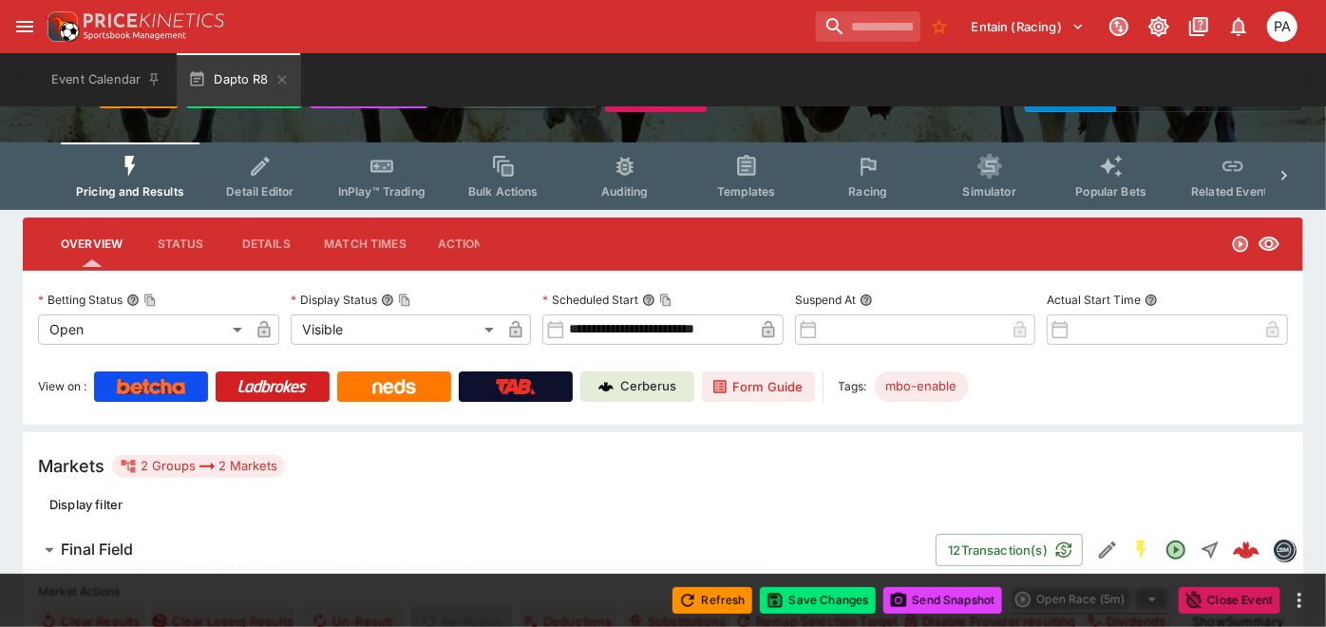
scroll to position [0, 0]
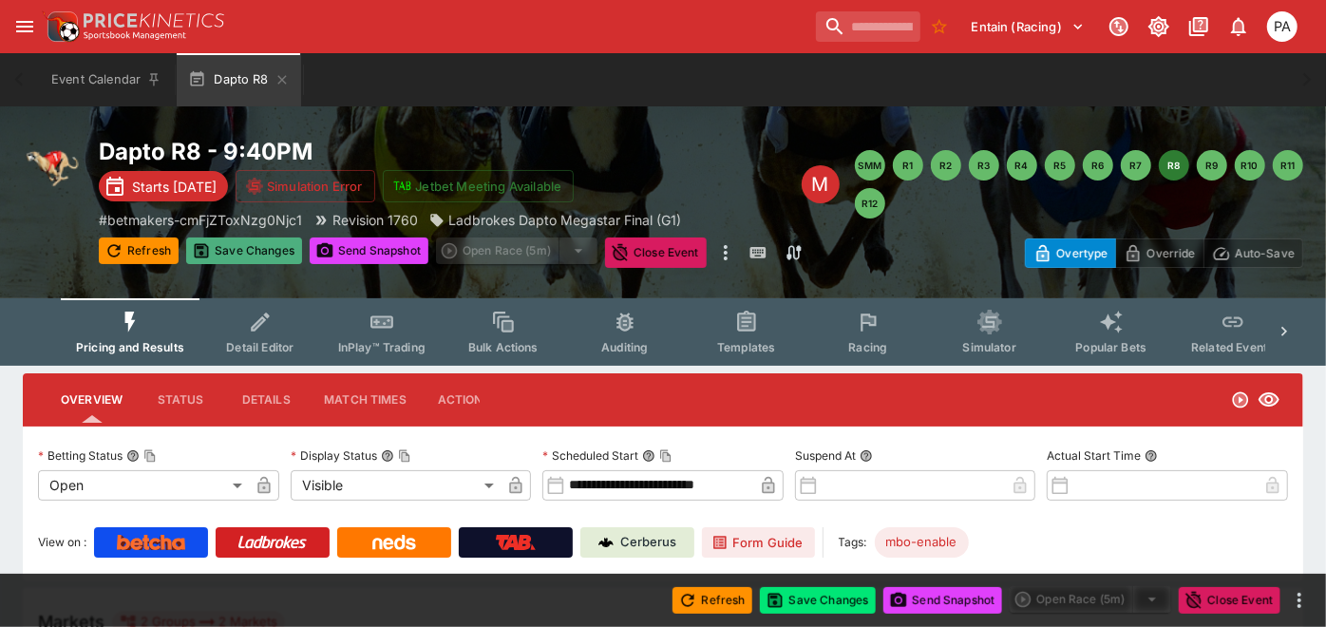
click at [238, 262] on button "Save Changes" at bounding box center [244, 250] width 116 height 27
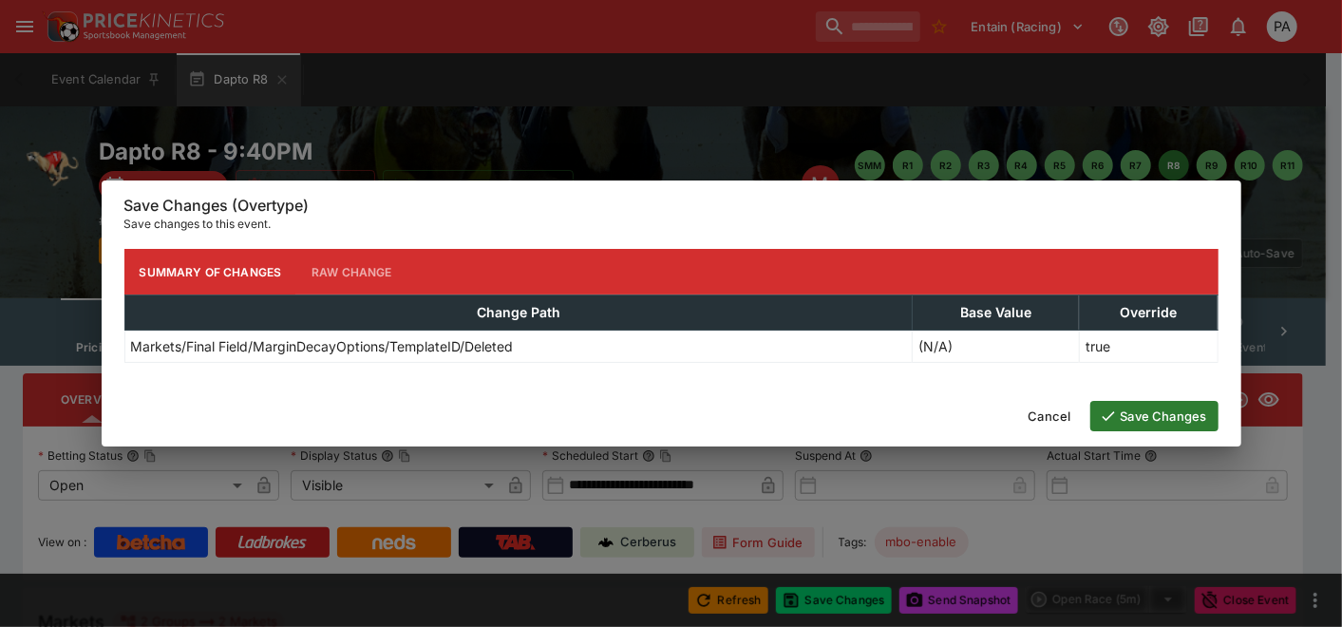
click at [1159, 424] on button "Save Changes" at bounding box center [1154, 416] width 128 height 30
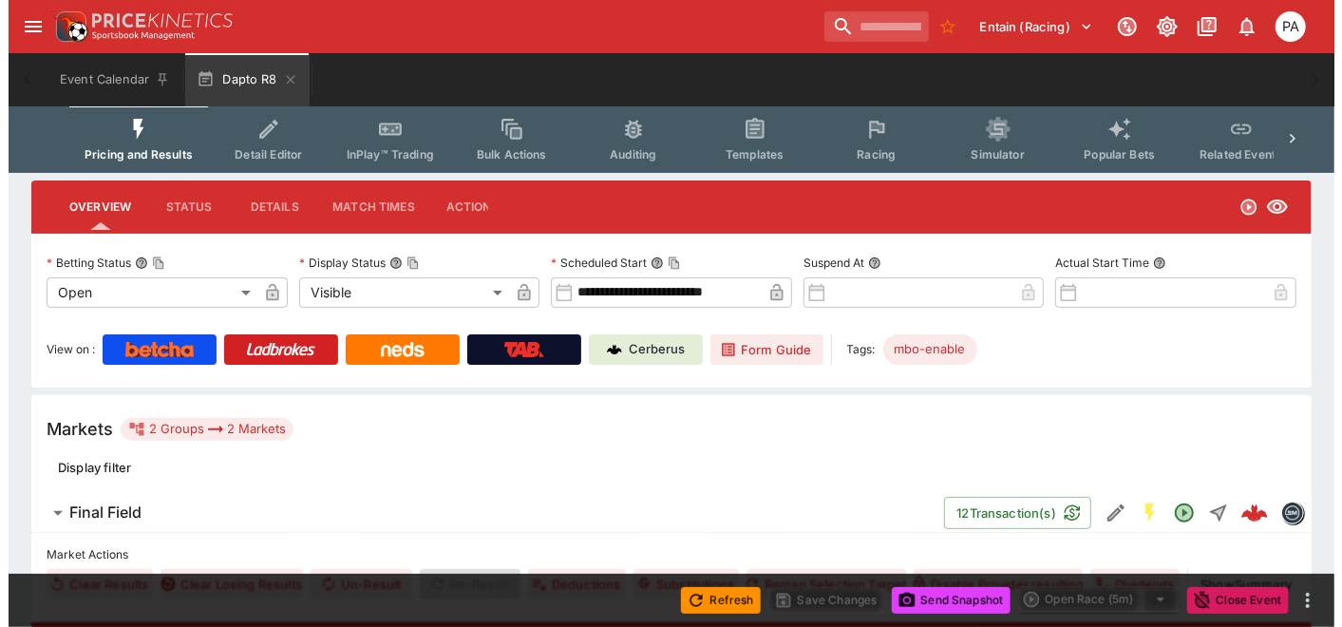
scroll to position [328, 0]
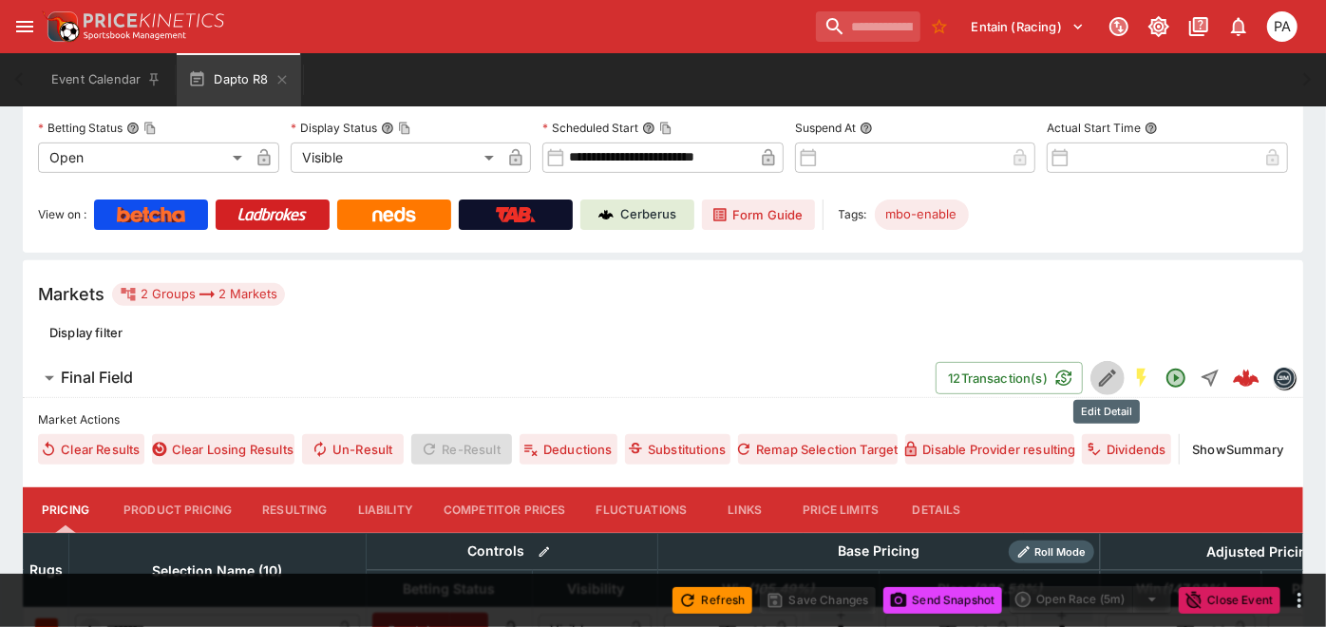
click at [1105, 376] on icon "Edit Detail" at bounding box center [1105, 379] width 9 height 9
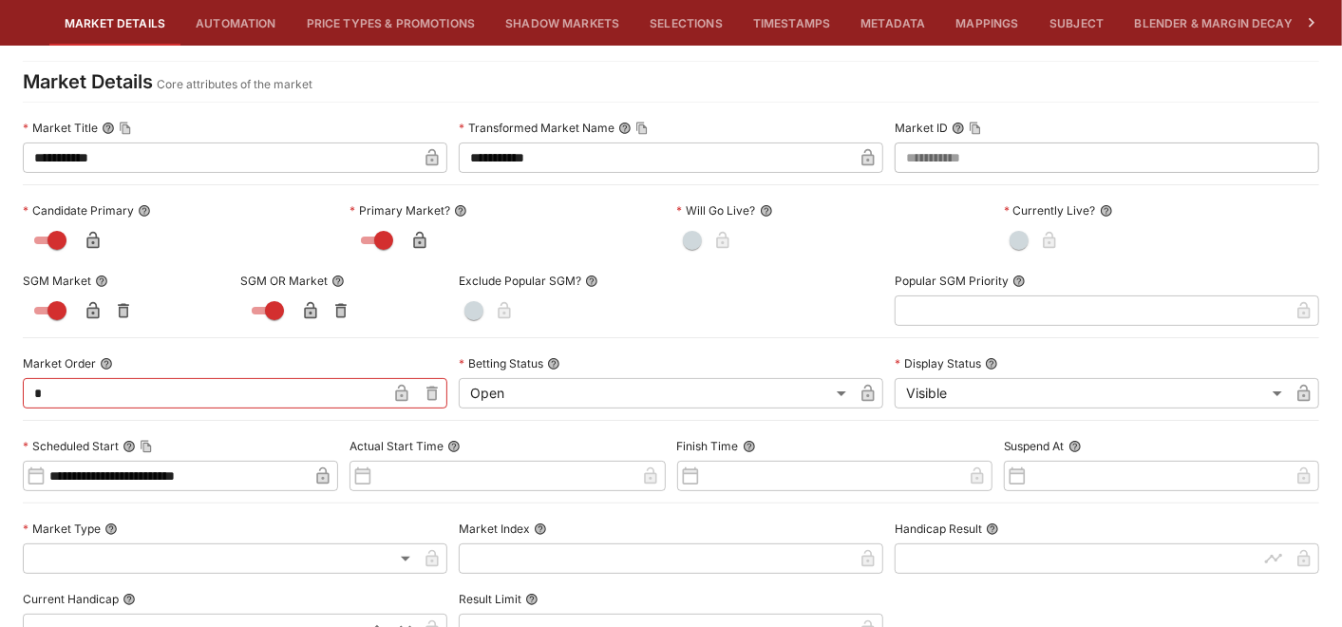
scroll to position [0, 0]
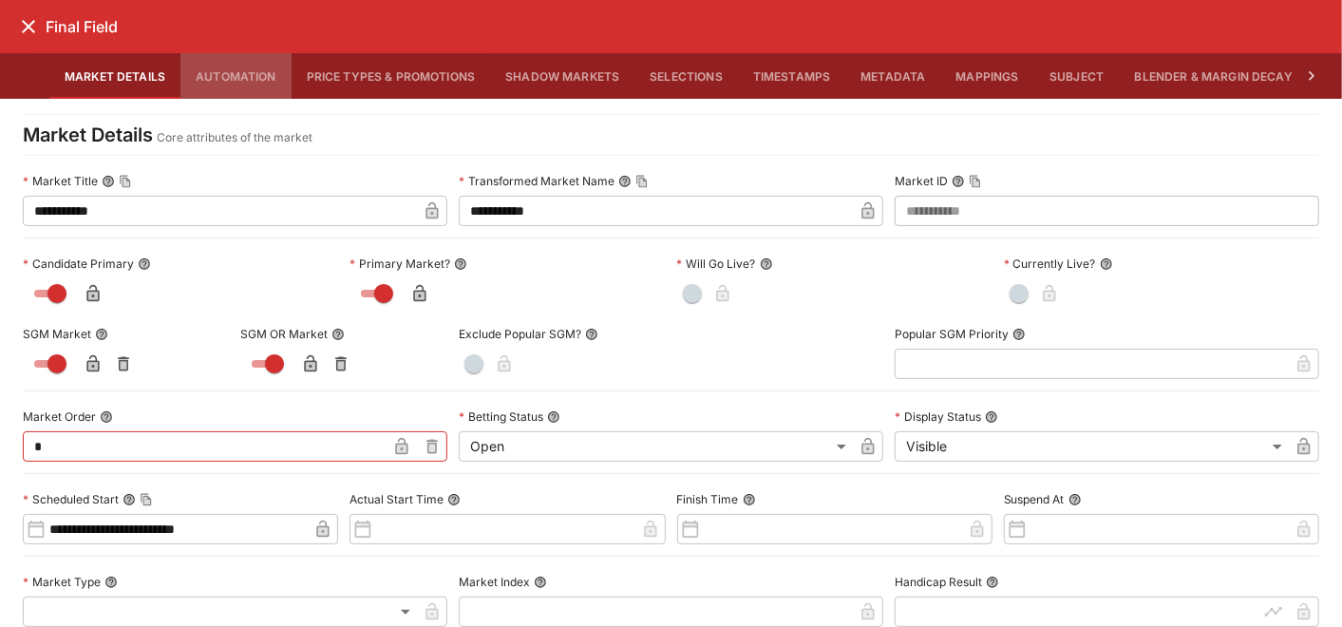
click at [234, 73] on button "Automation" at bounding box center [235, 76] width 111 height 46
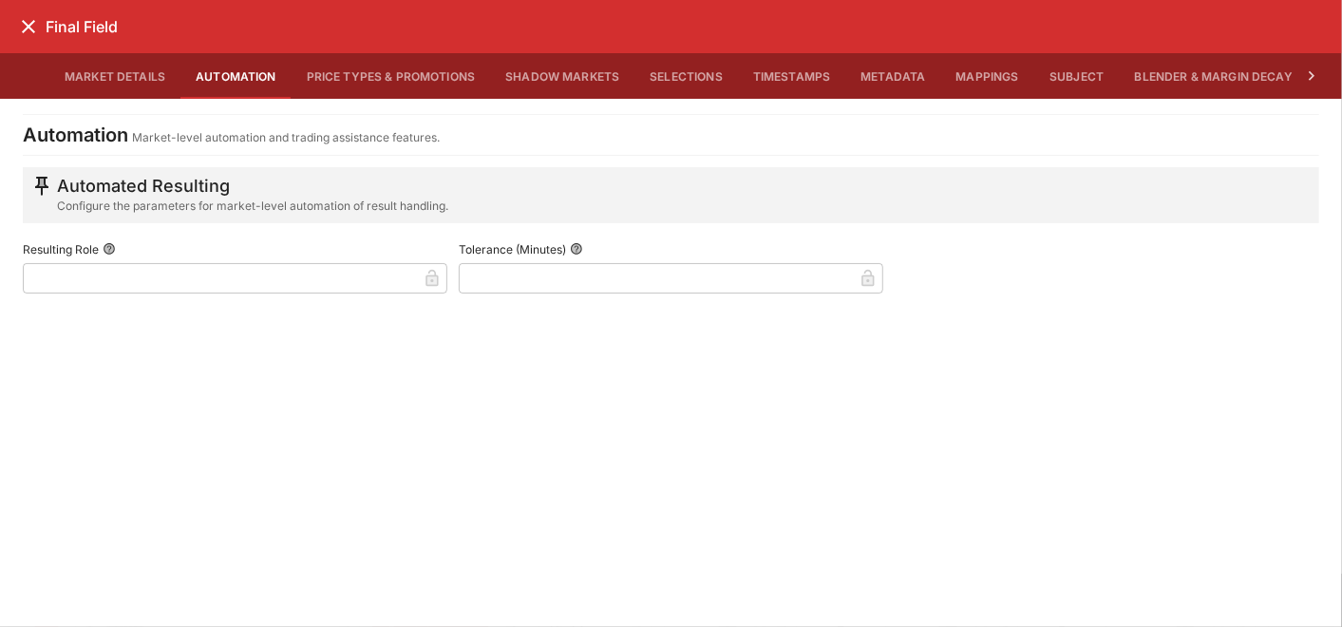
click at [377, 78] on button "Price Types & Promotions" at bounding box center [391, 76] width 199 height 46
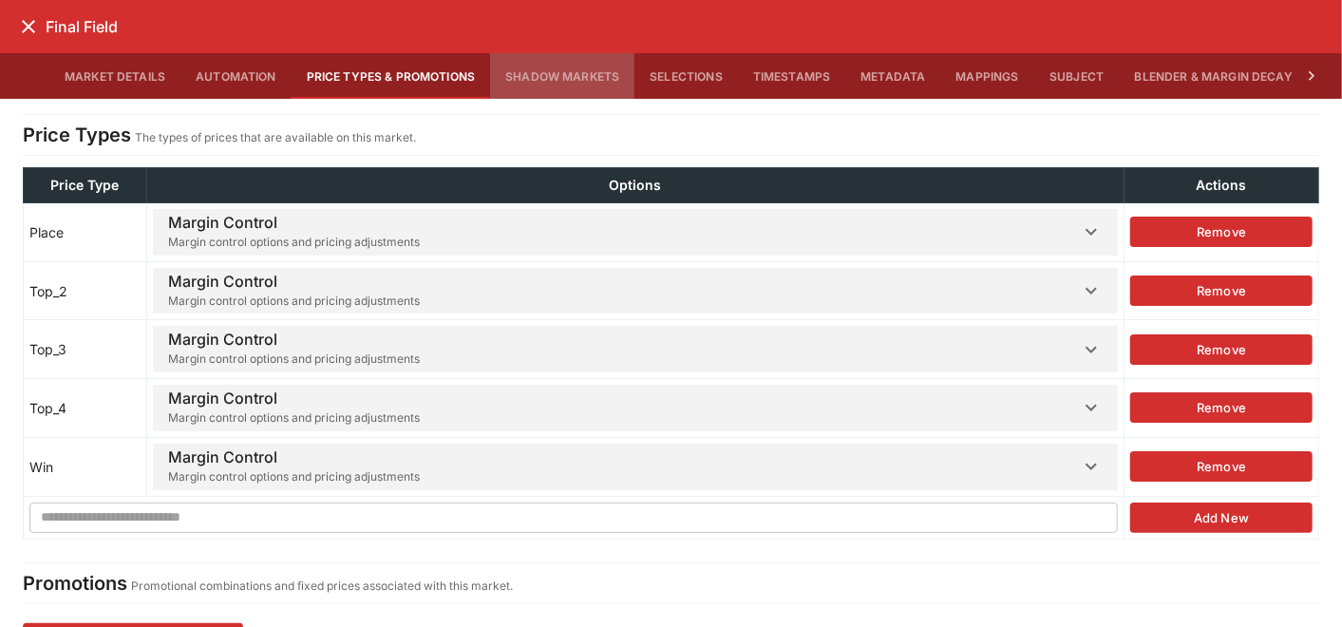
click at [559, 78] on button "Shadow Markets" at bounding box center [562, 76] width 144 height 46
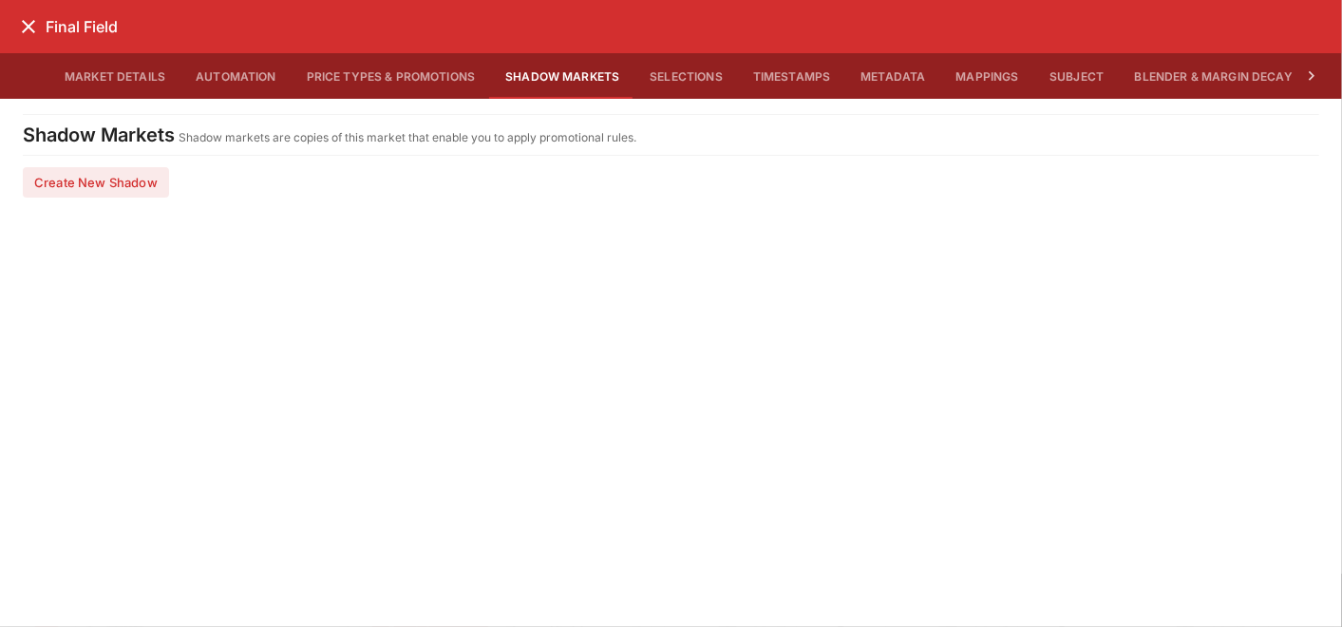
click at [678, 75] on button "Selections" at bounding box center [686, 76] width 104 height 46
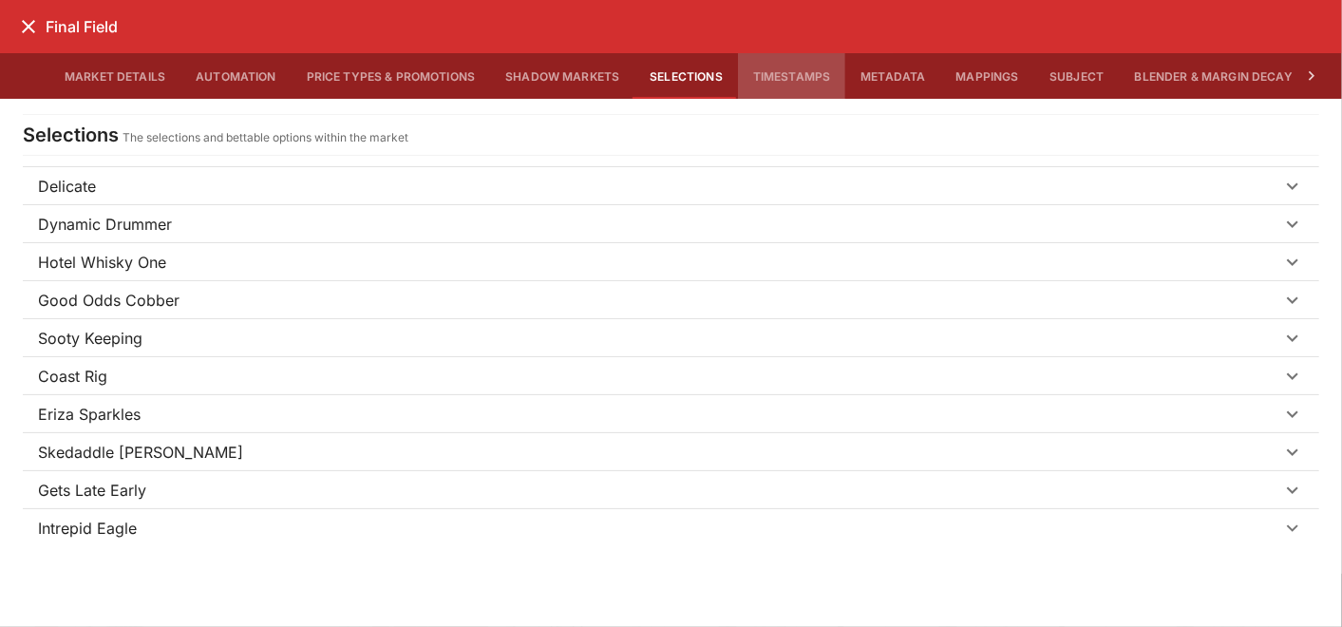
click at [805, 76] on button "Timestamps" at bounding box center [792, 76] width 108 height 46
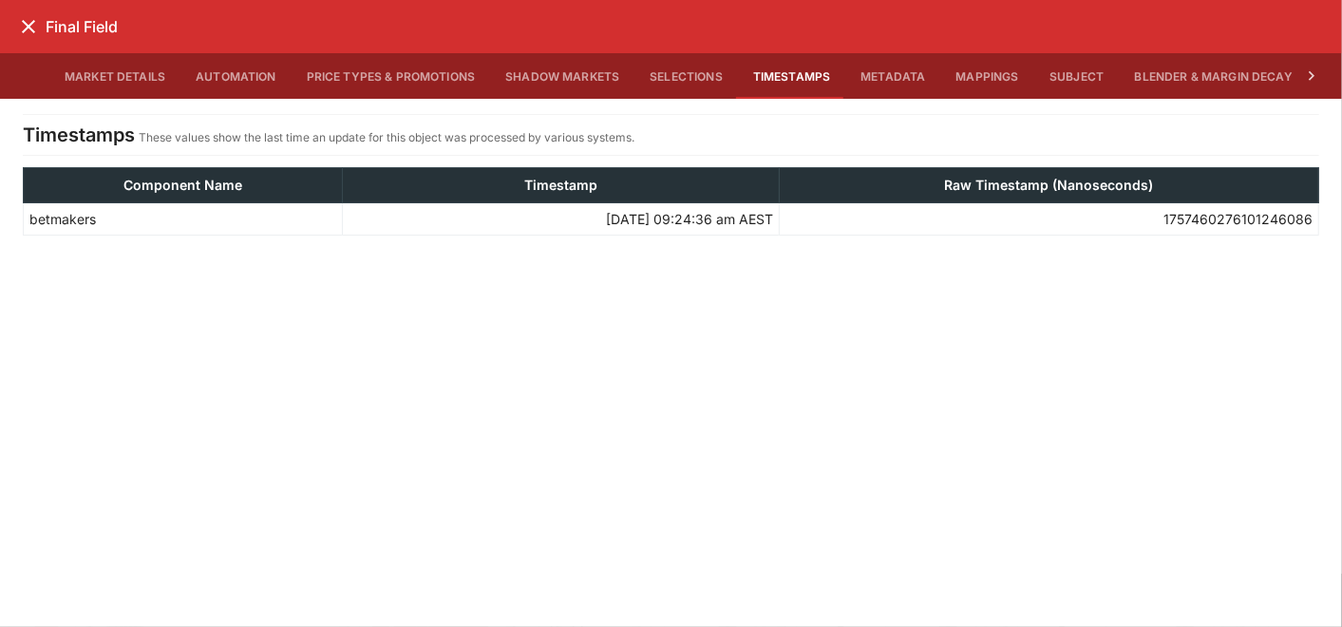
click at [866, 73] on button "Metadata" at bounding box center [892, 76] width 95 height 46
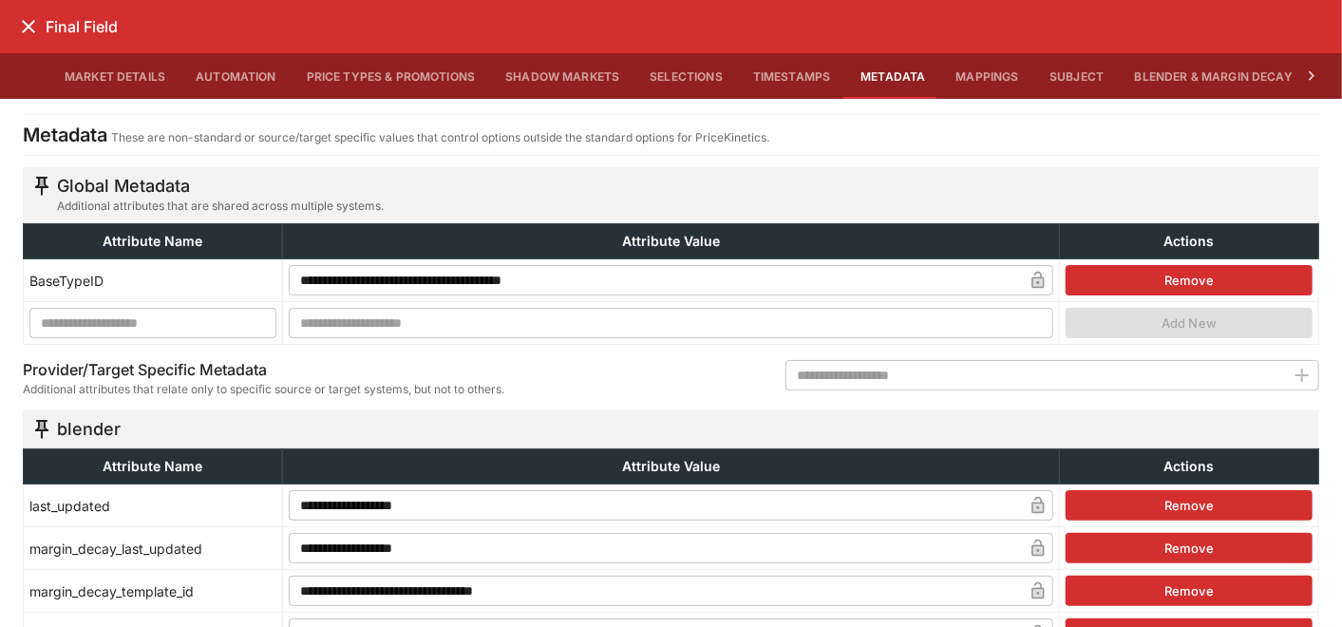
click at [966, 85] on button "Mappings" at bounding box center [987, 76] width 93 height 46
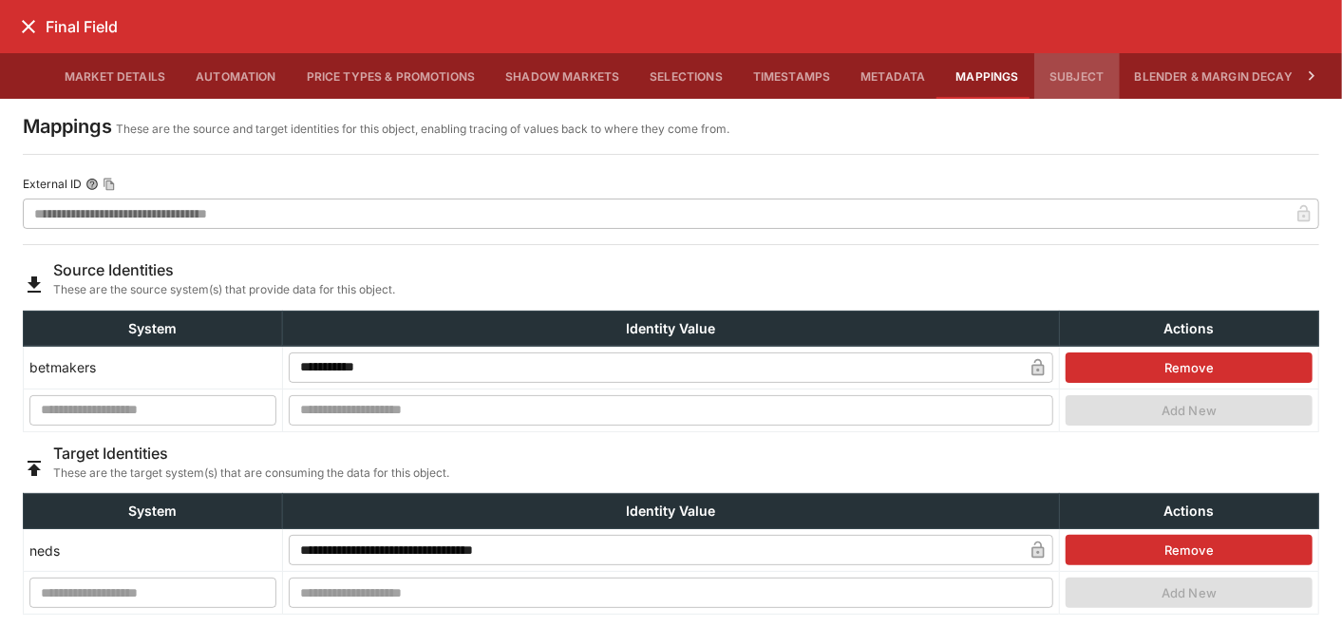
click at [1060, 81] on button "Subject" at bounding box center [1076, 76] width 85 height 46
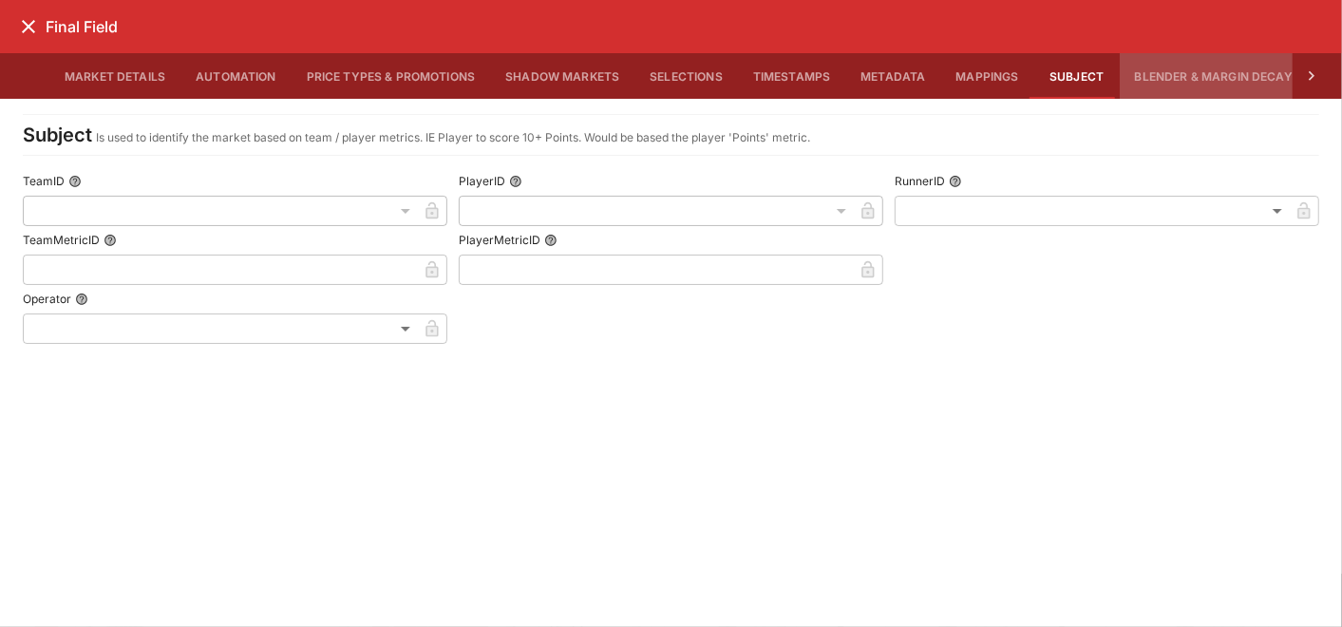
click at [1170, 80] on button "Blender & Margin Decay" at bounding box center [1214, 76] width 188 height 46
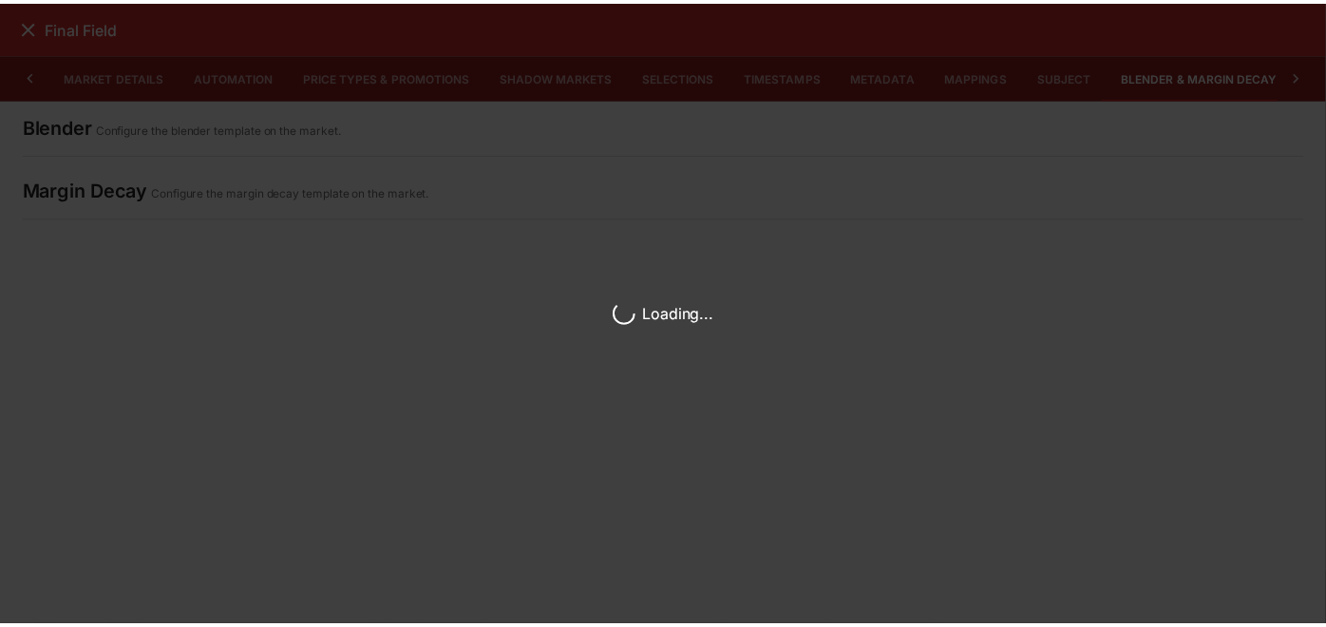
scroll to position [0, 9]
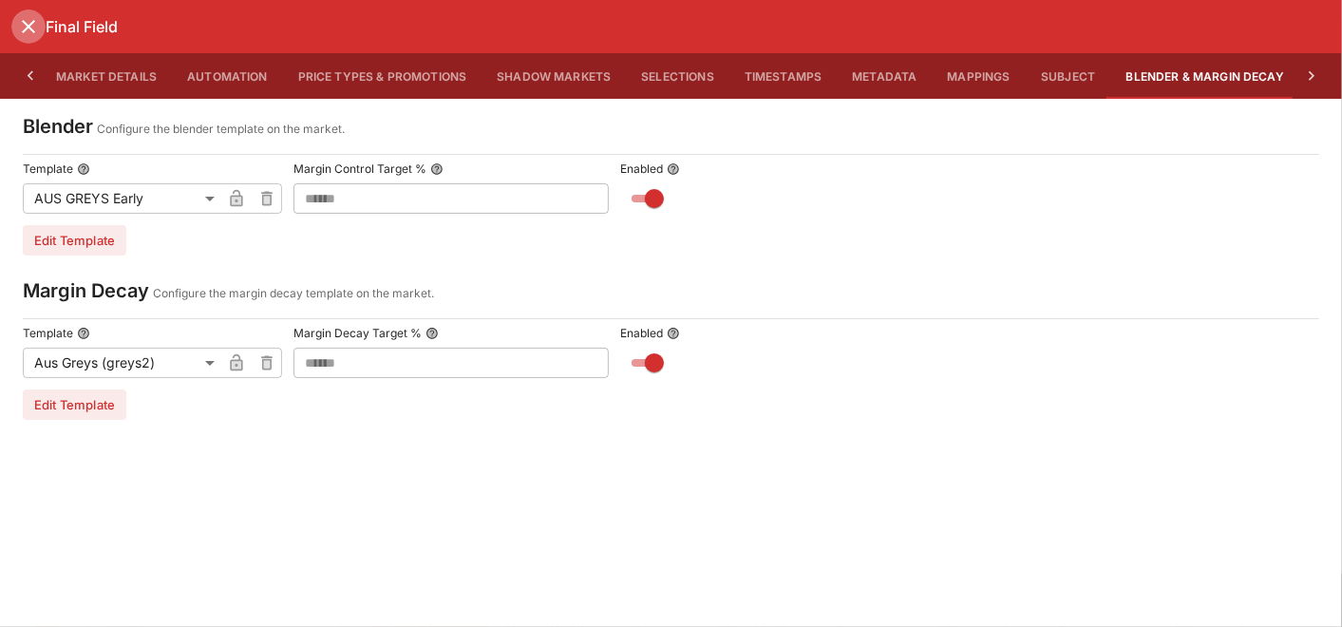
click at [24, 21] on icon "close" at bounding box center [28, 26] width 23 height 23
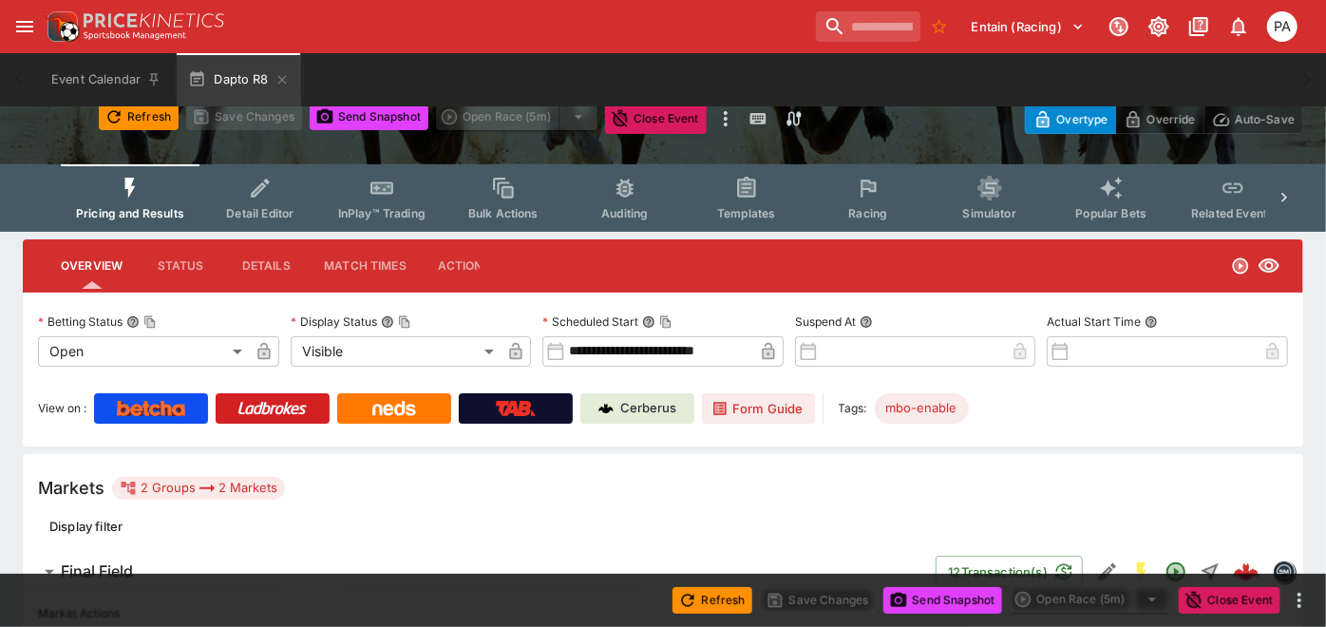
scroll to position [211, 0]
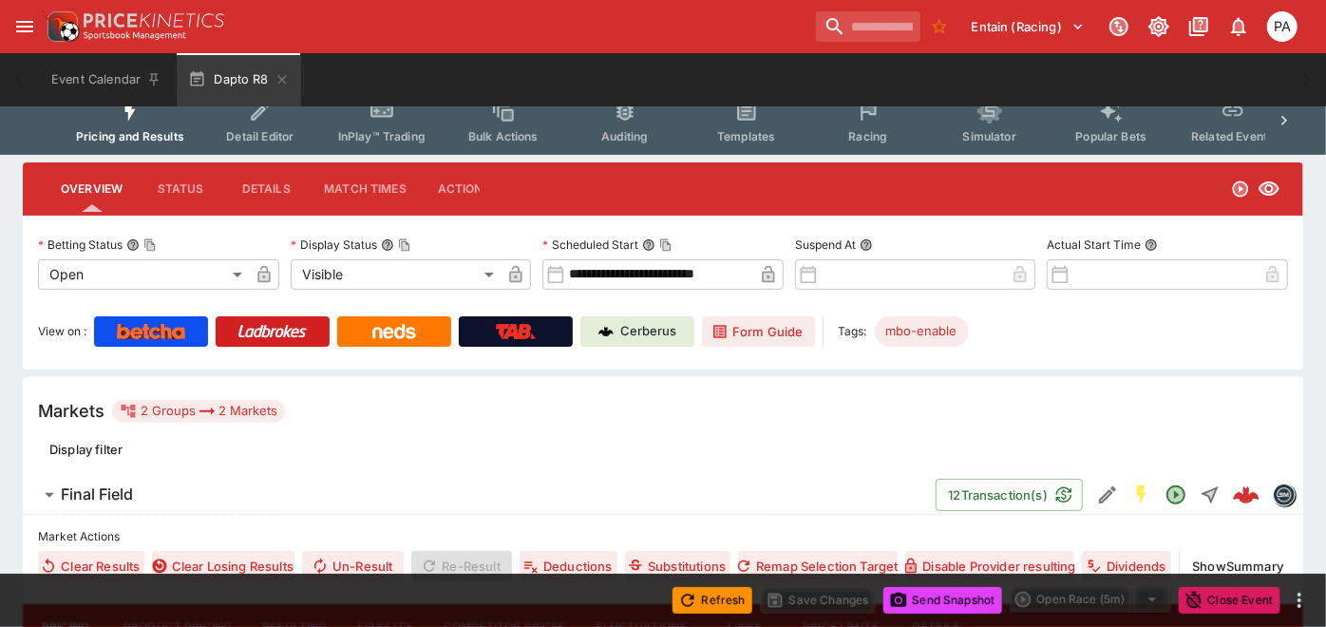
click at [265, 139] on span "Detail Editor" at bounding box center [259, 136] width 67 height 14
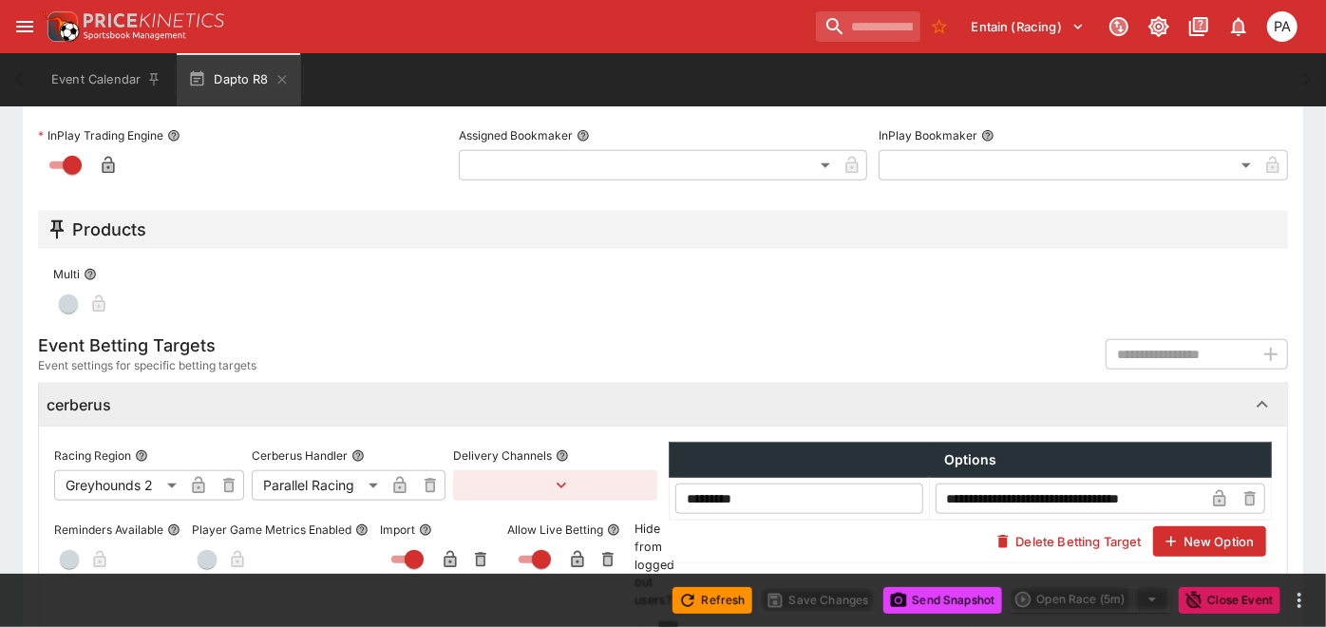
scroll to position [1266, 0]
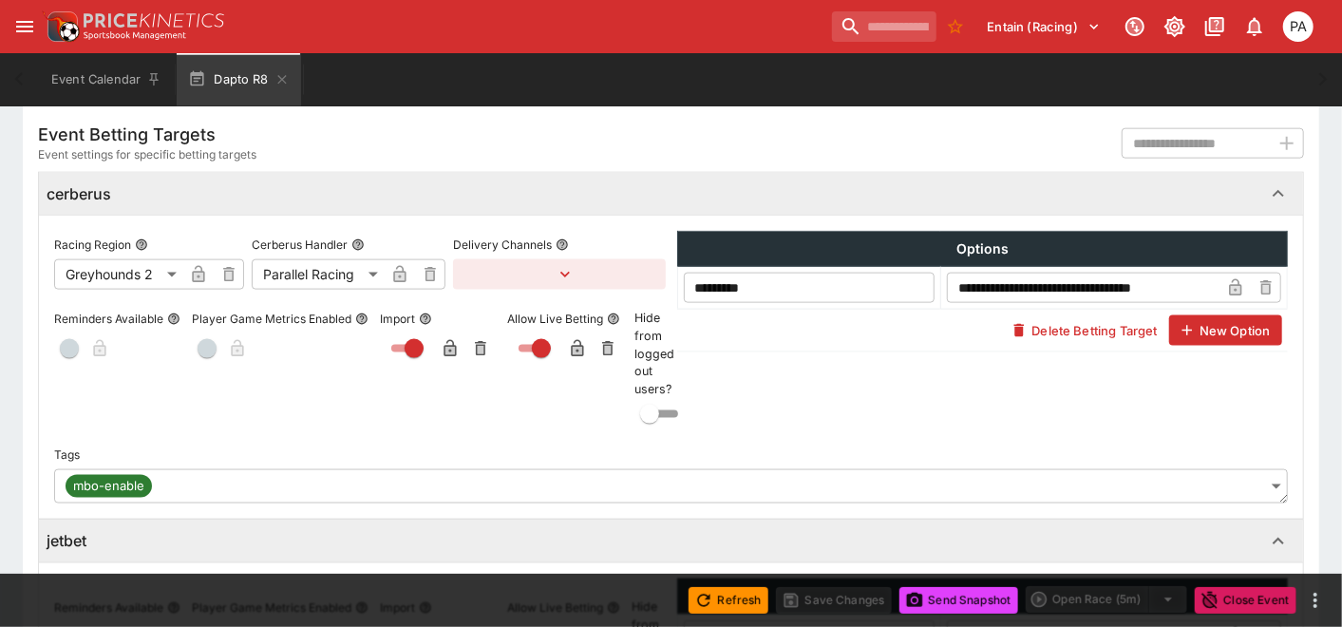
click at [160, 271] on body "**********" at bounding box center [671, 21] width 1342 height 2575
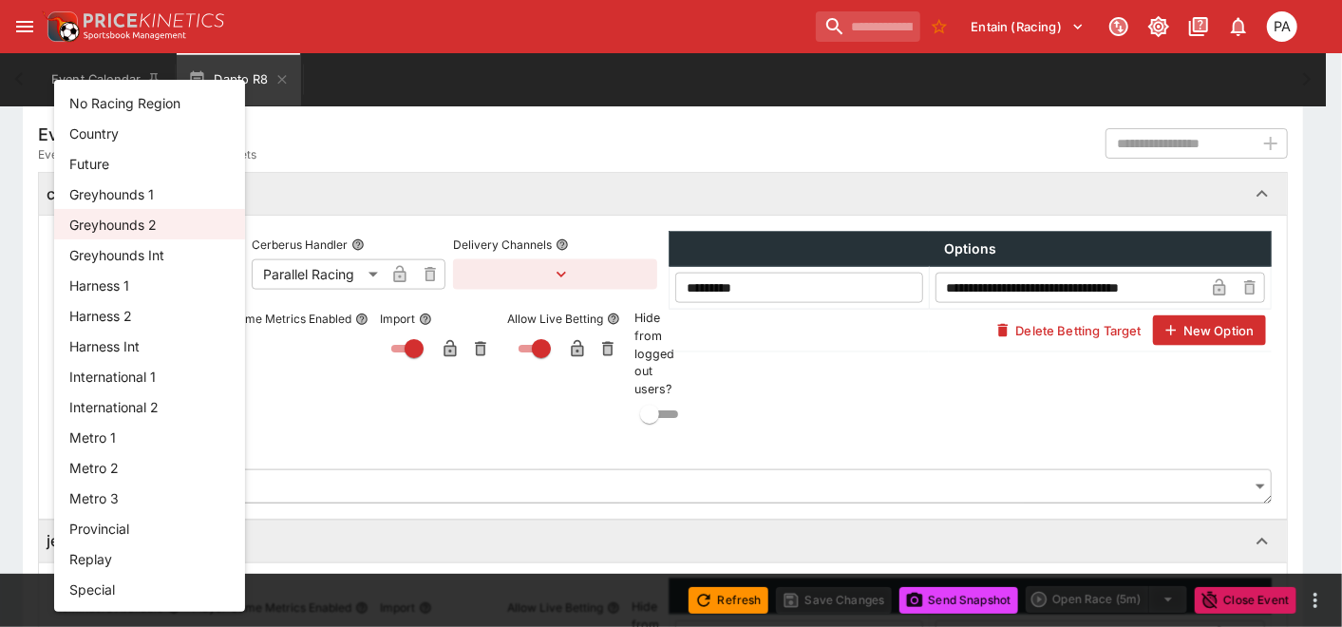
click at [129, 194] on li "Greyhounds 1" at bounding box center [149, 194] width 191 height 30
type input "**********"
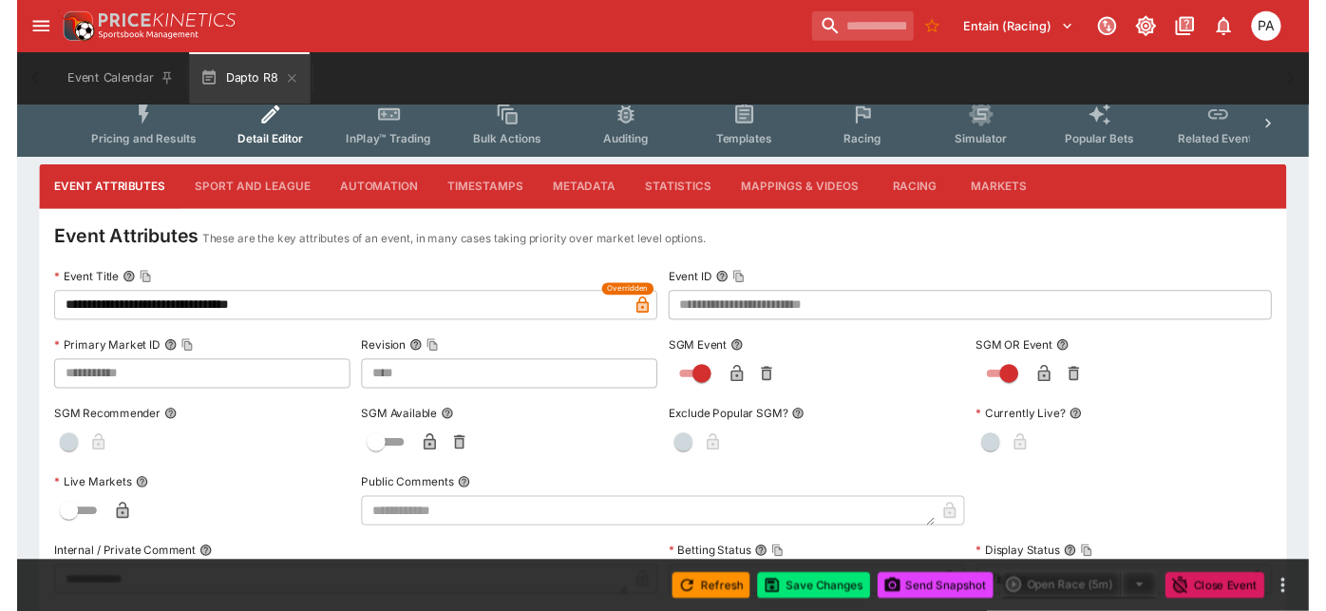
scroll to position [0, 0]
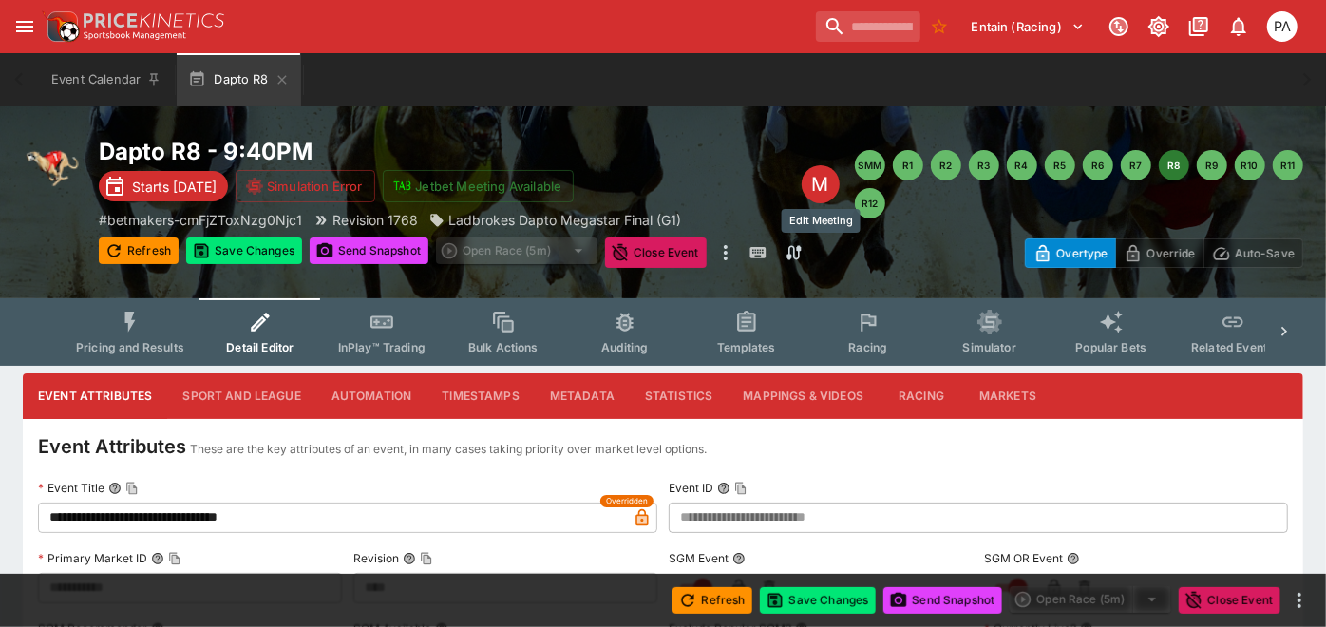
click at [824, 184] on div "M" at bounding box center [820, 184] width 38 height 38
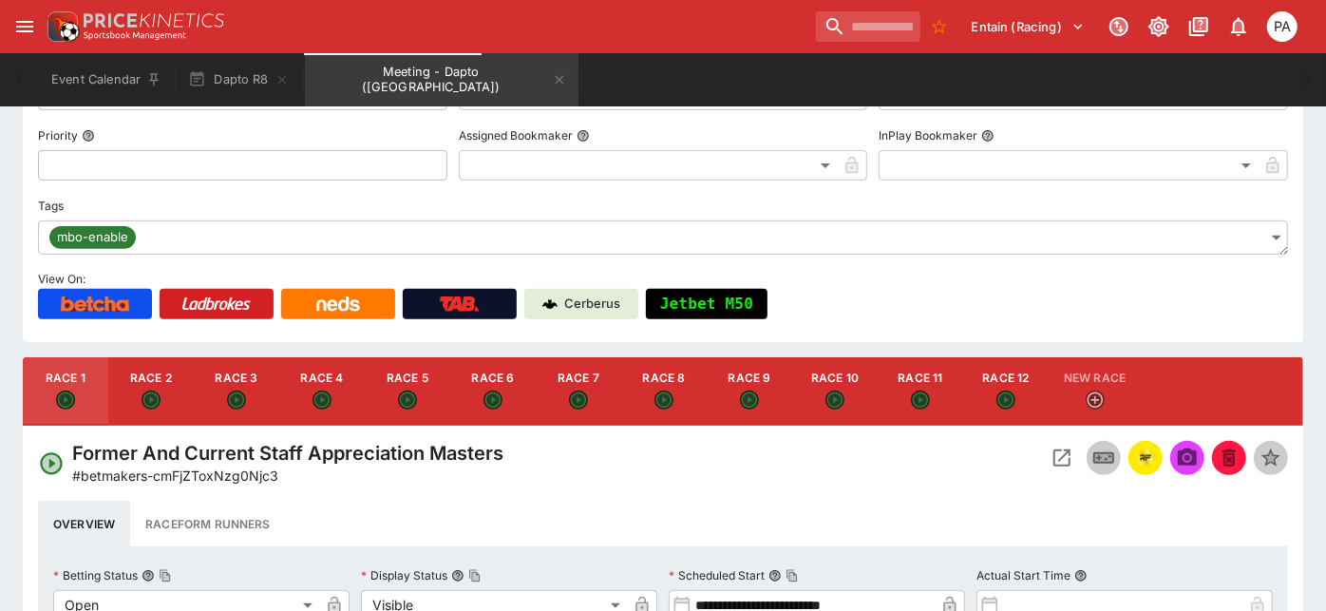
scroll to position [283, 0]
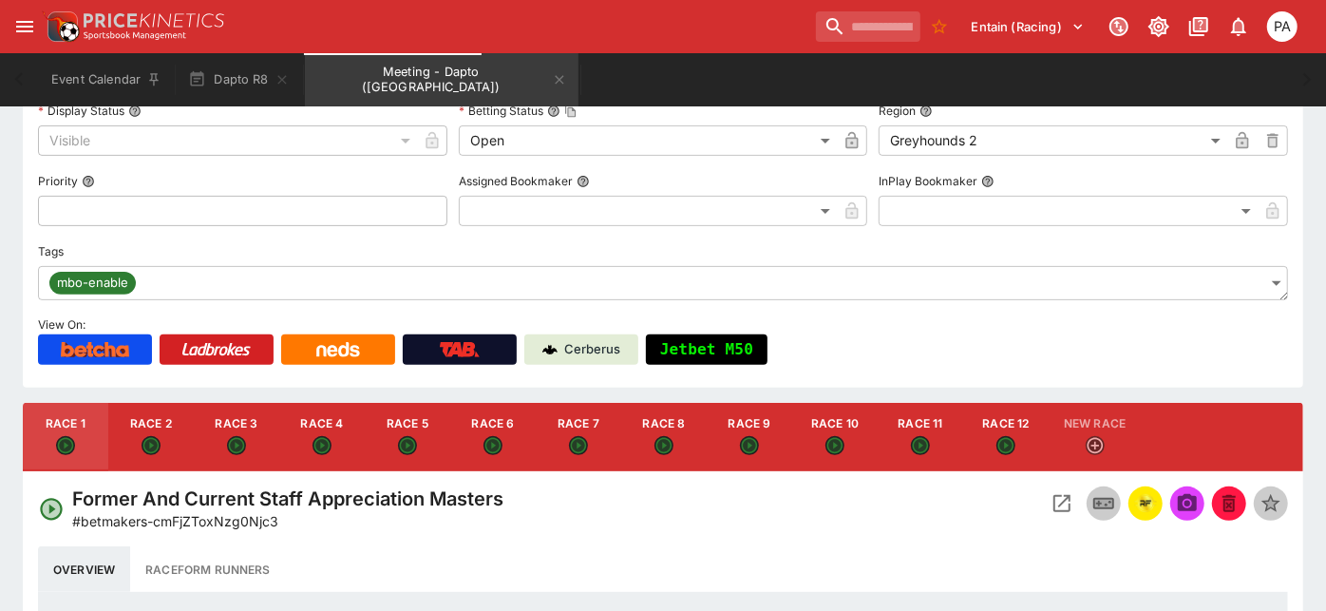
click at [651, 436] on button "Race 8" at bounding box center [663, 437] width 85 height 68
type input "**********"
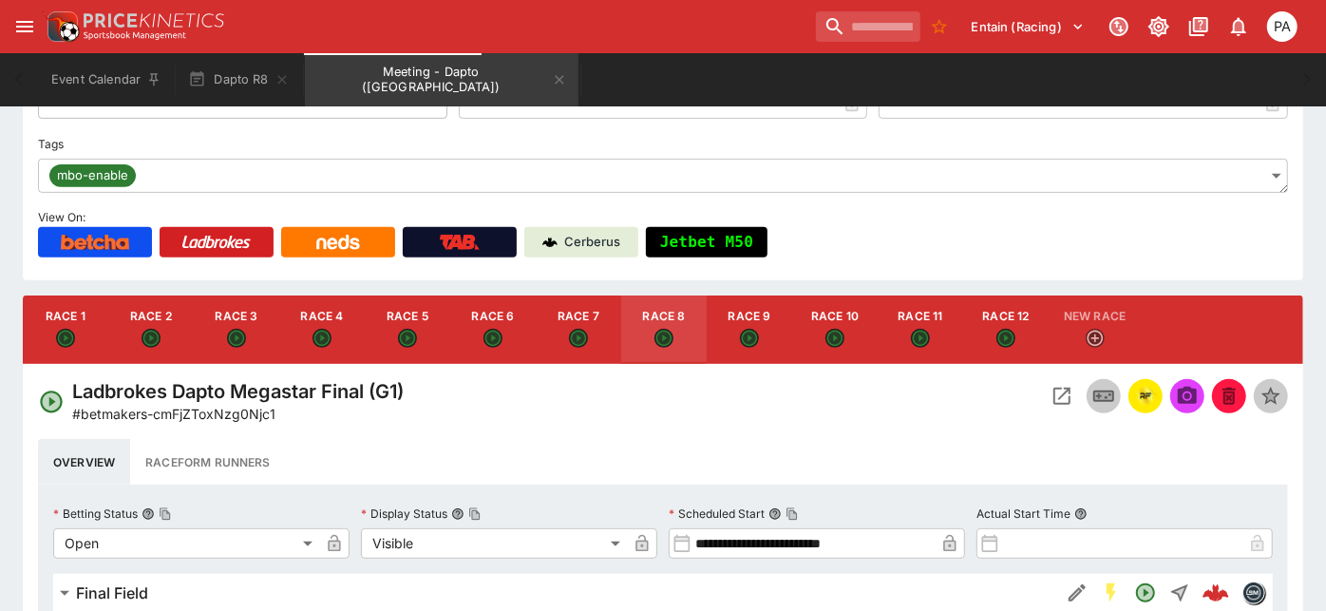
scroll to position [72, 0]
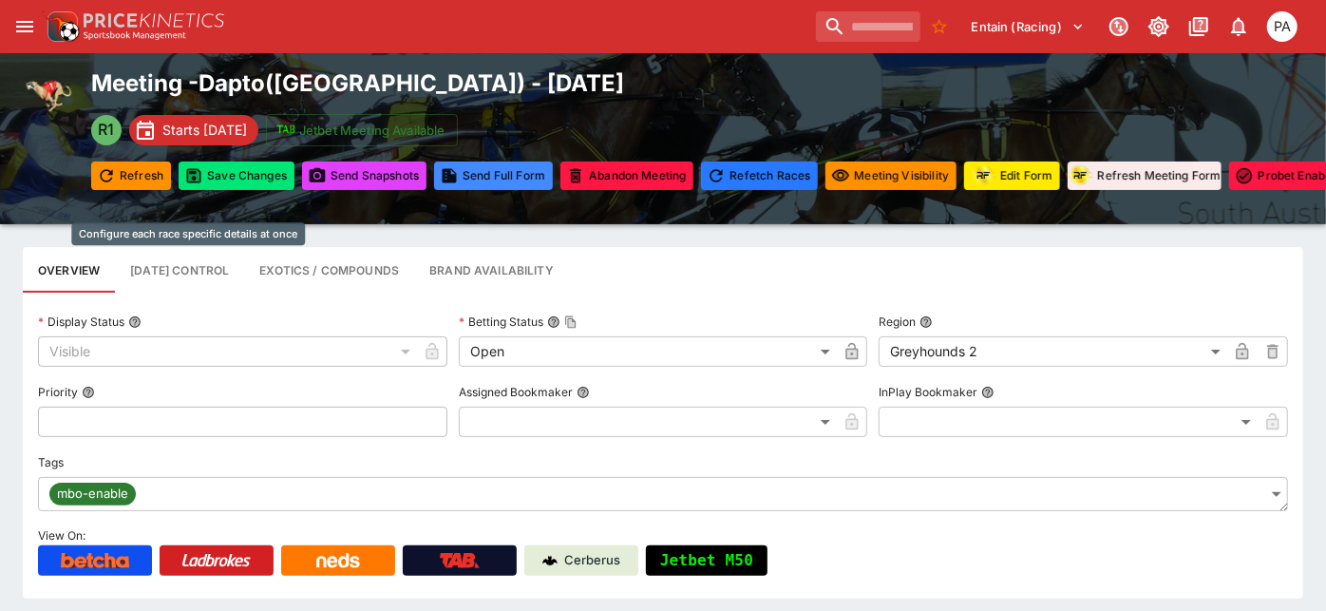
click at [207, 266] on button "Race Day Control" at bounding box center [179, 270] width 129 height 46
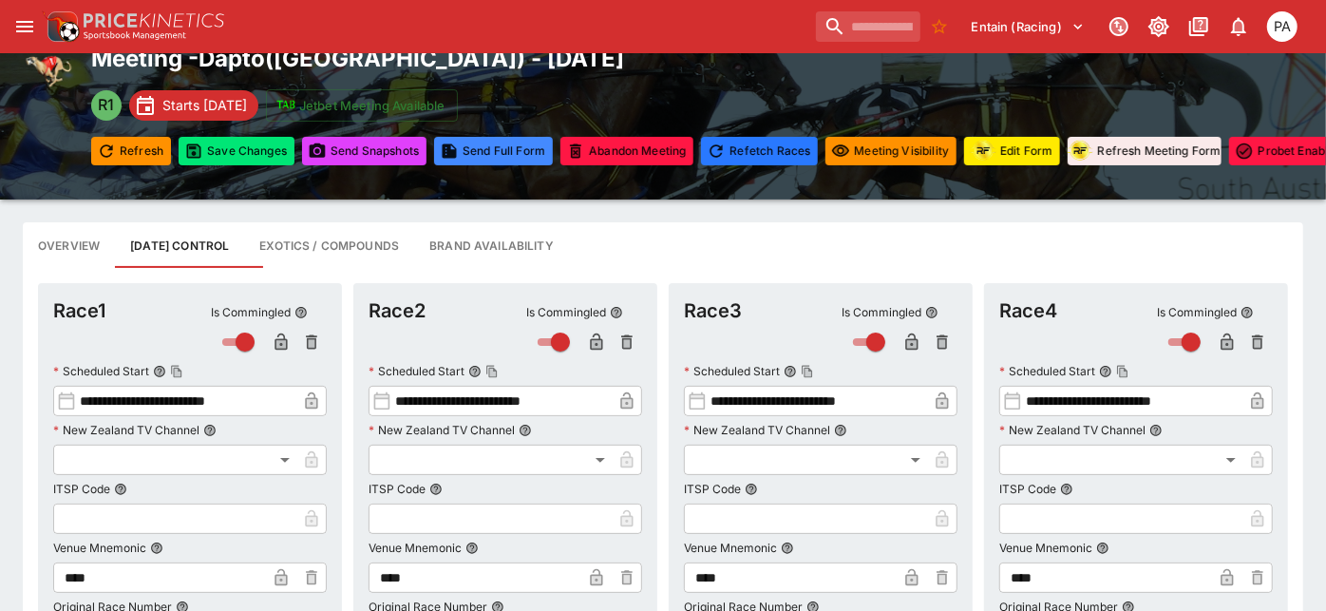
scroll to position [0, 0]
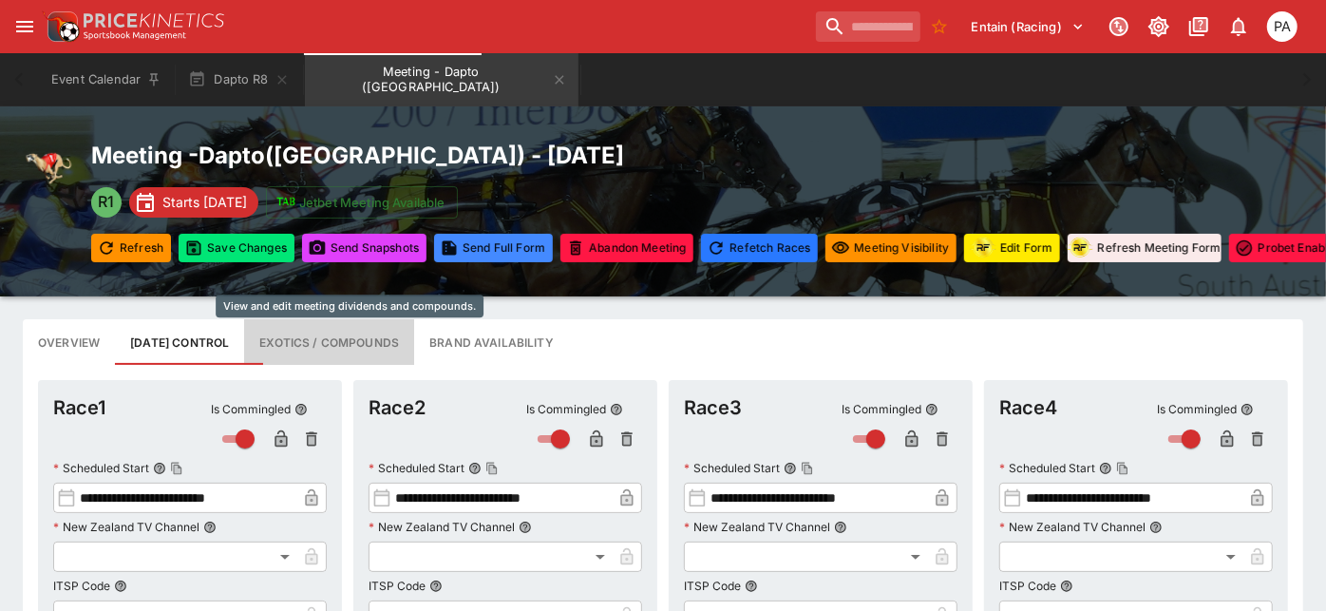
click at [342, 345] on button "Exotics / Compounds" at bounding box center [329, 342] width 170 height 46
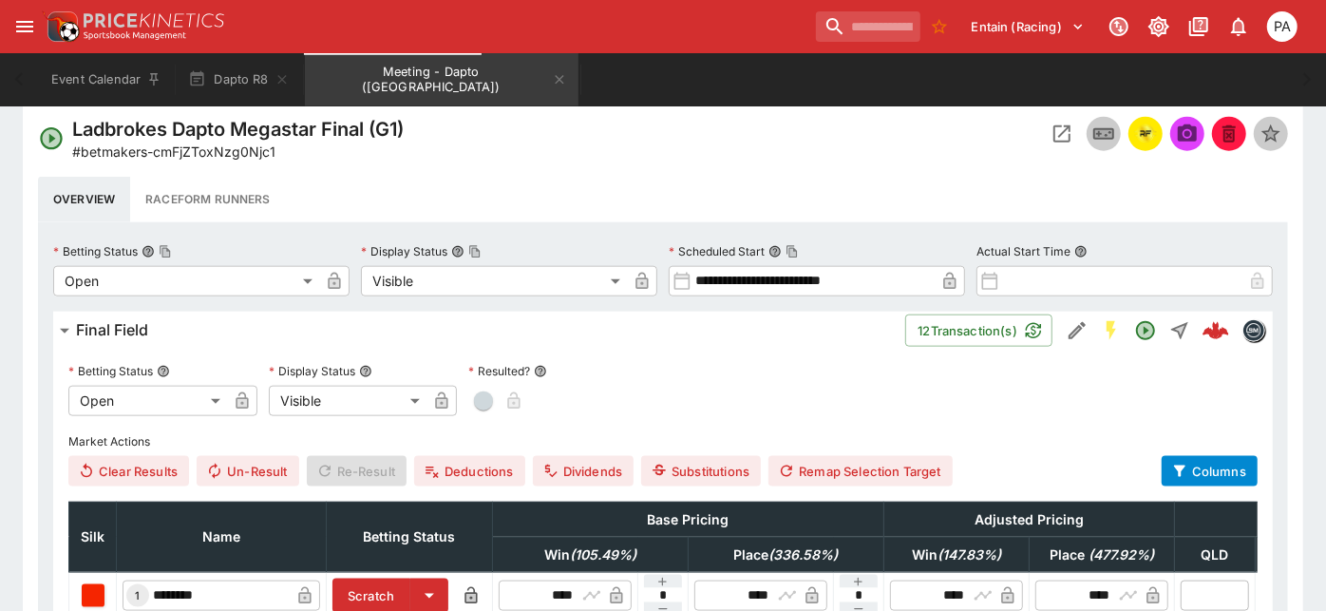
scroll to position [1266, 0]
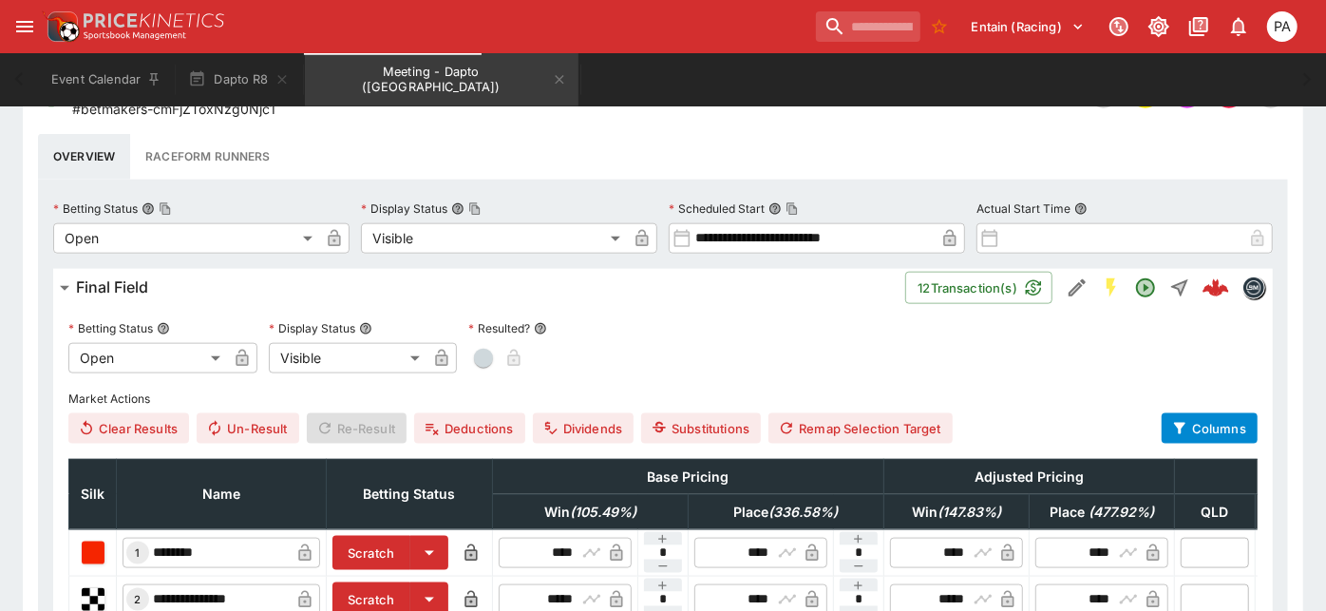
click at [191, 146] on button "Raceform Runners" at bounding box center [207, 157] width 155 height 46
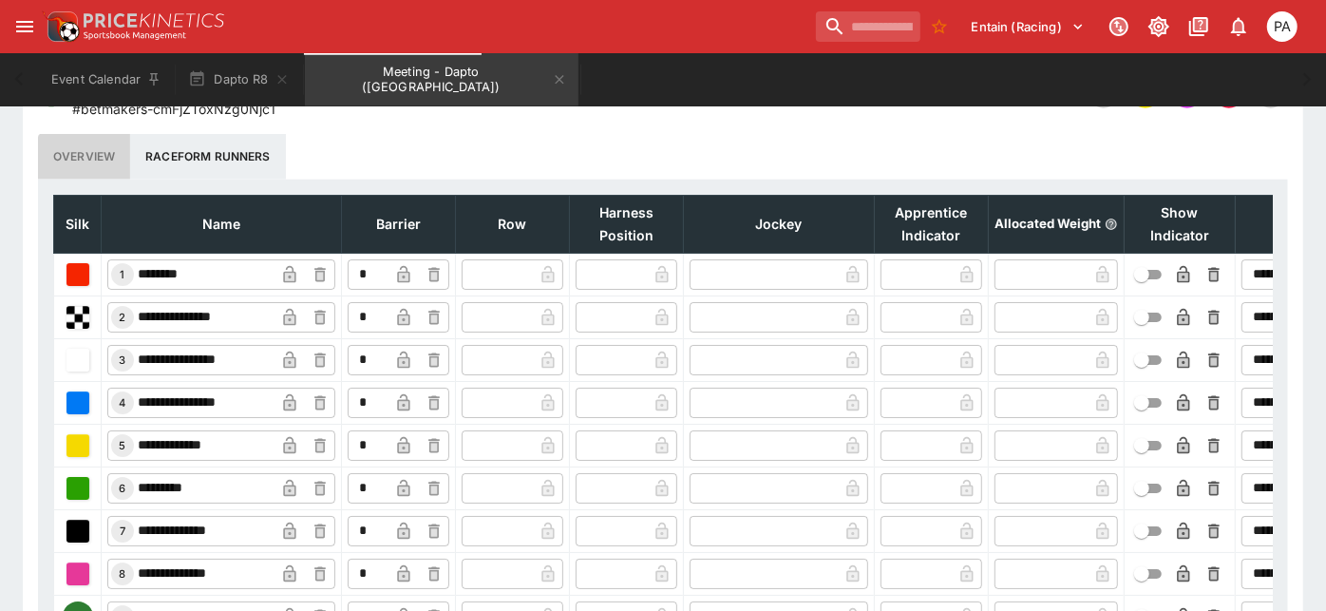
click at [80, 143] on button "Overview" at bounding box center [84, 157] width 92 height 46
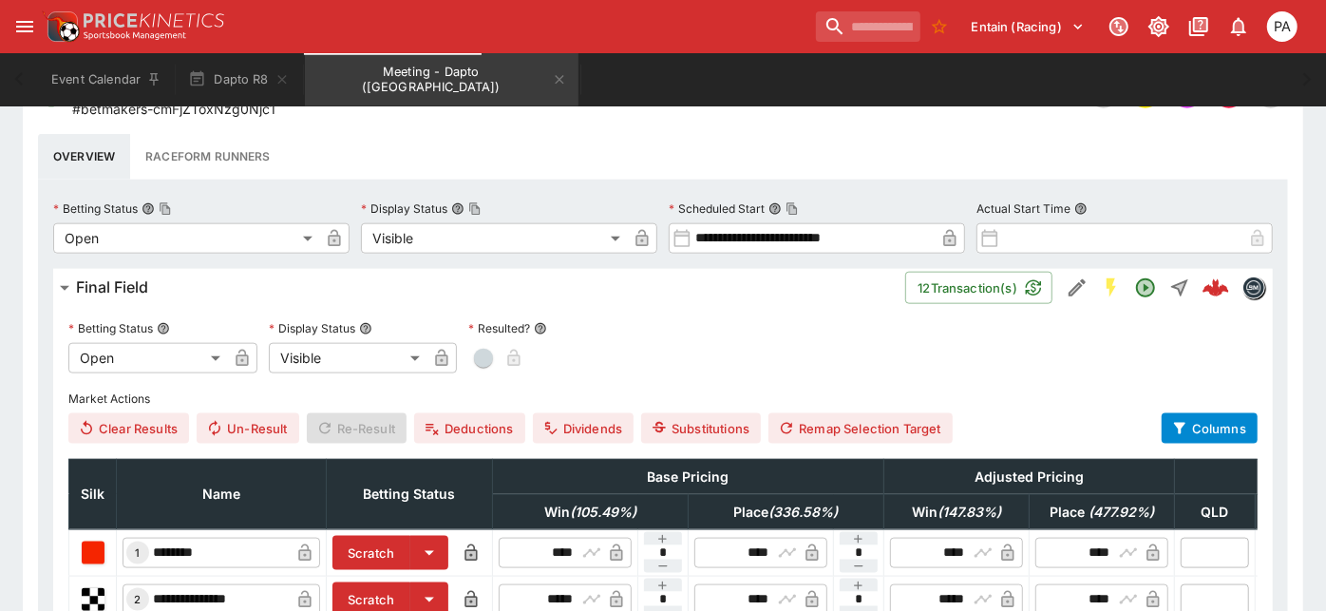
click at [185, 149] on button "Raceform Runners" at bounding box center [207, 157] width 155 height 46
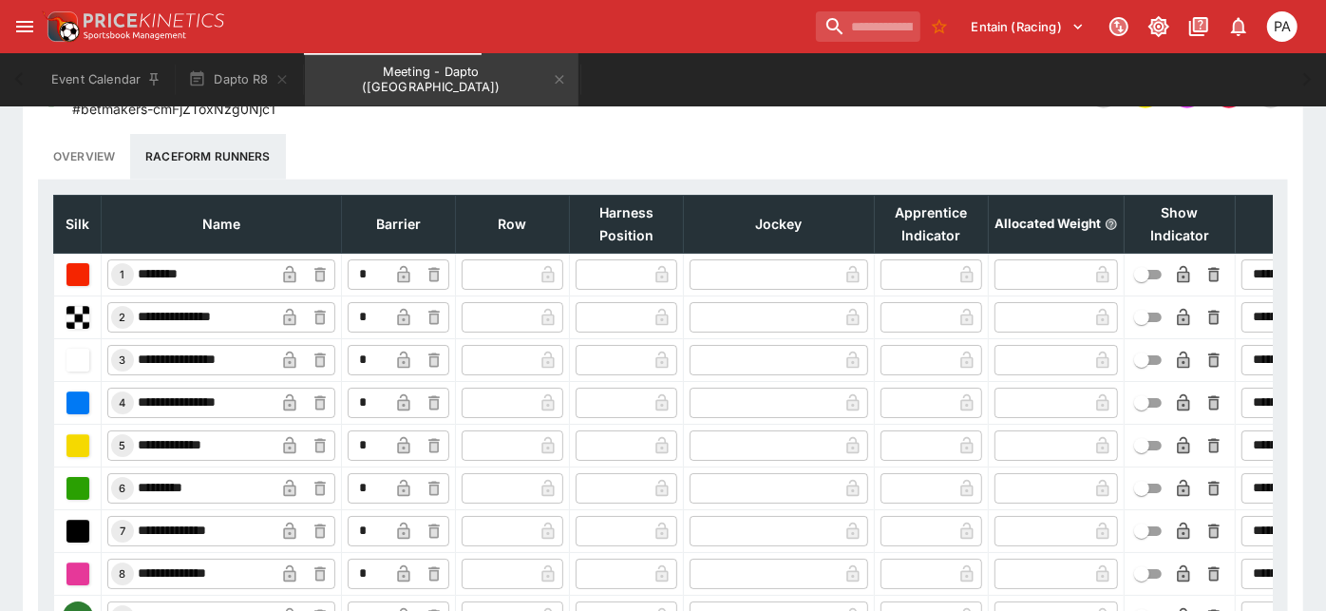
click at [92, 138] on button "Overview" at bounding box center [84, 157] width 92 height 46
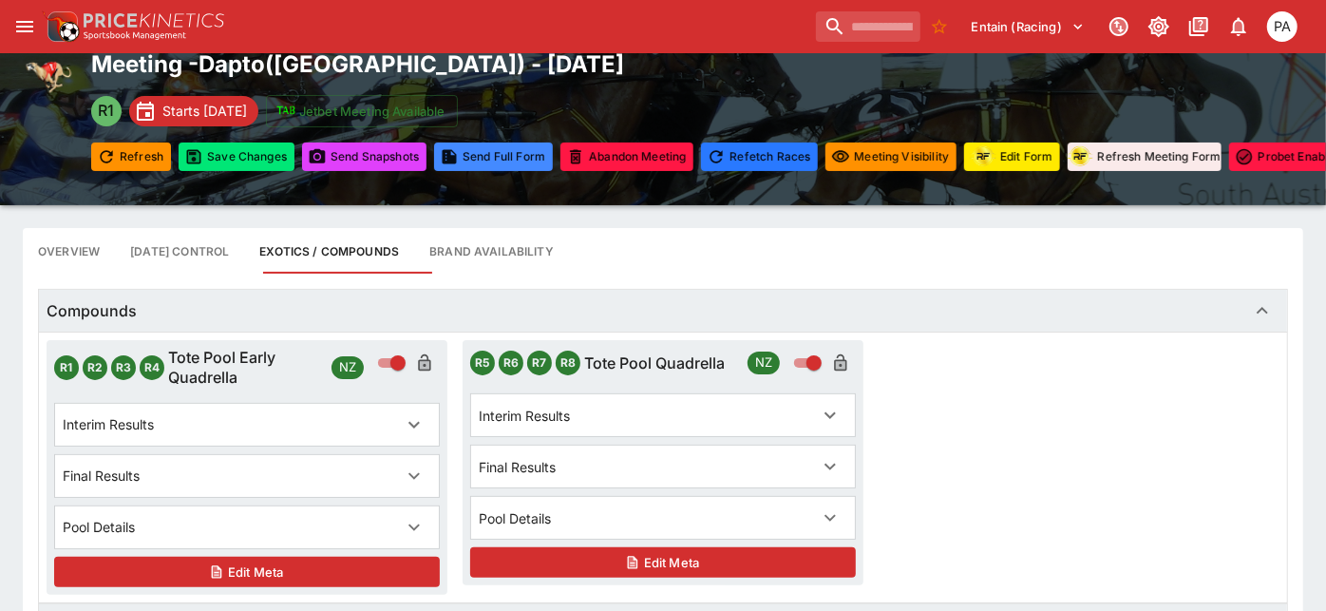
scroll to position [0, 0]
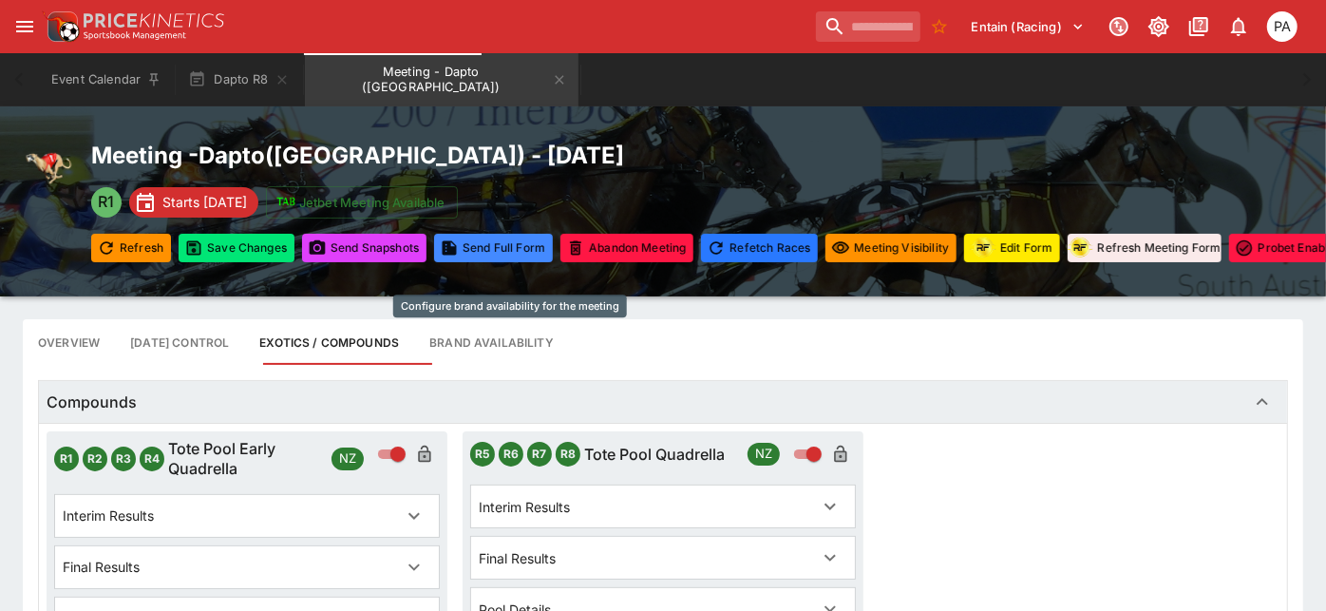
click at [488, 352] on button "Brand Availability" at bounding box center [491, 342] width 155 height 46
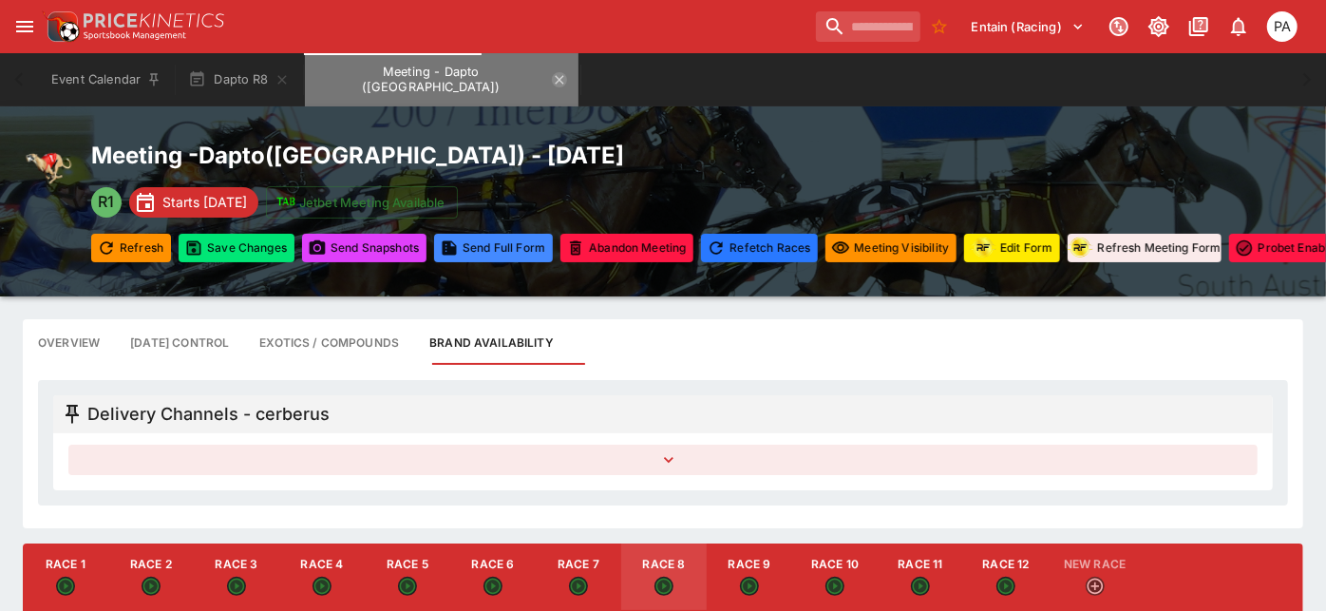
click at [552, 75] on icon "Meeting - Dapto (AUS)" at bounding box center [559, 79] width 15 height 15
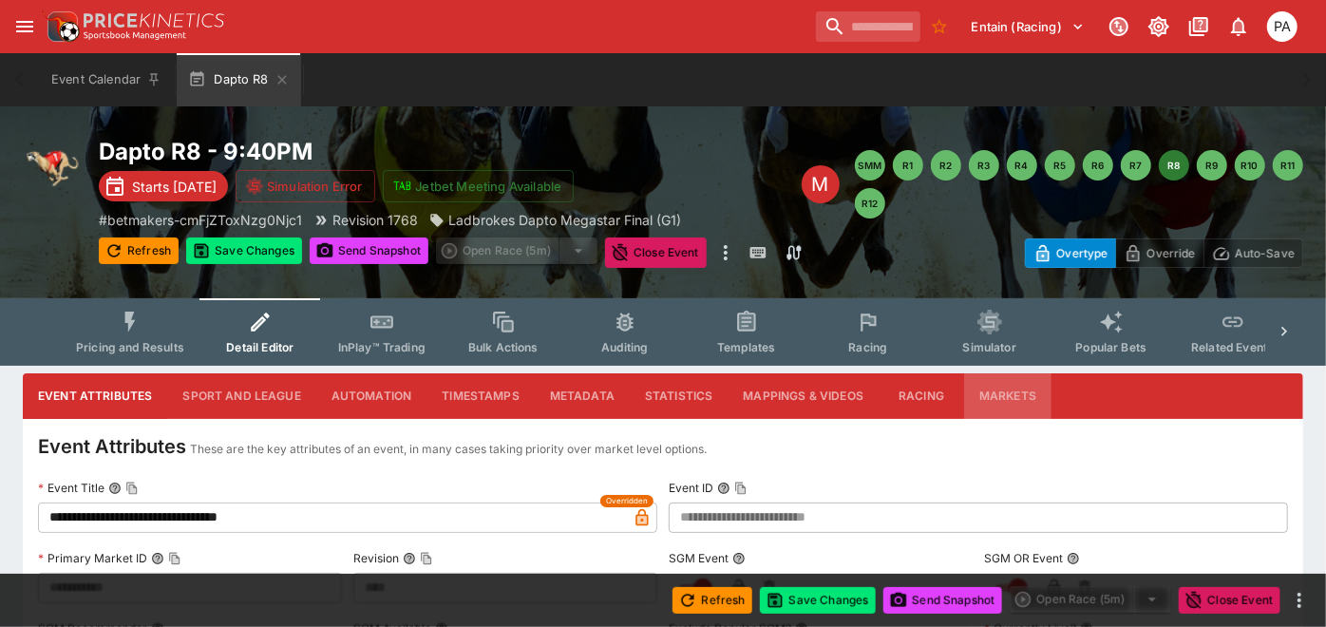
click at [1024, 385] on button "Markets" at bounding box center [1007, 396] width 87 height 46
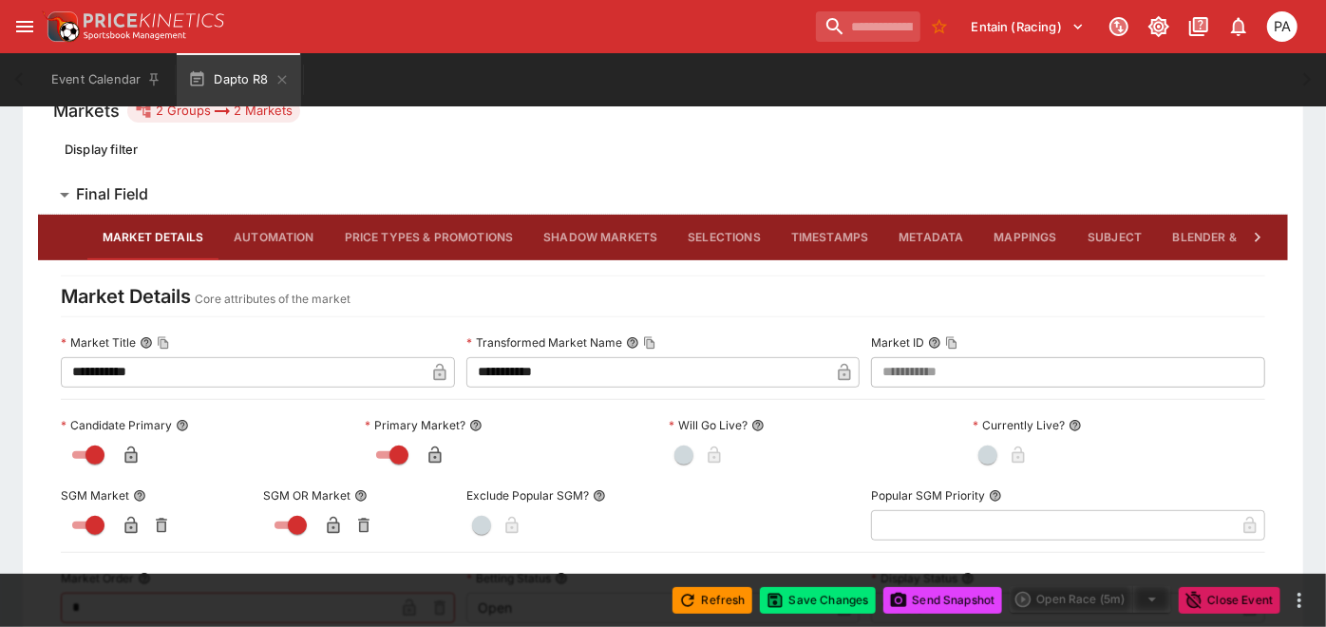
scroll to position [348, 0]
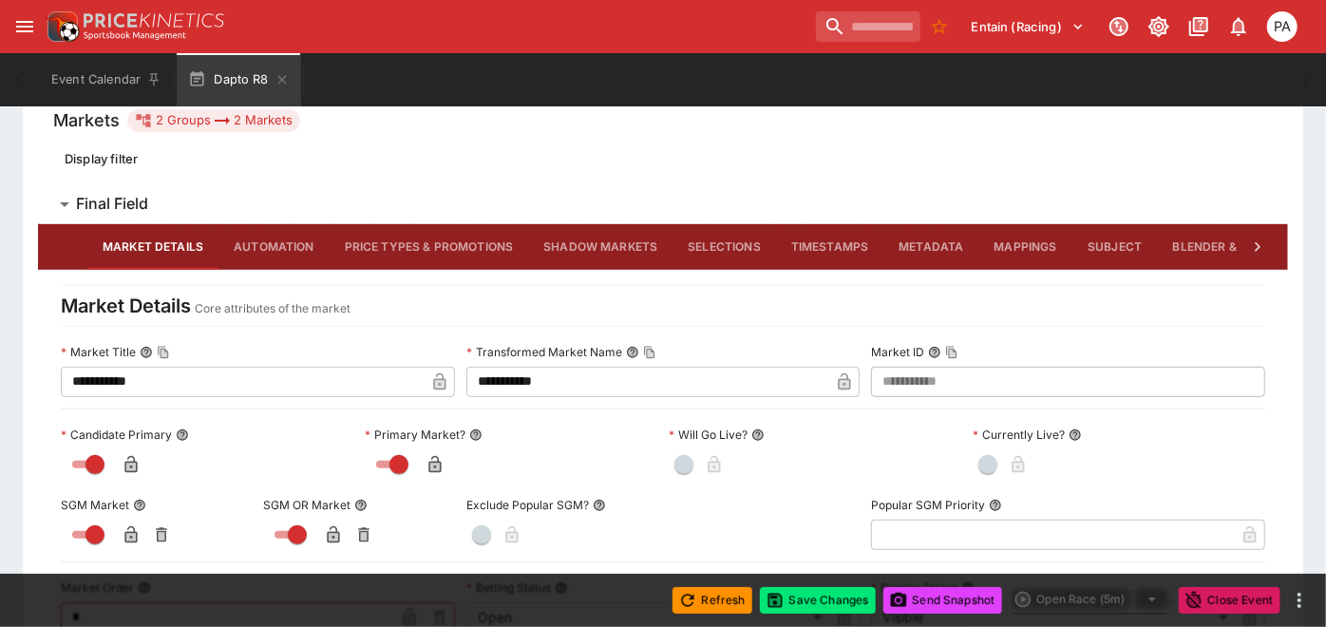
click at [1103, 244] on button "Subject" at bounding box center [1114, 247] width 85 height 46
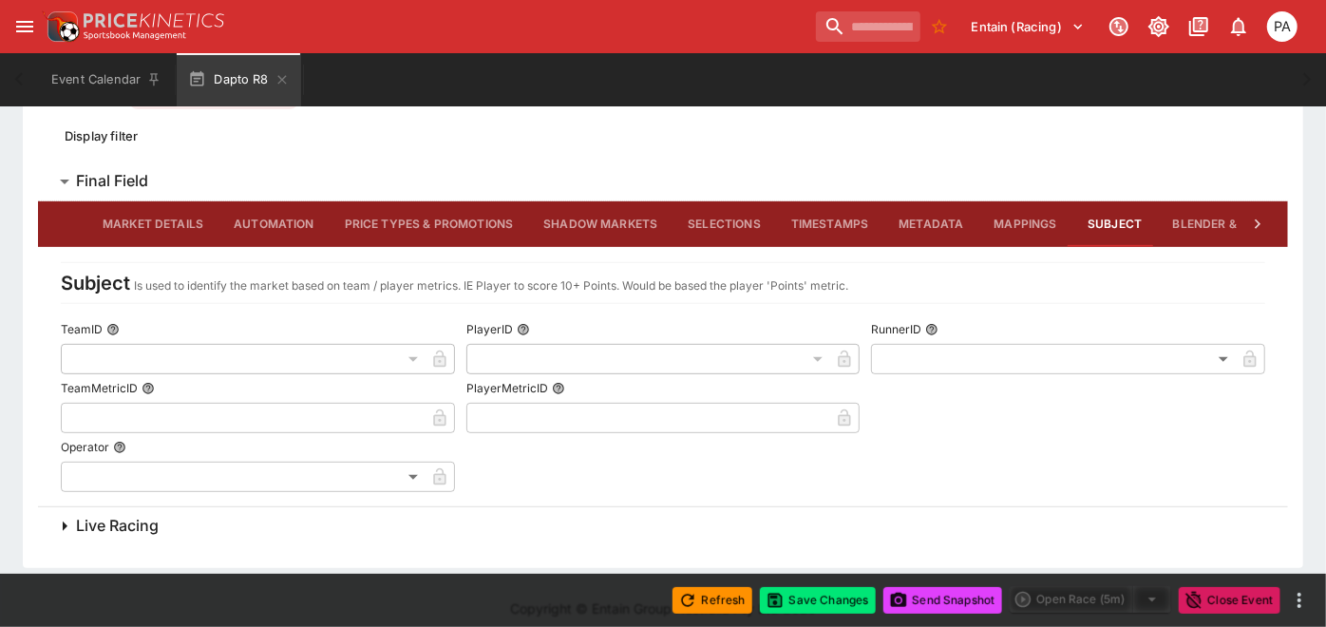
scroll to position [382, 0]
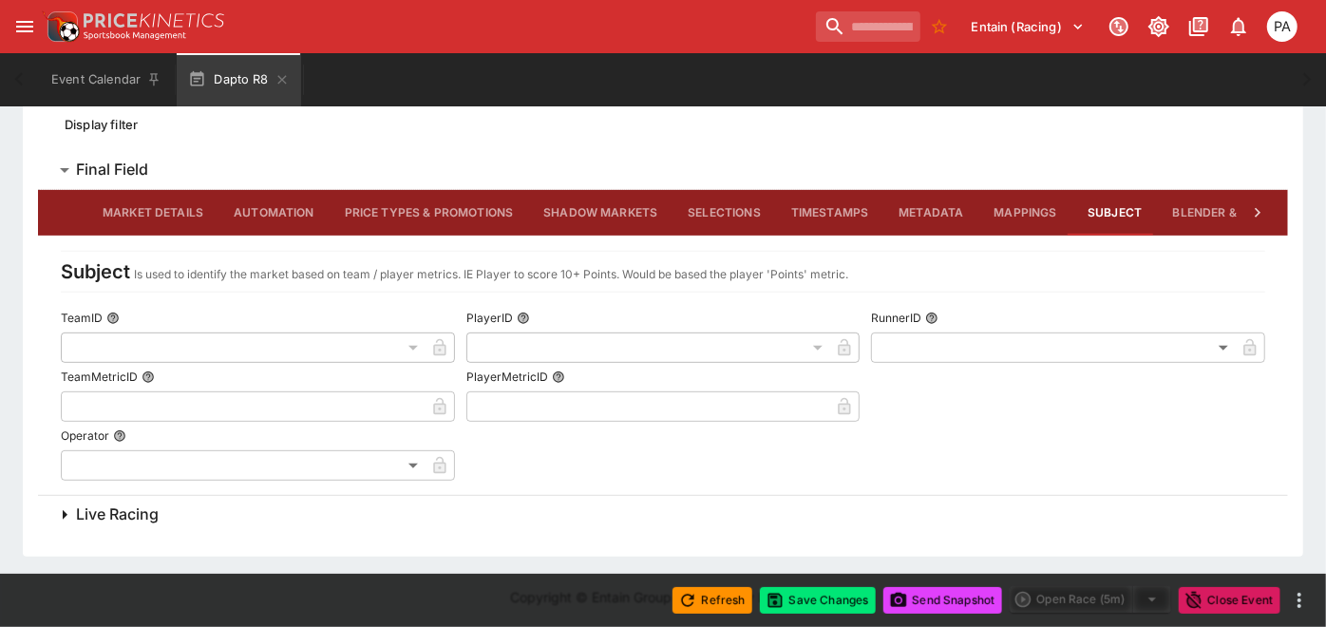
click at [1215, 206] on button "Blender & Margin Decay" at bounding box center [1252, 213] width 188 height 46
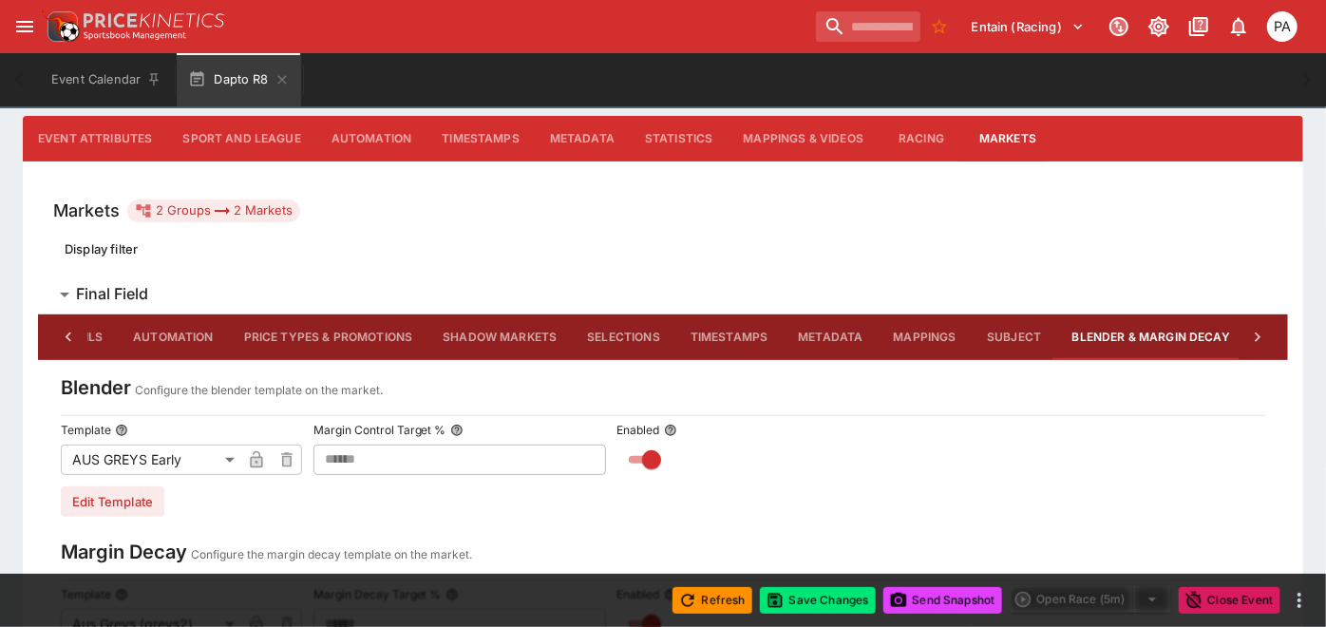
scroll to position [458, 0]
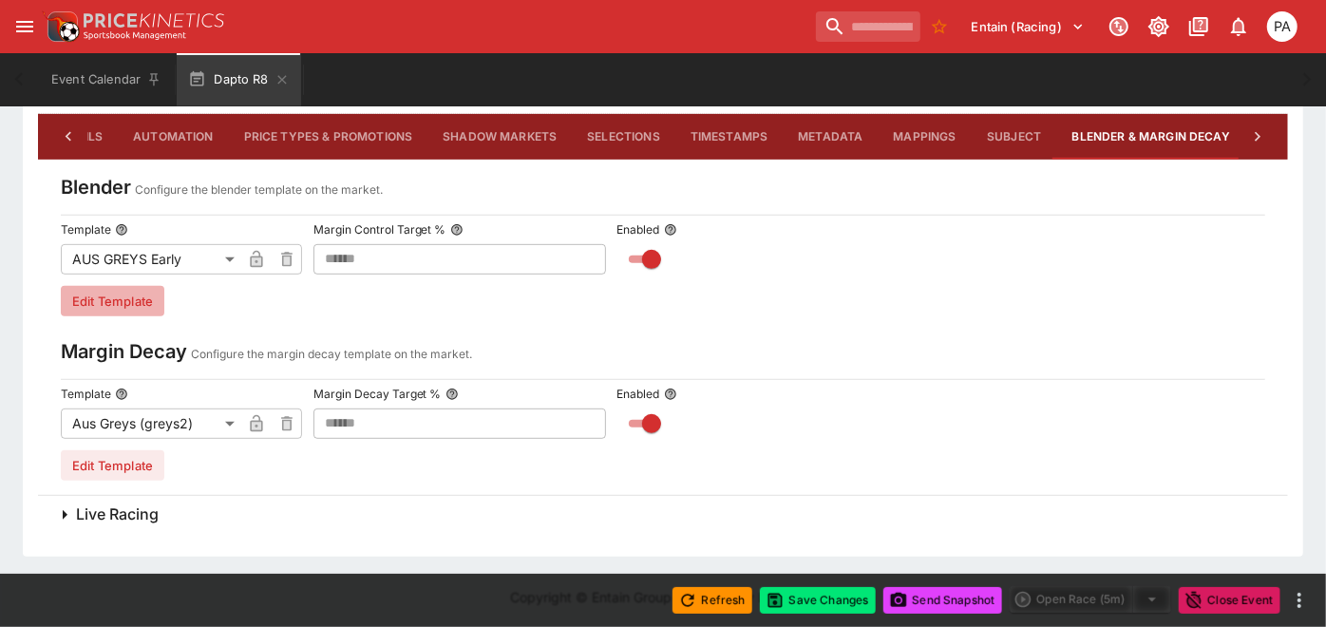
click at [114, 307] on button "Edit Template" at bounding box center [113, 301] width 104 height 30
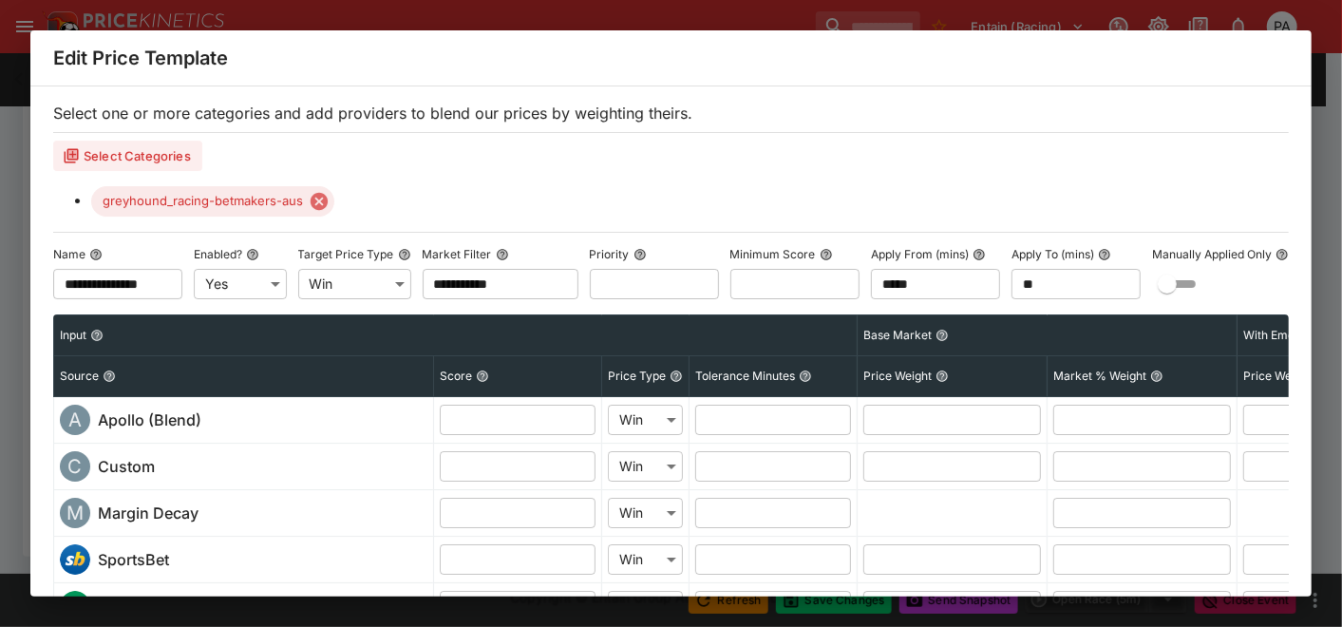
click at [16, 244] on div "**********" at bounding box center [671, 313] width 1342 height 627
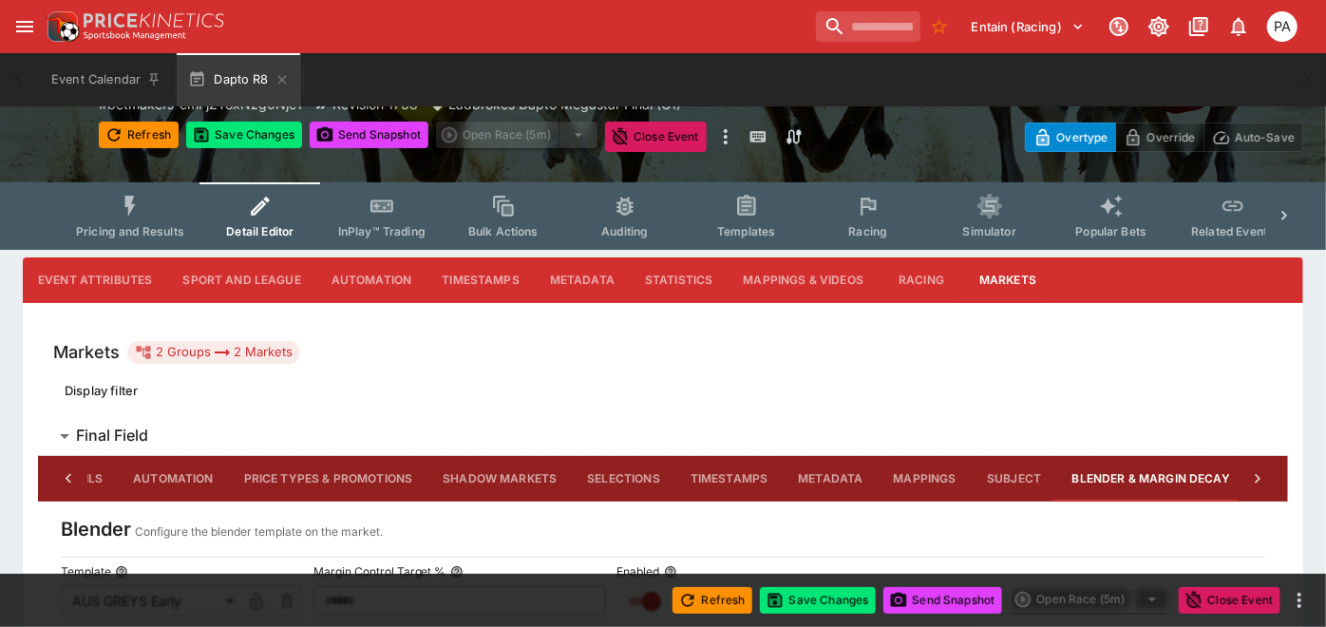
scroll to position [0, 0]
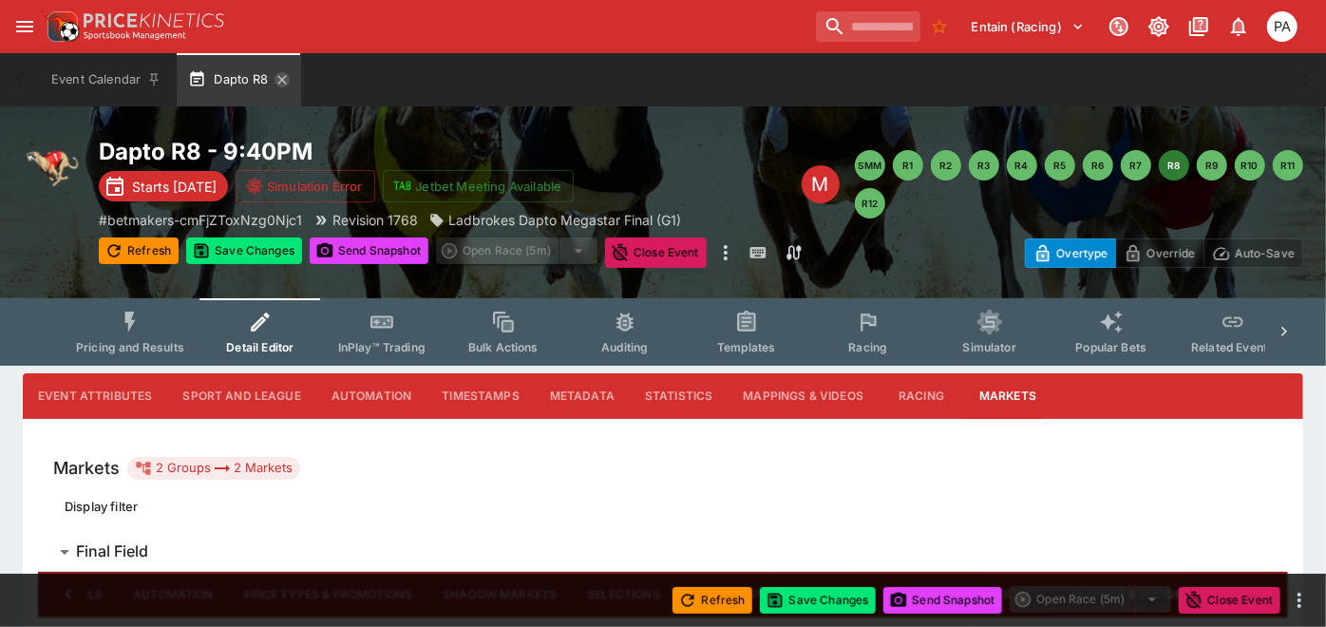
click at [283, 83] on icon "button" at bounding box center [281, 79] width 15 height 15
